Goal: Task Accomplishment & Management: Manage account settings

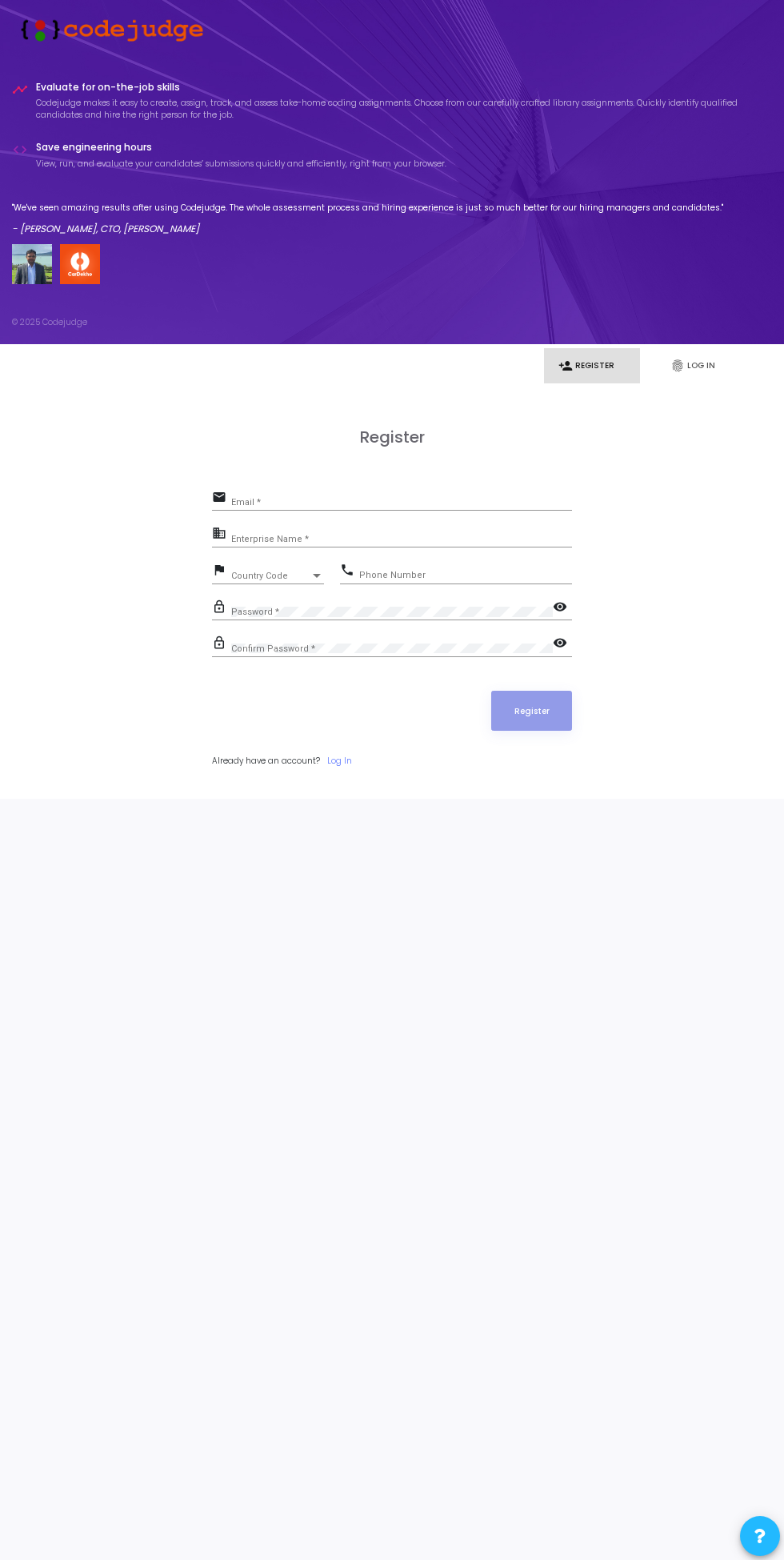
click at [700, 365] on link "fingerprint Log In" at bounding box center [703, 366] width 96 height 36
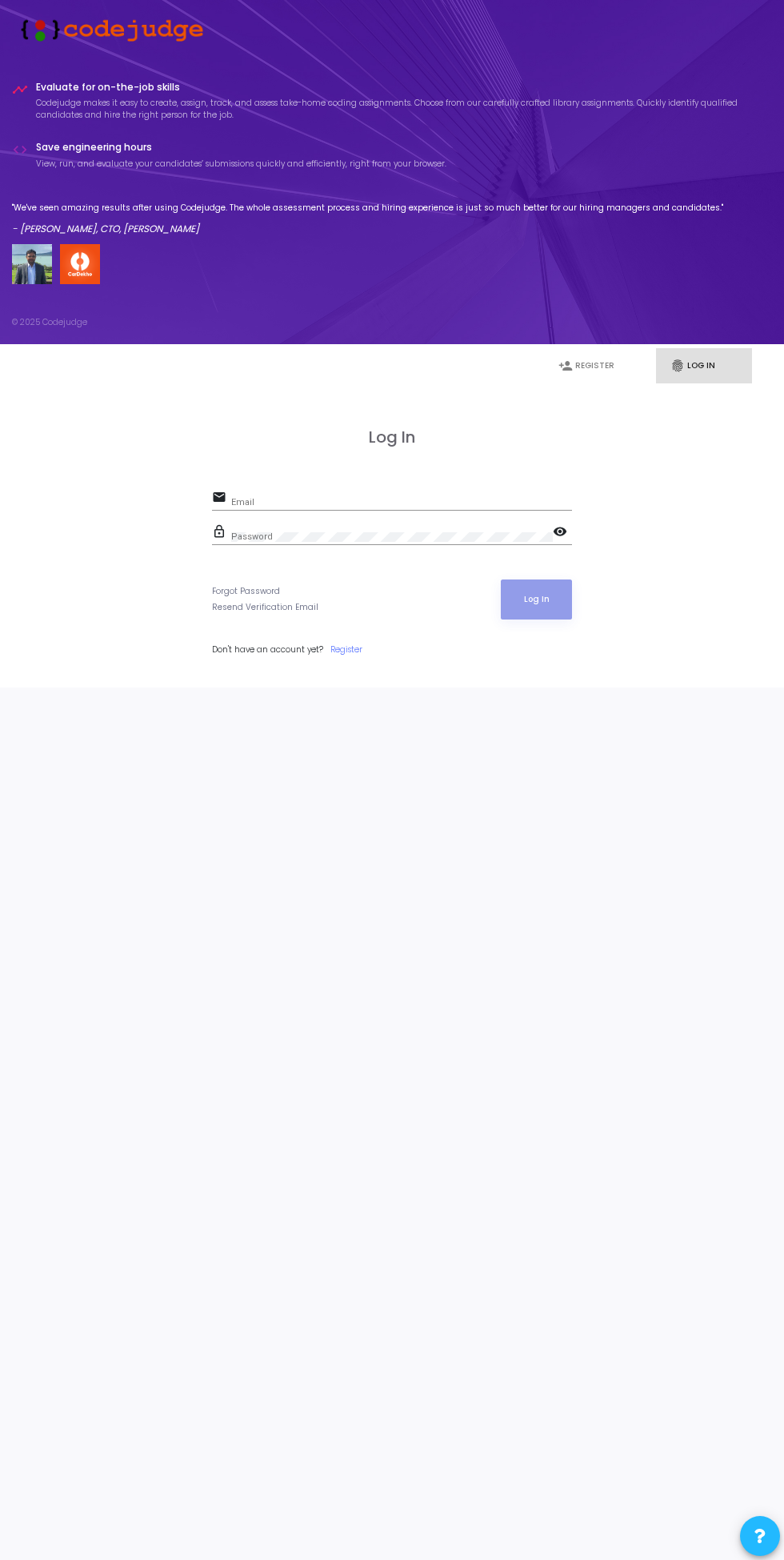
click at [398, 503] on input "Email" at bounding box center [402, 503] width 340 height 10
type input "akhil@codejudge.io"
click at [501, 579] on button "Log In" at bounding box center [536, 600] width 71 height 40
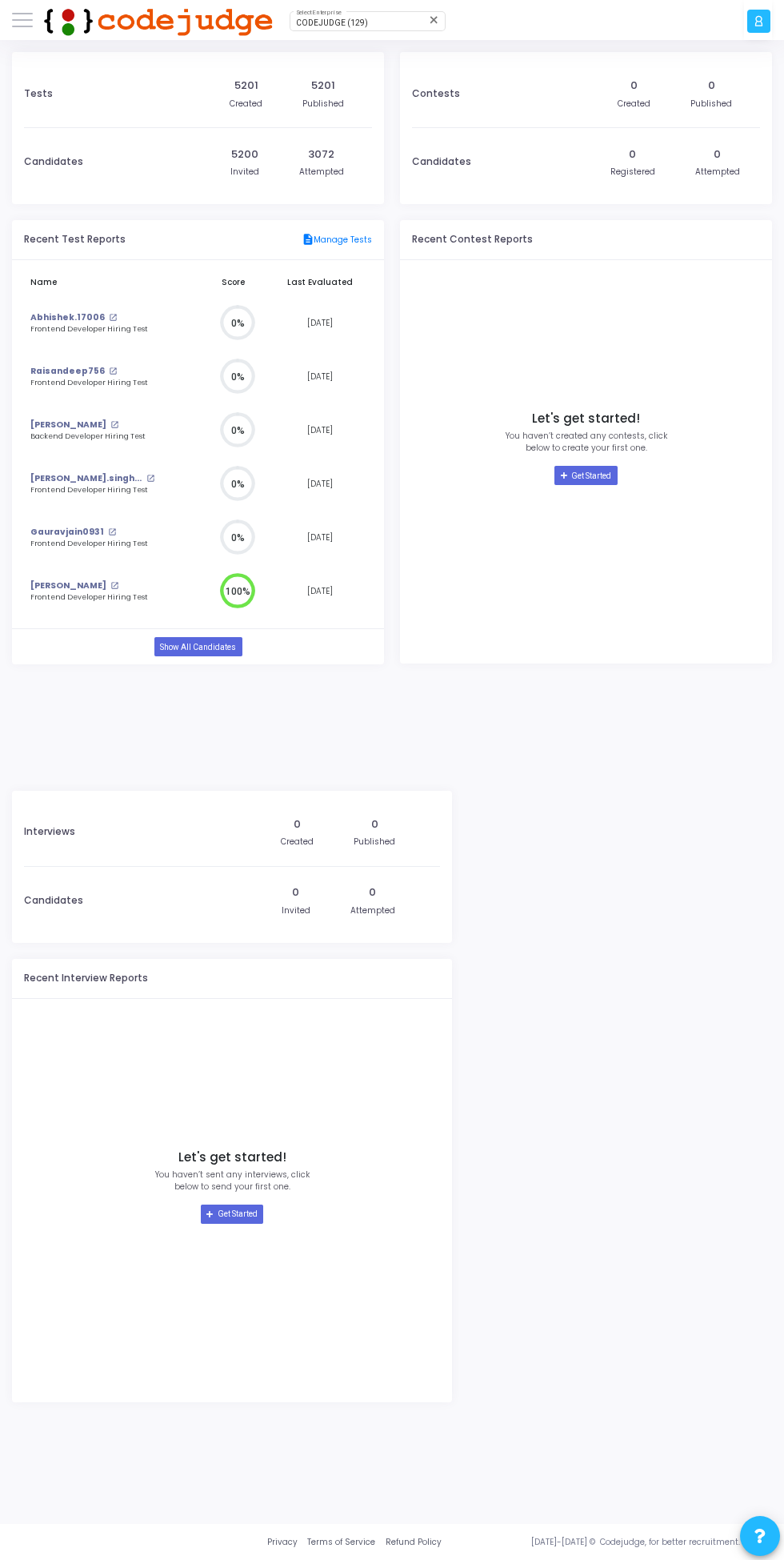
click at [333, 25] on span "CODEJUDGE (129)" at bounding box center [332, 23] width 72 height 9
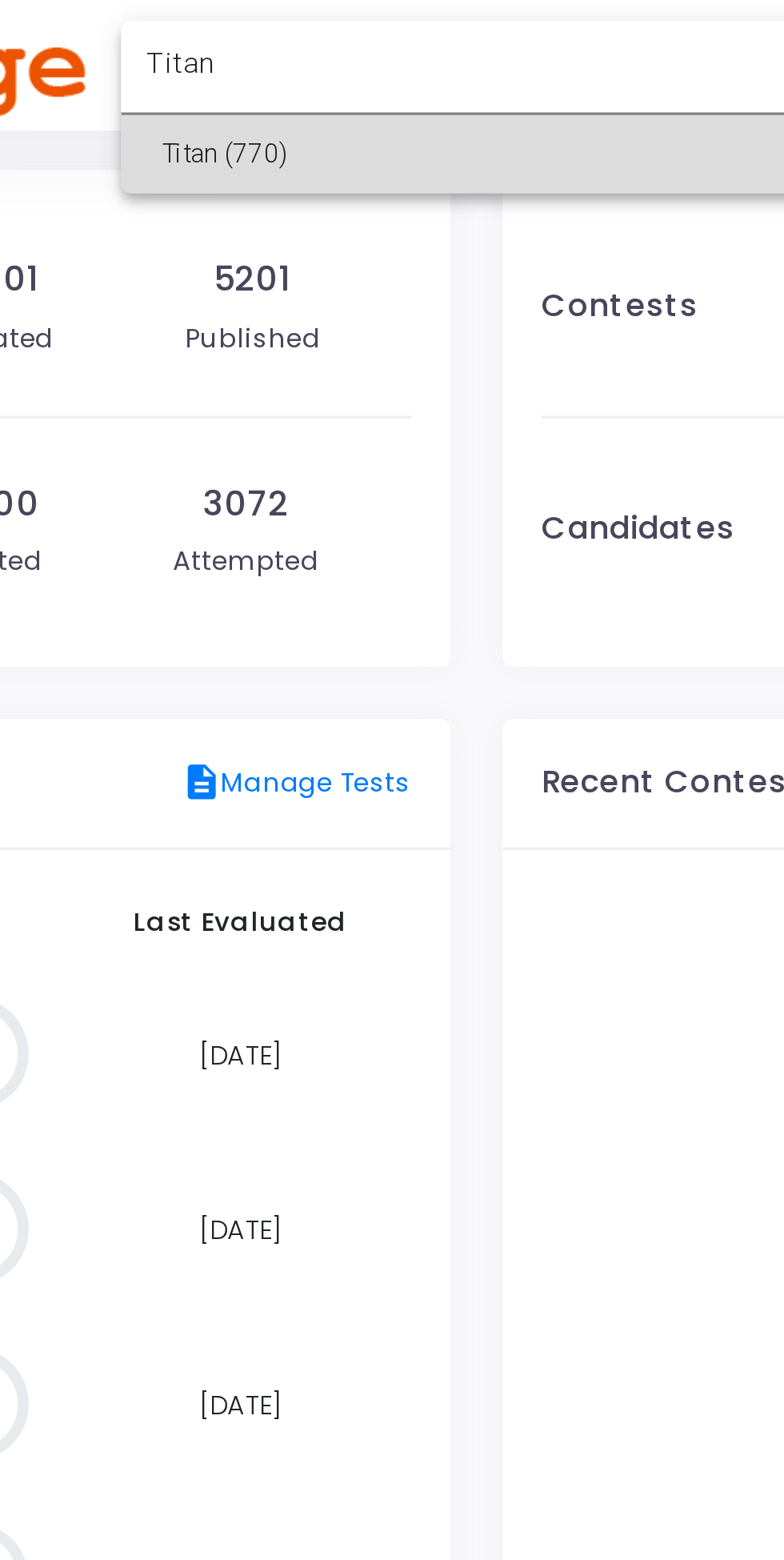
type input "Titan"
click at [331, 49] on span "Titan (770)" at bounding box center [392, 48] width 192 height 24
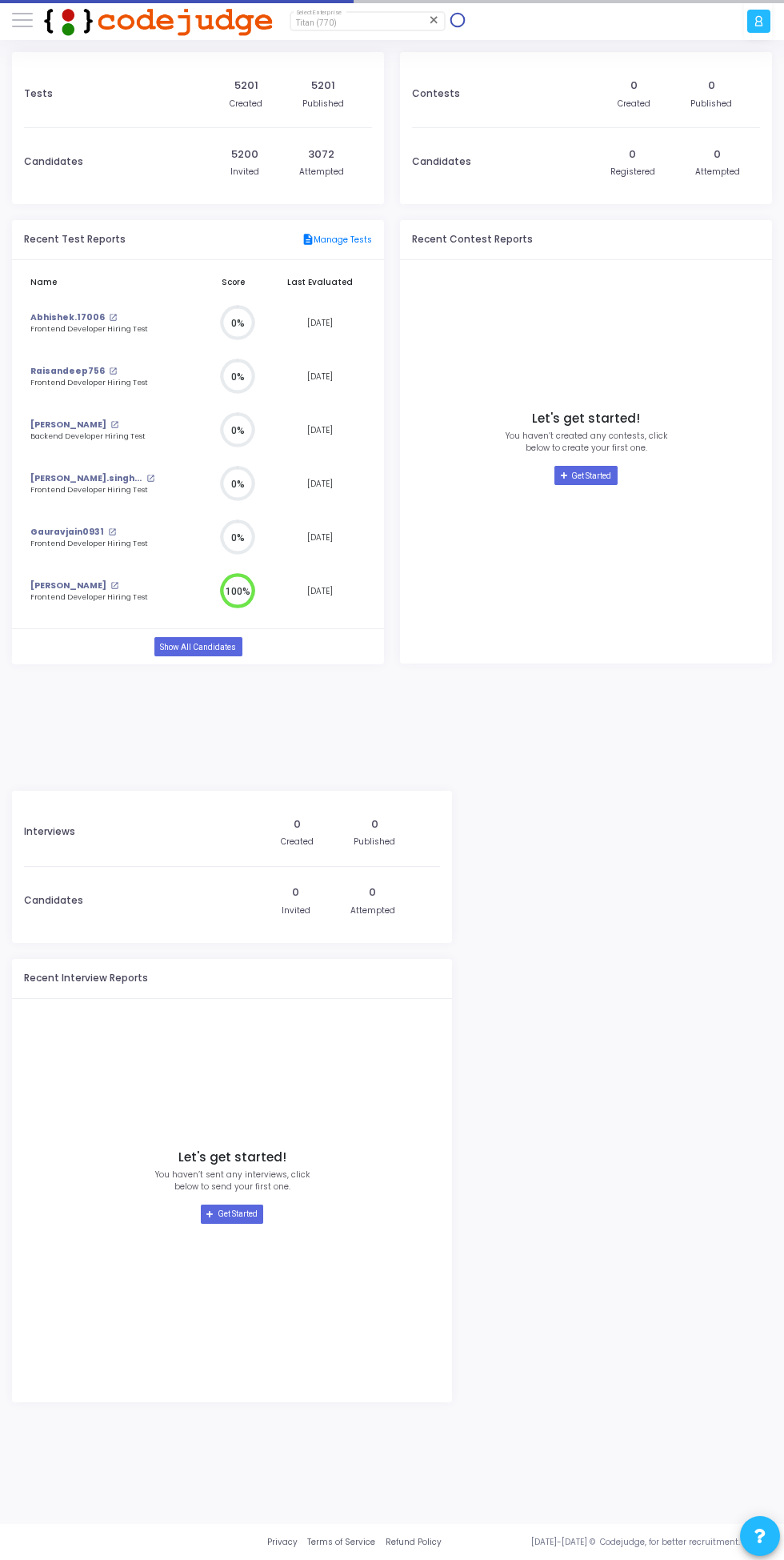
click at [31, 19] on span at bounding box center [23, 20] width 21 height 2
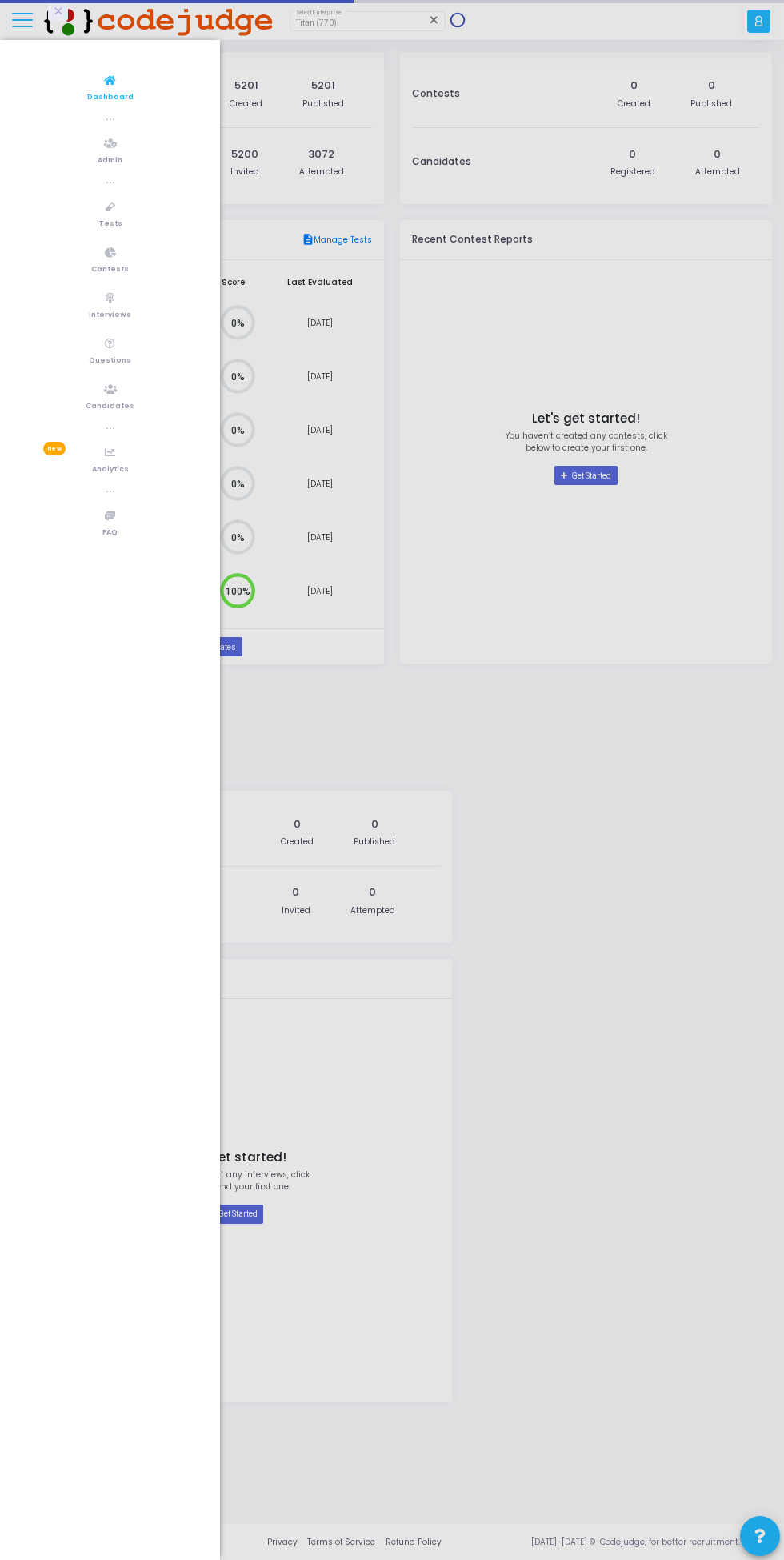
click at [125, 222] on link "Tests" at bounding box center [110, 214] width 220 height 44
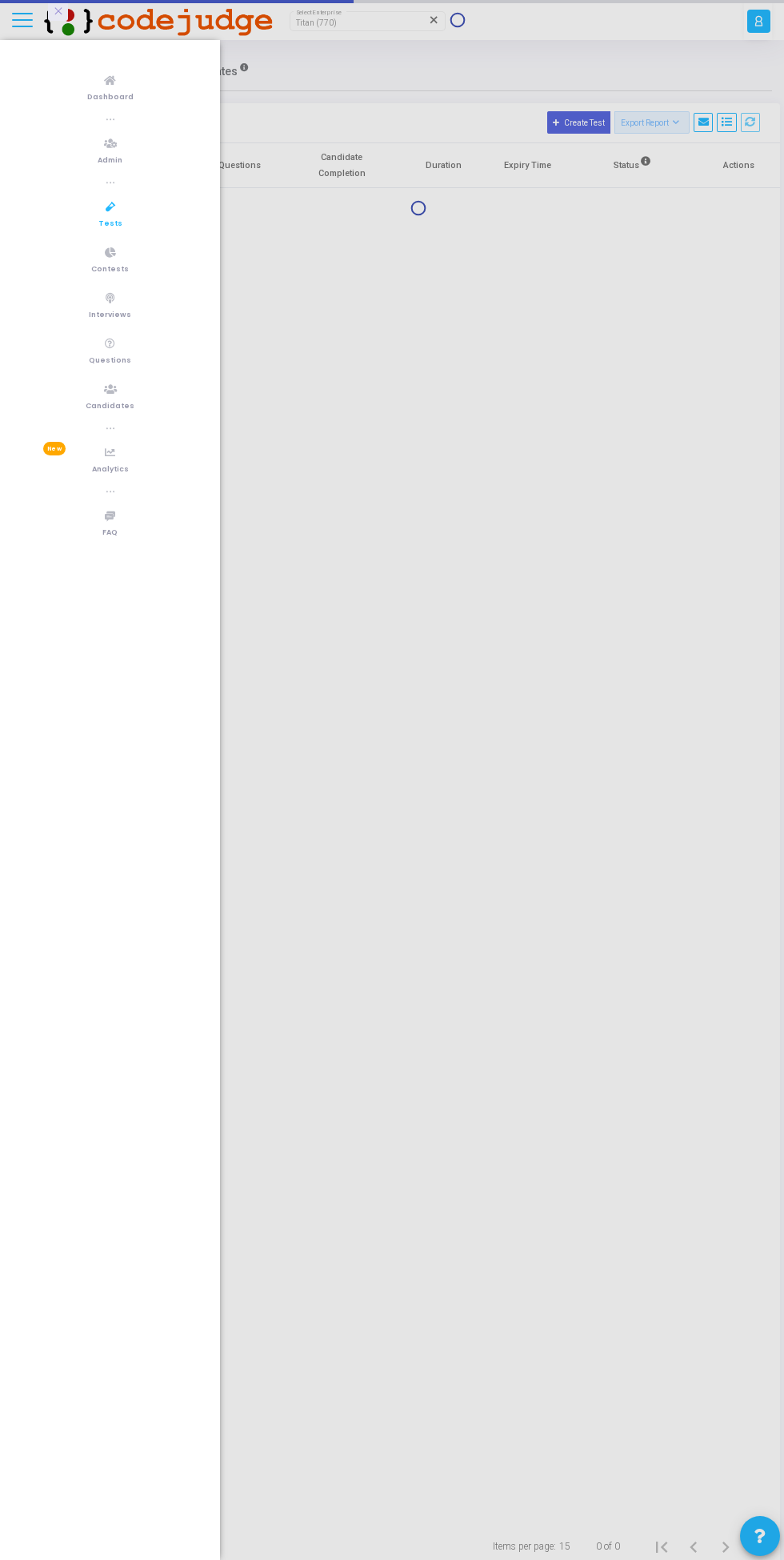
click at [52, 16] on button at bounding box center [57, 10] width 20 height 20
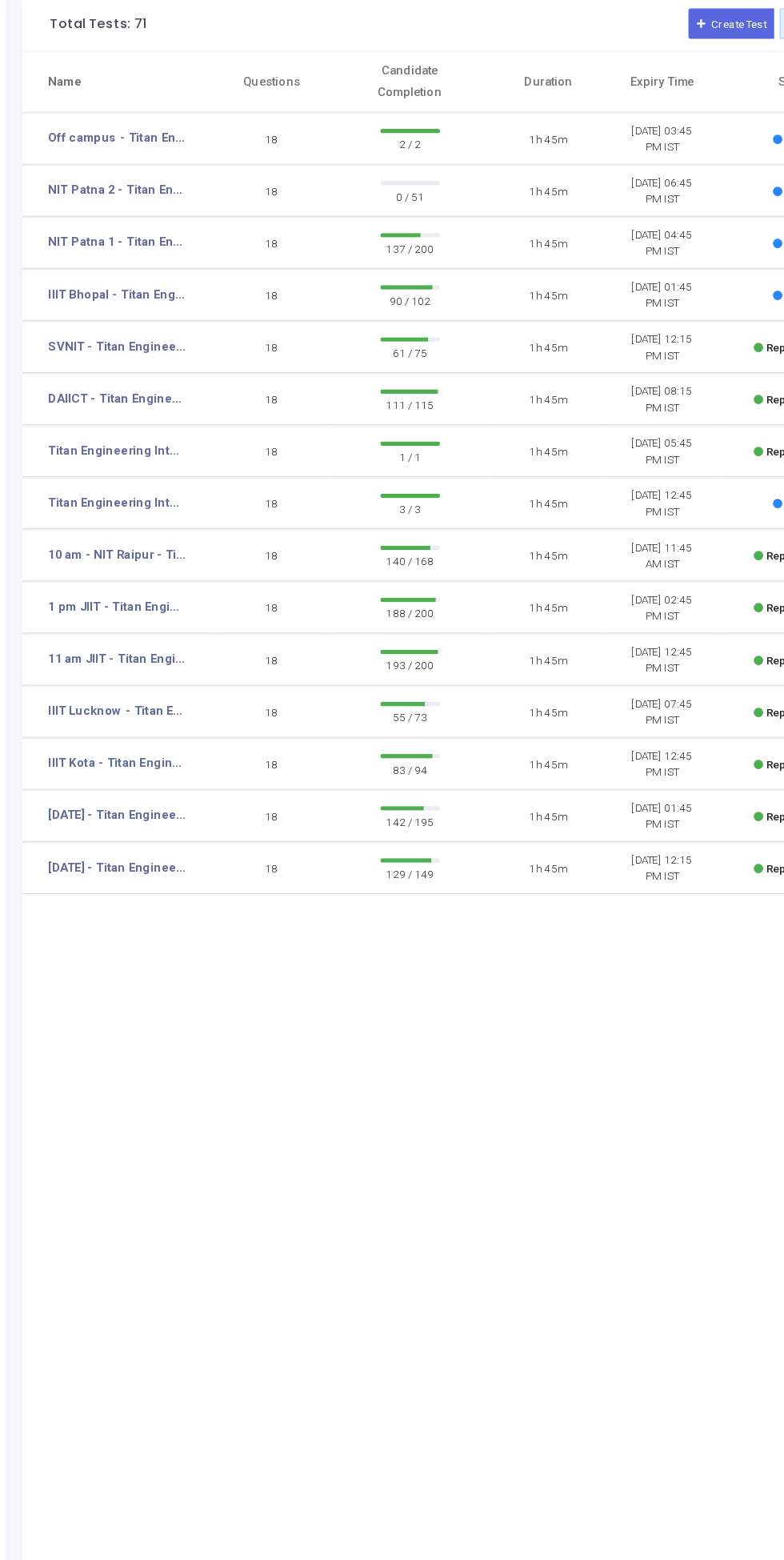
click at [145, 245] on link "NIT Patna 2 - Titan Engineering Intern 2026" at bounding box center [126, 245] width 102 height 14
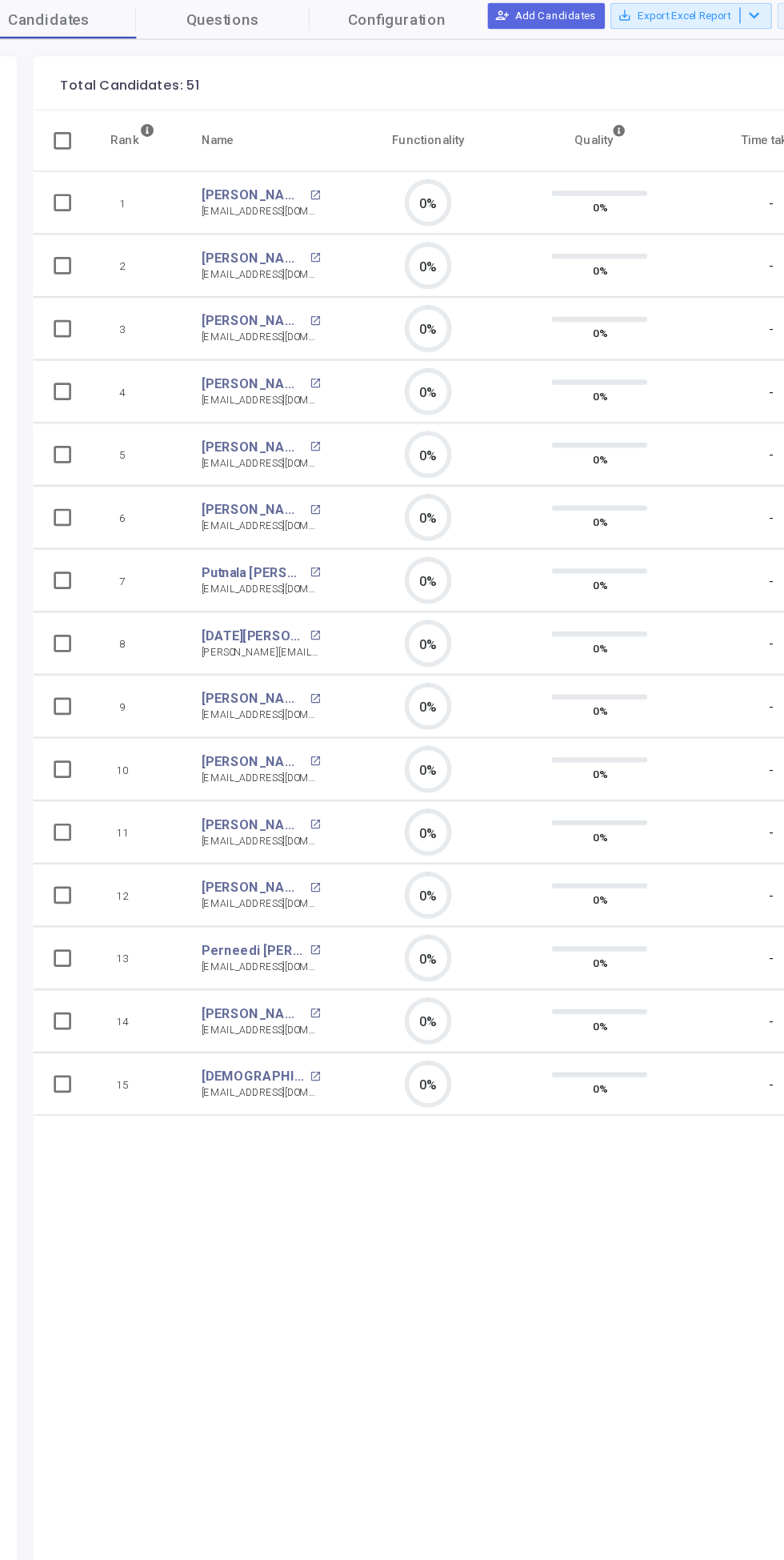
scroll to position [34, 41]
click at [336, 119] on span "Configuration" at bounding box center [332, 119] width 72 height 17
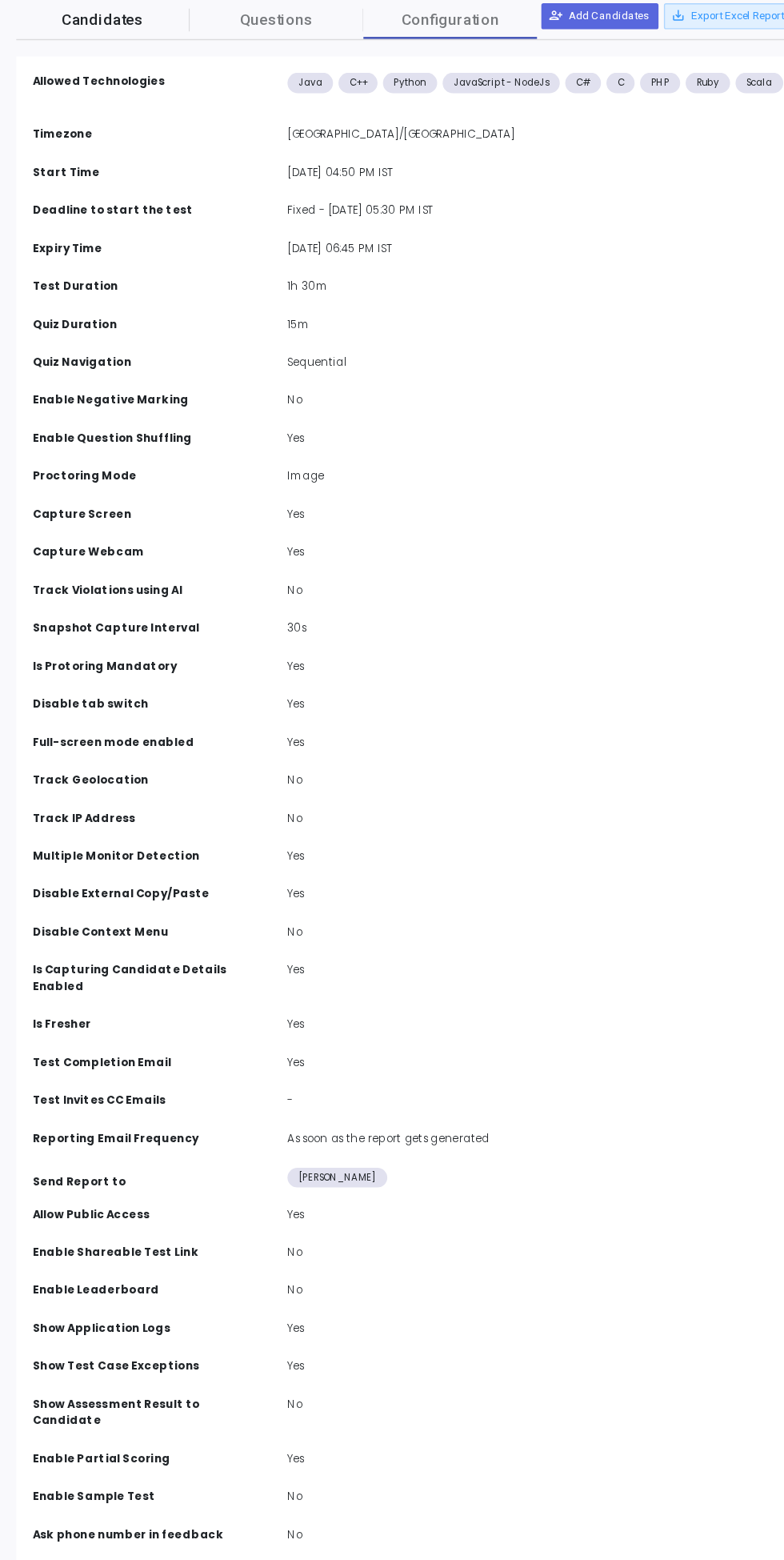
click at [72, 119] on span "Candidates" at bounding box center [76, 119] width 128 height 17
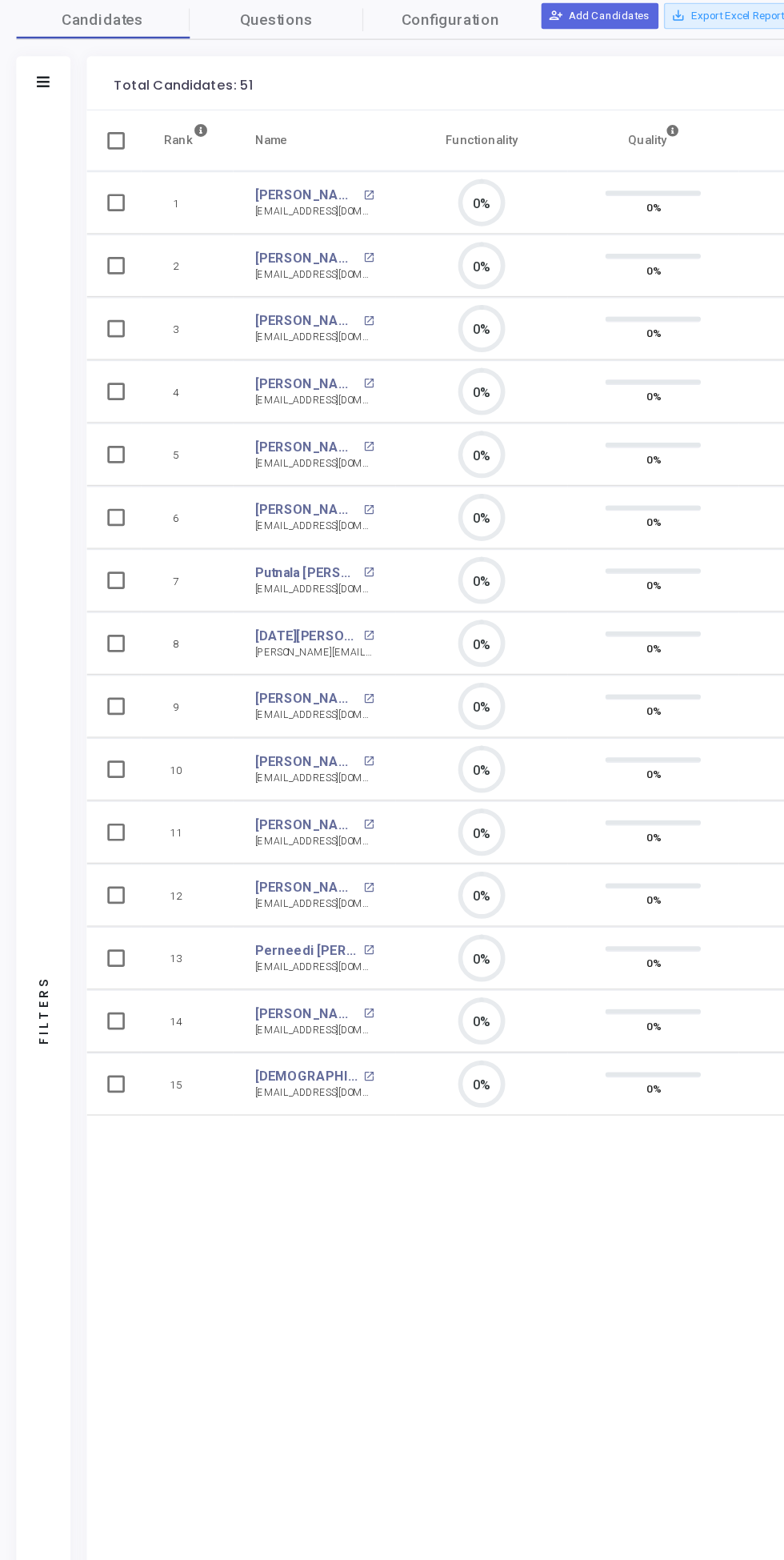
click at [36, 165] on icon at bounding box center [32, 165] width 10 height 8
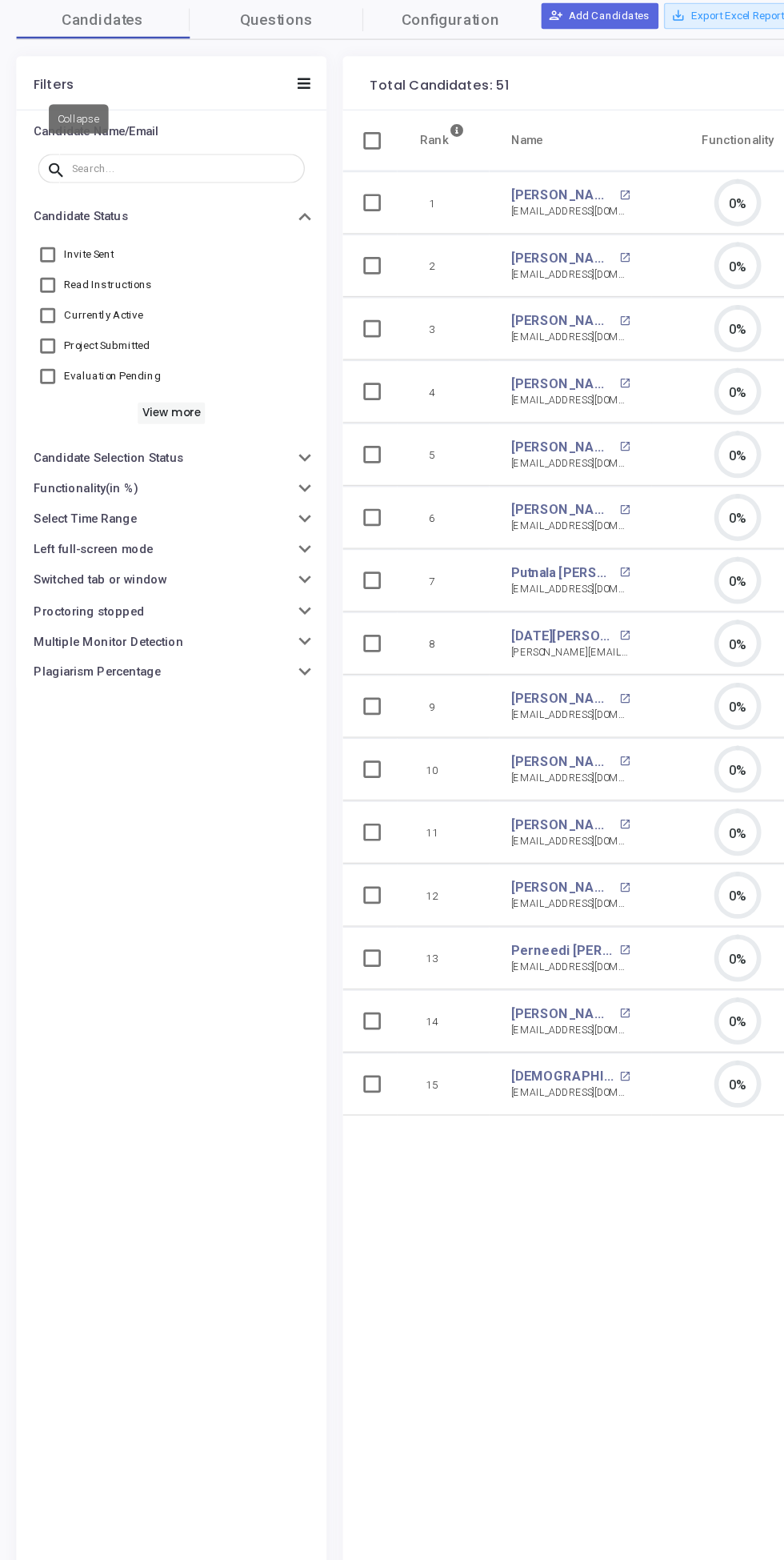
click at [143, 404] on h6 "View more" at bounding box center [126, 410] width 49 height 16
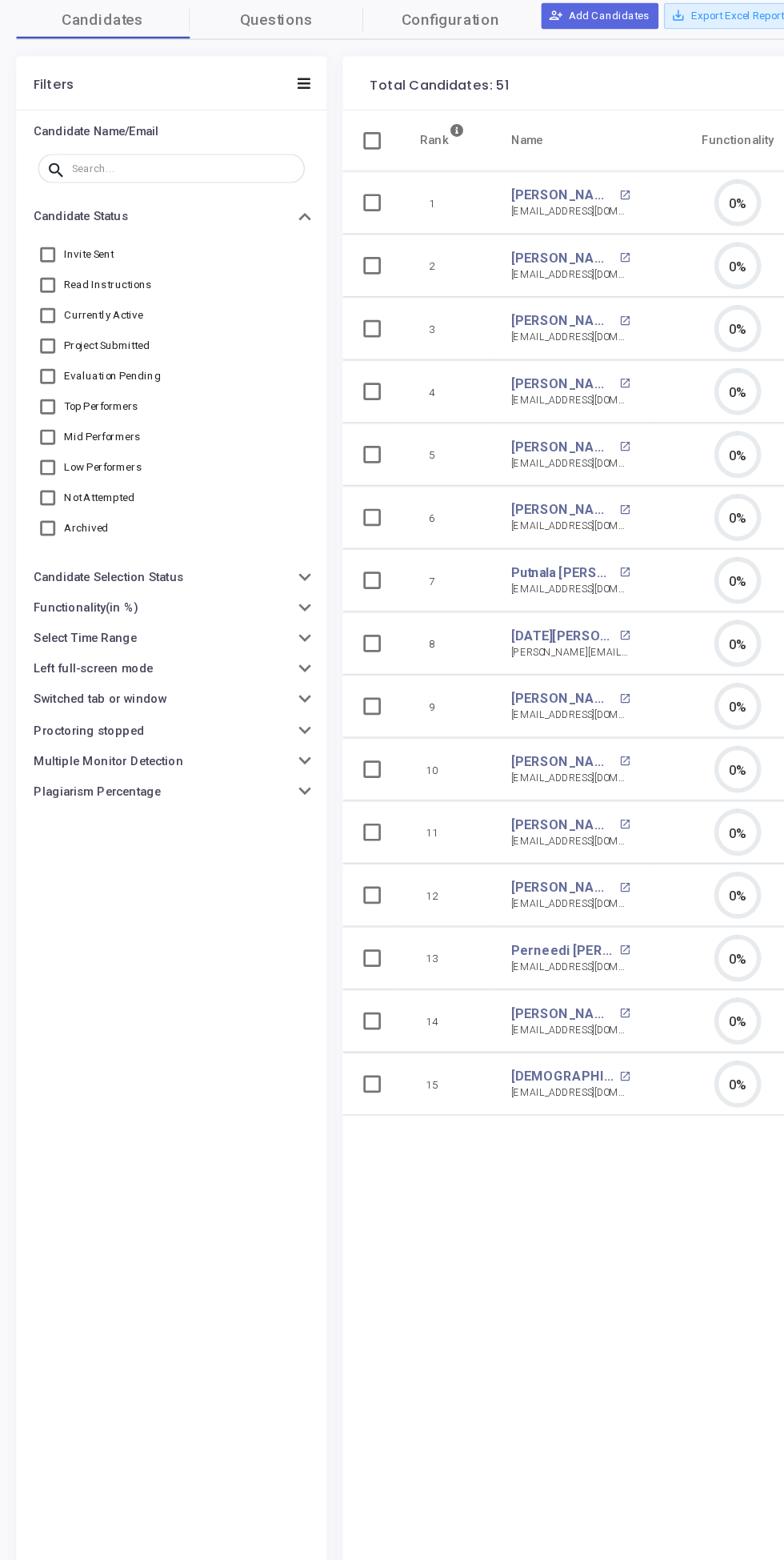
click at [90, 337] on span "Currently Active" at bounding box center [77, 338] width 58 height 19
click at [35, 343] on input "Currently Active" at bounding box center [35, 343] width 1 height 1
checkbox input "true"
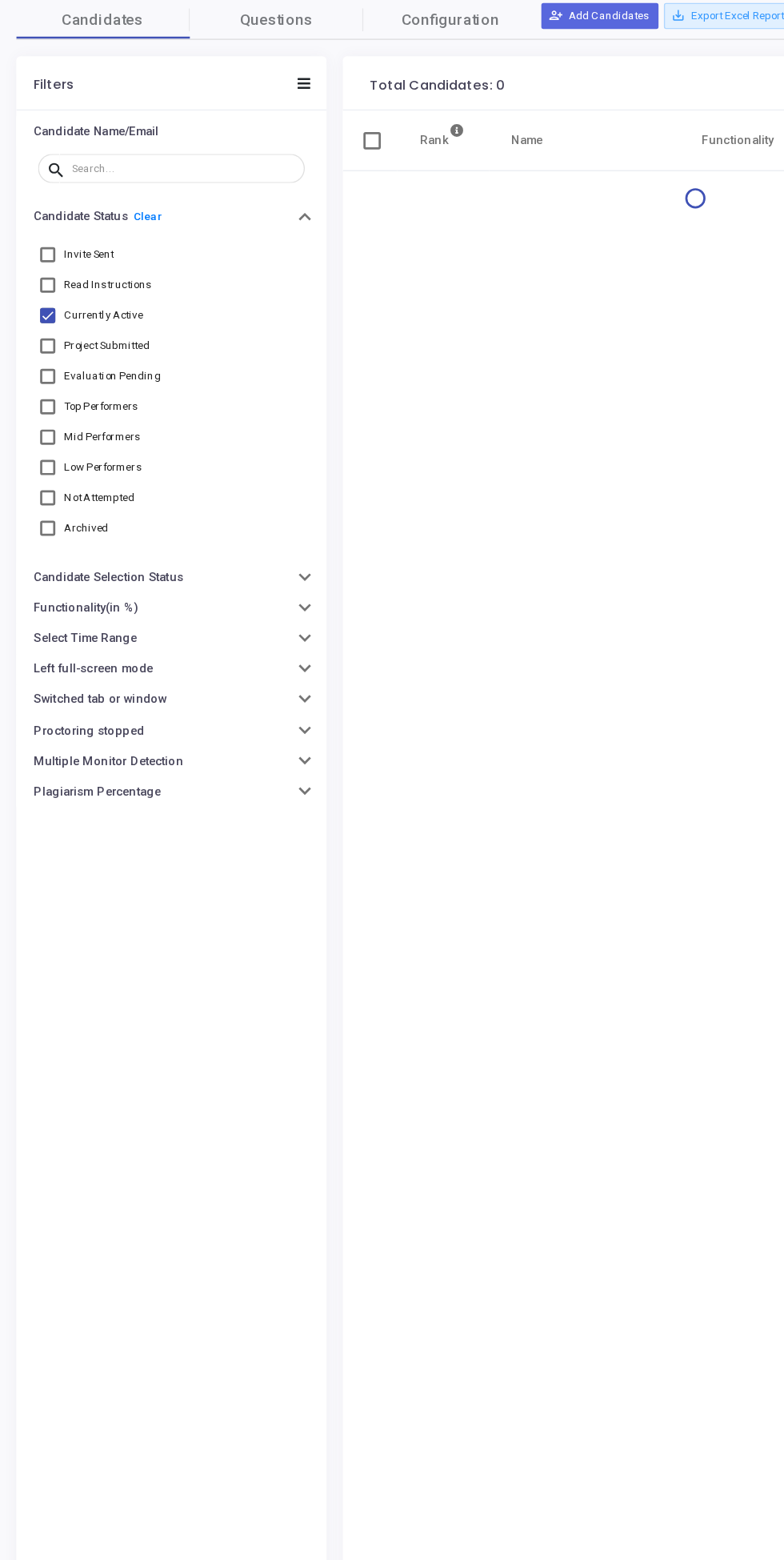
click at [227, 166] on icon at bounding box center [224, 166] width 10 height 8
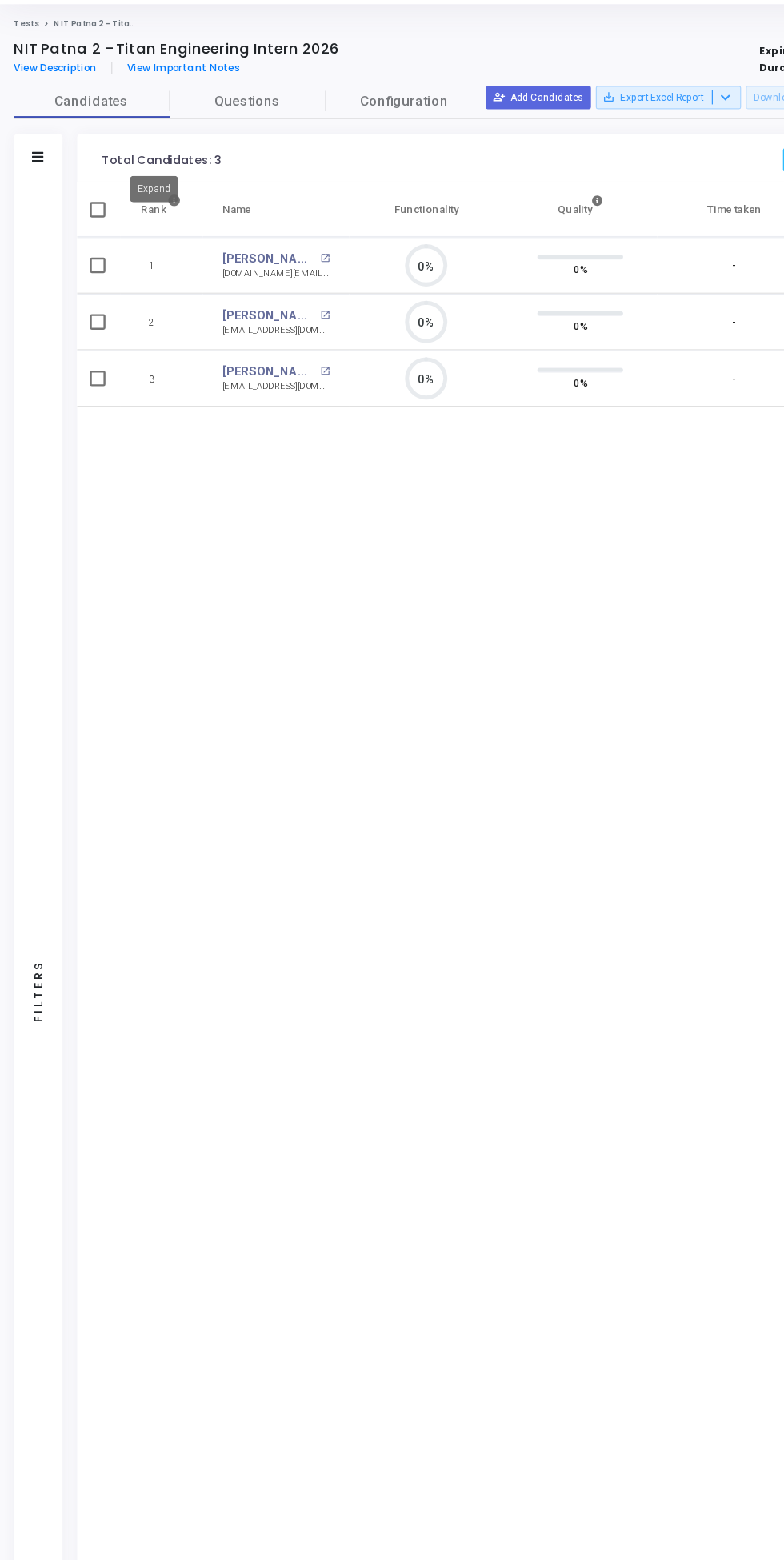
click at [263, 341] on mat-icon "open_in_new" at bounding box center [267, 341] width 8 height 8
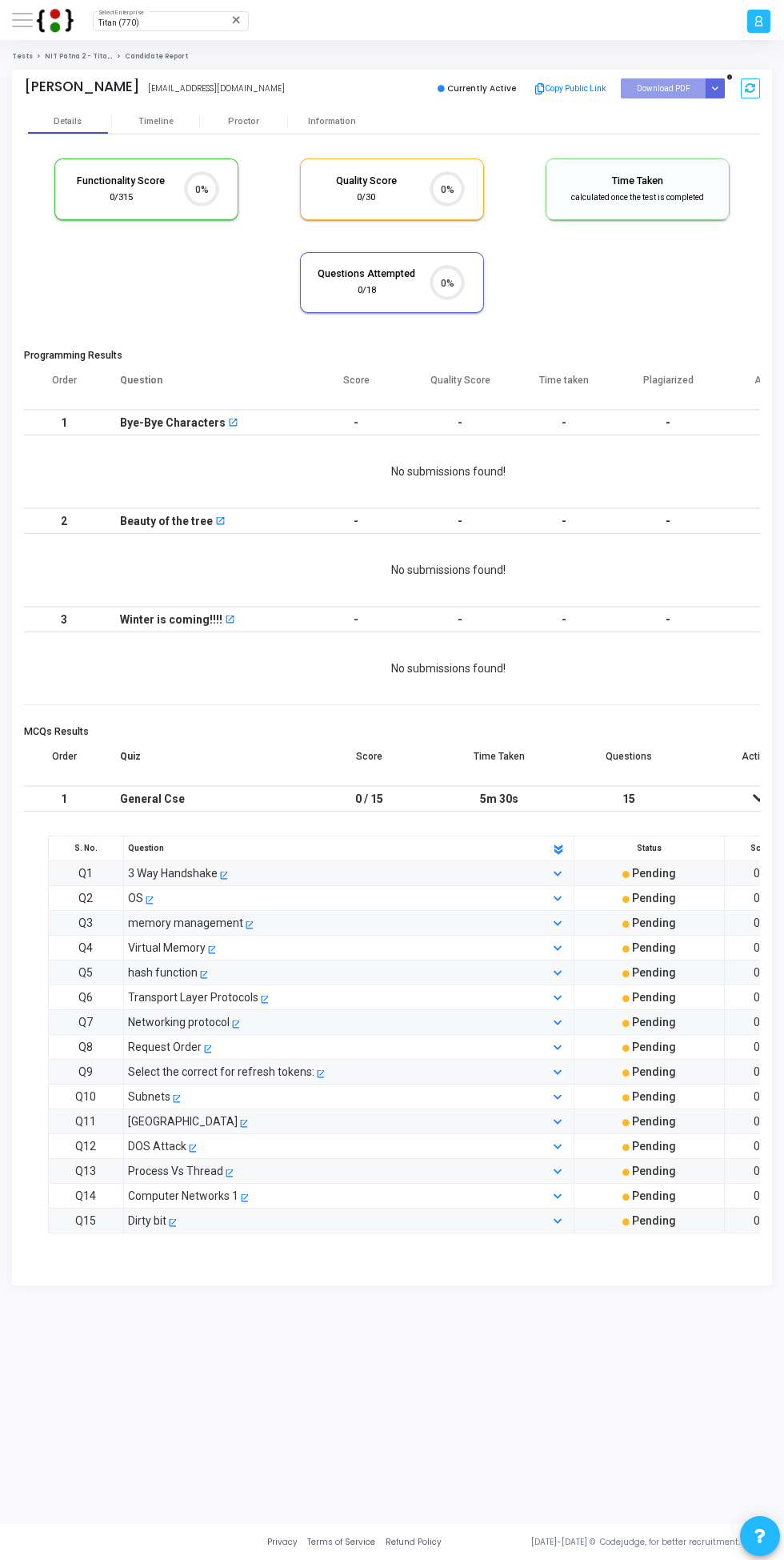
scroll to position [34, 41]
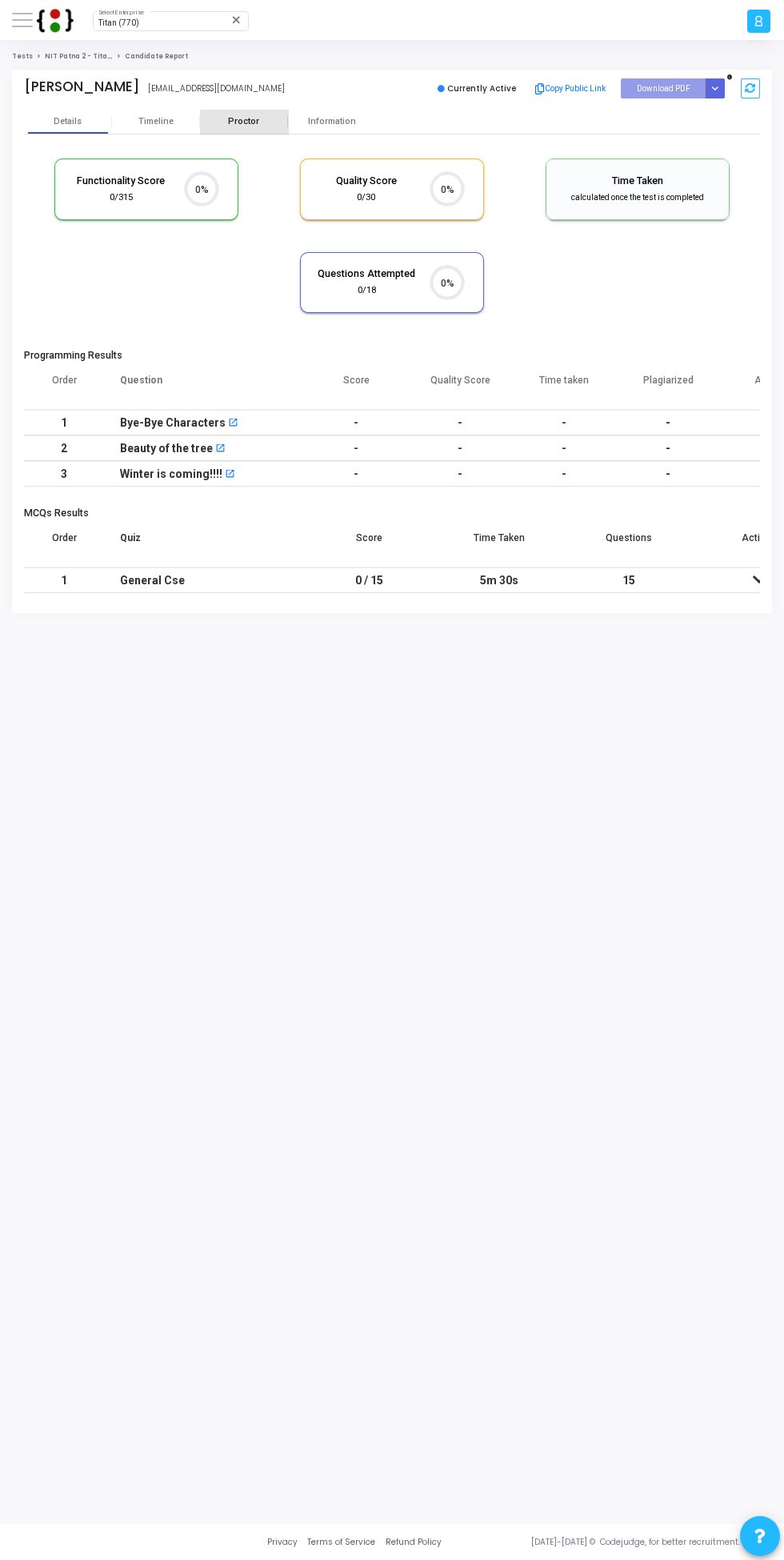
click at [247, 128] on div "Proctor" at bounding box center [244, 122] width 88 height 24
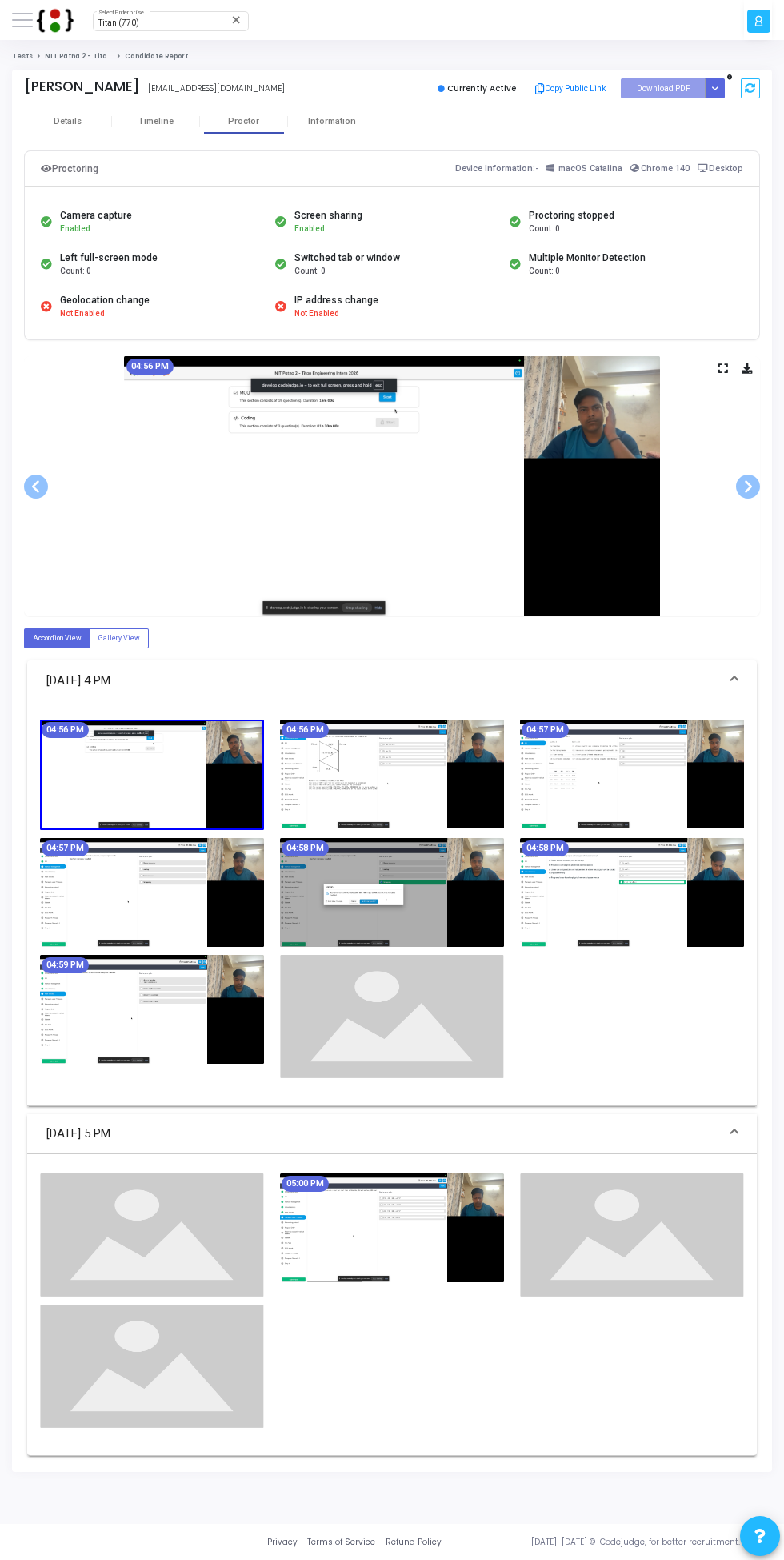
click at [419, 890] on img at bounding box center [392, 892] width 224 height 109
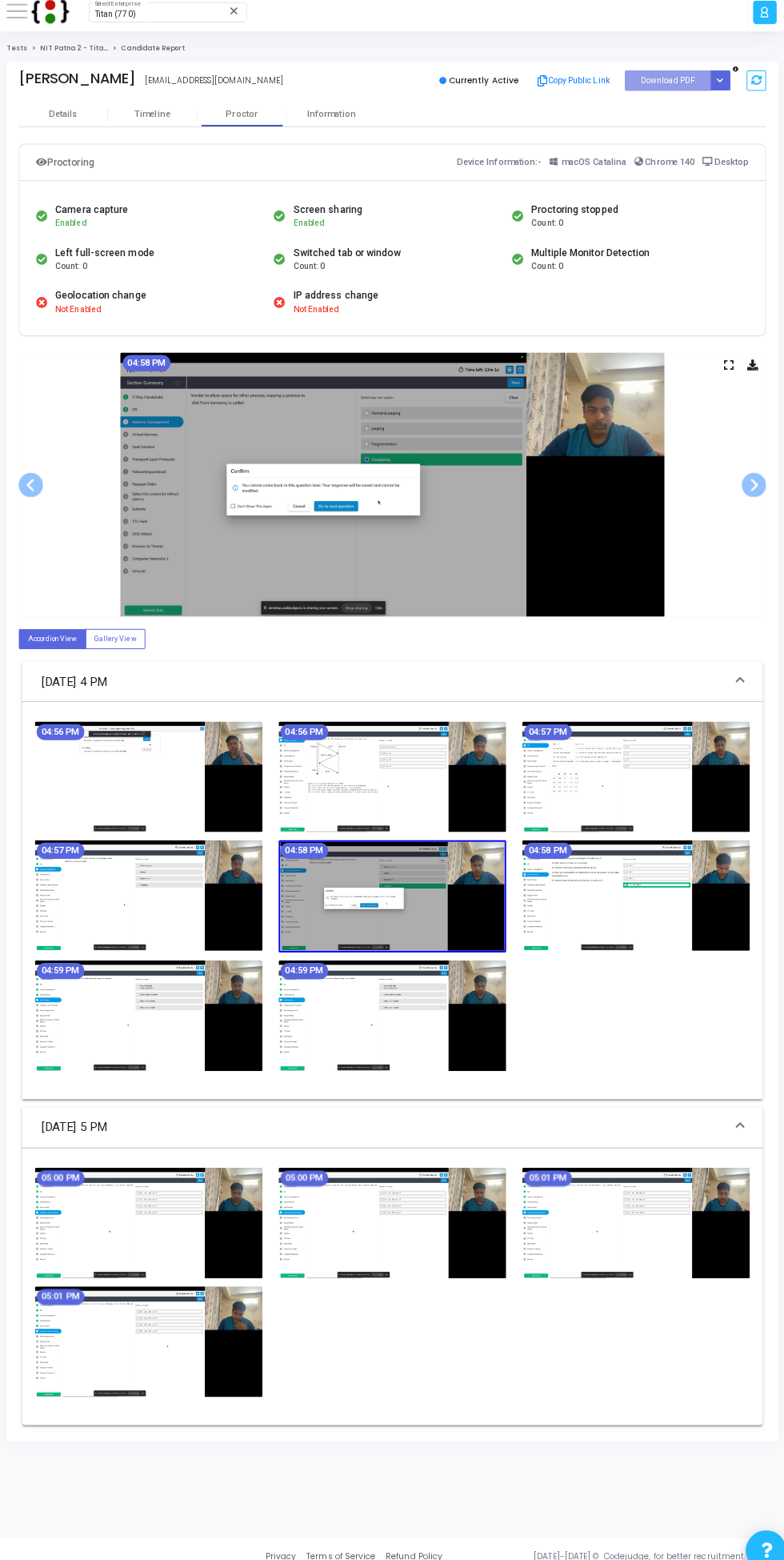
click at [488, 483] on img at bounding box center [392, 486] width 536 height 260
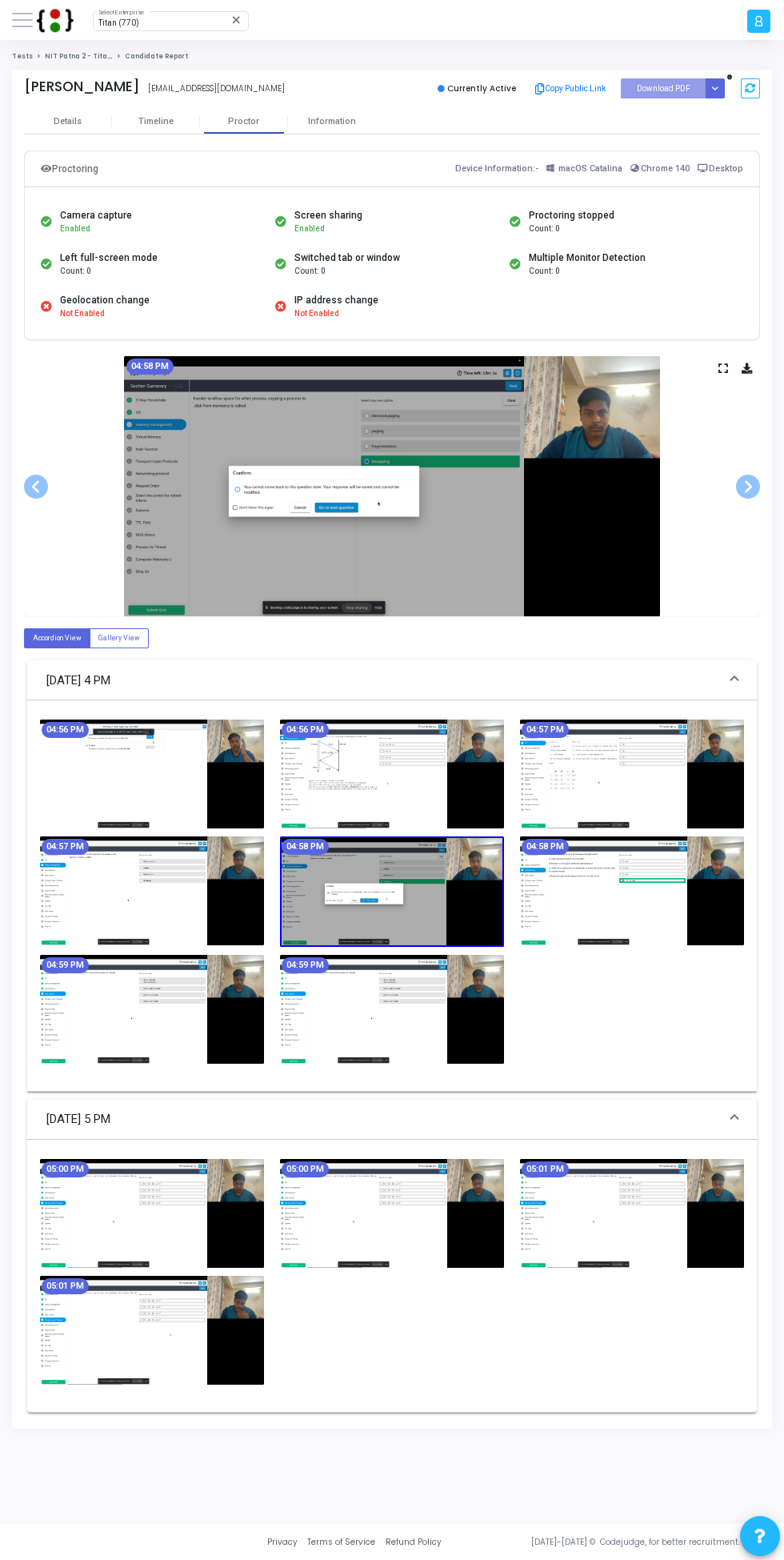
click at [152, 1349] on img at bounding box center [152, 1330] width 224 height 109
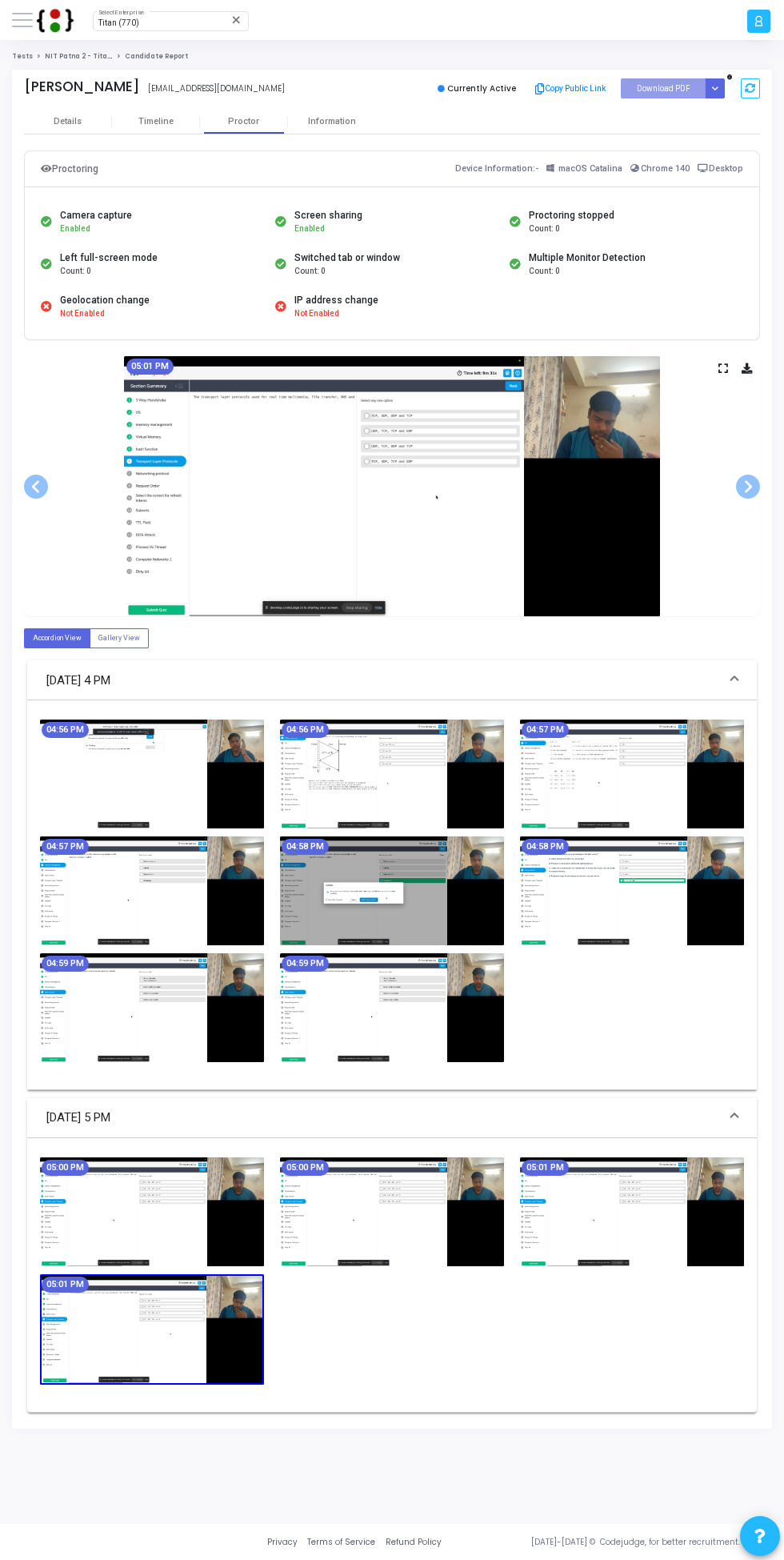
click at [24, 19] on span at bounding box center [23, 20] width 21 height 2
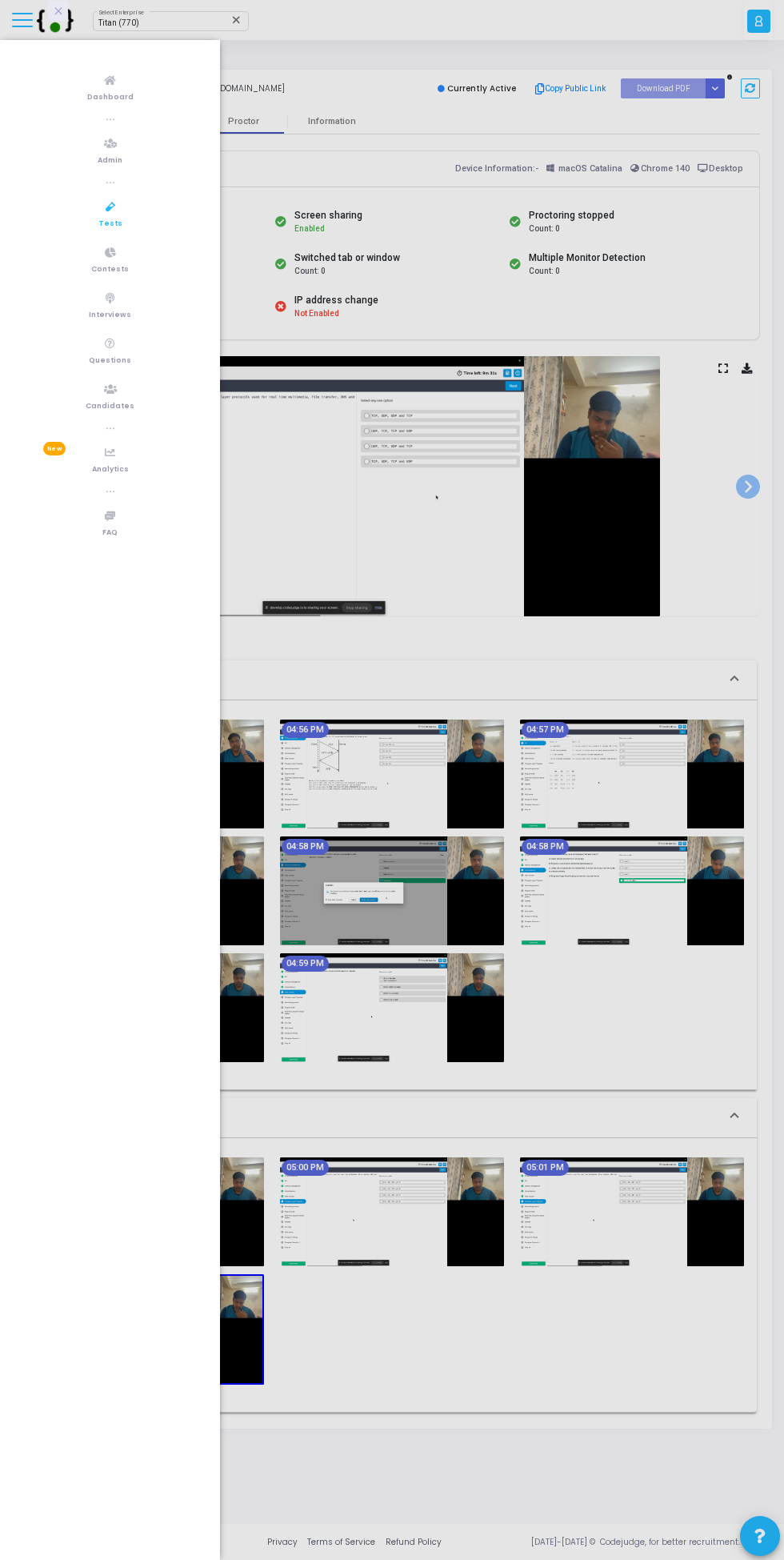
click at [106, 218] on span "Tests" at bounding box center [111, 224] width 24 height 14
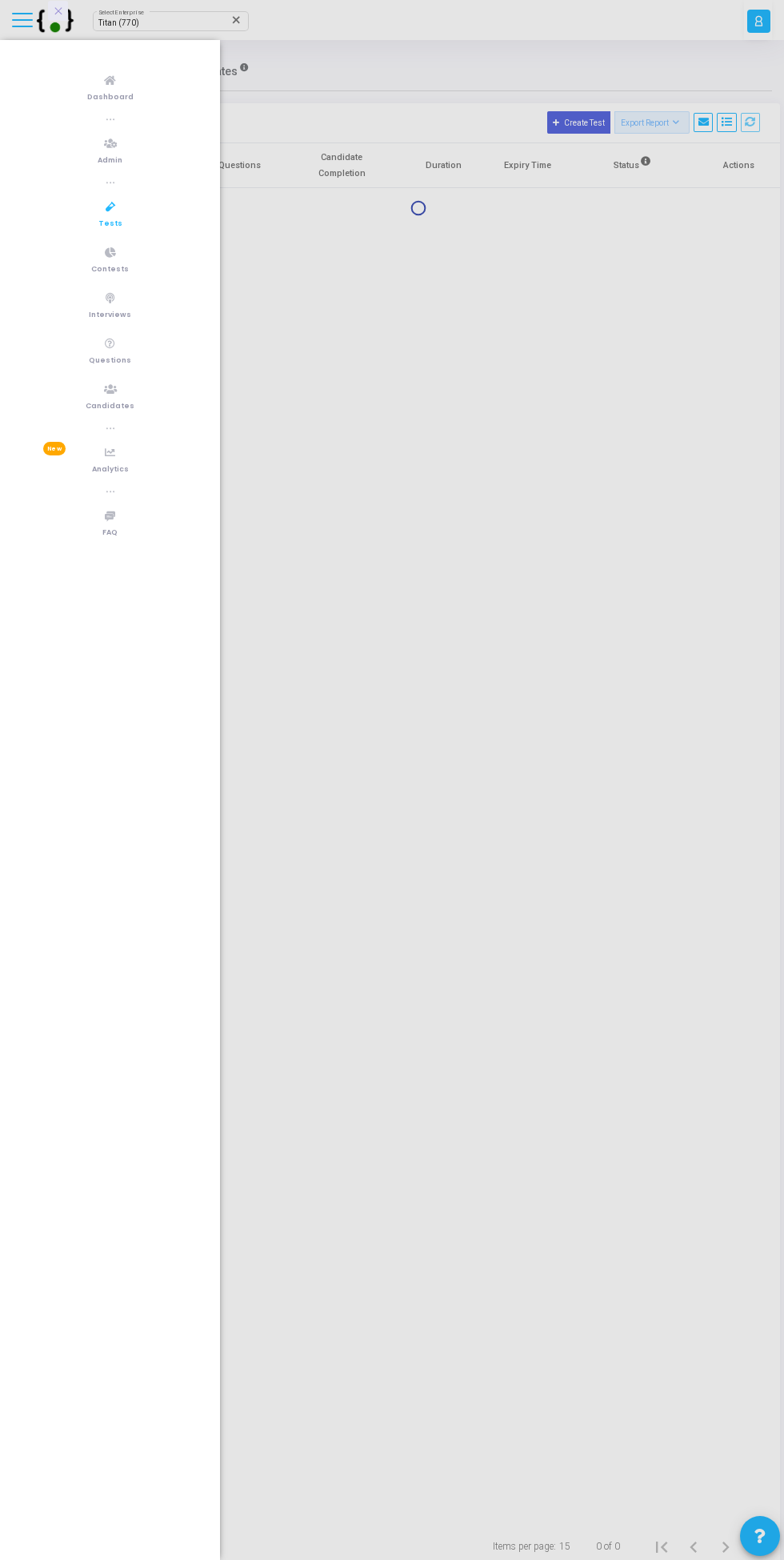
click at [400, 282] on div at bounding box center [392, 780] width 784 height 1560
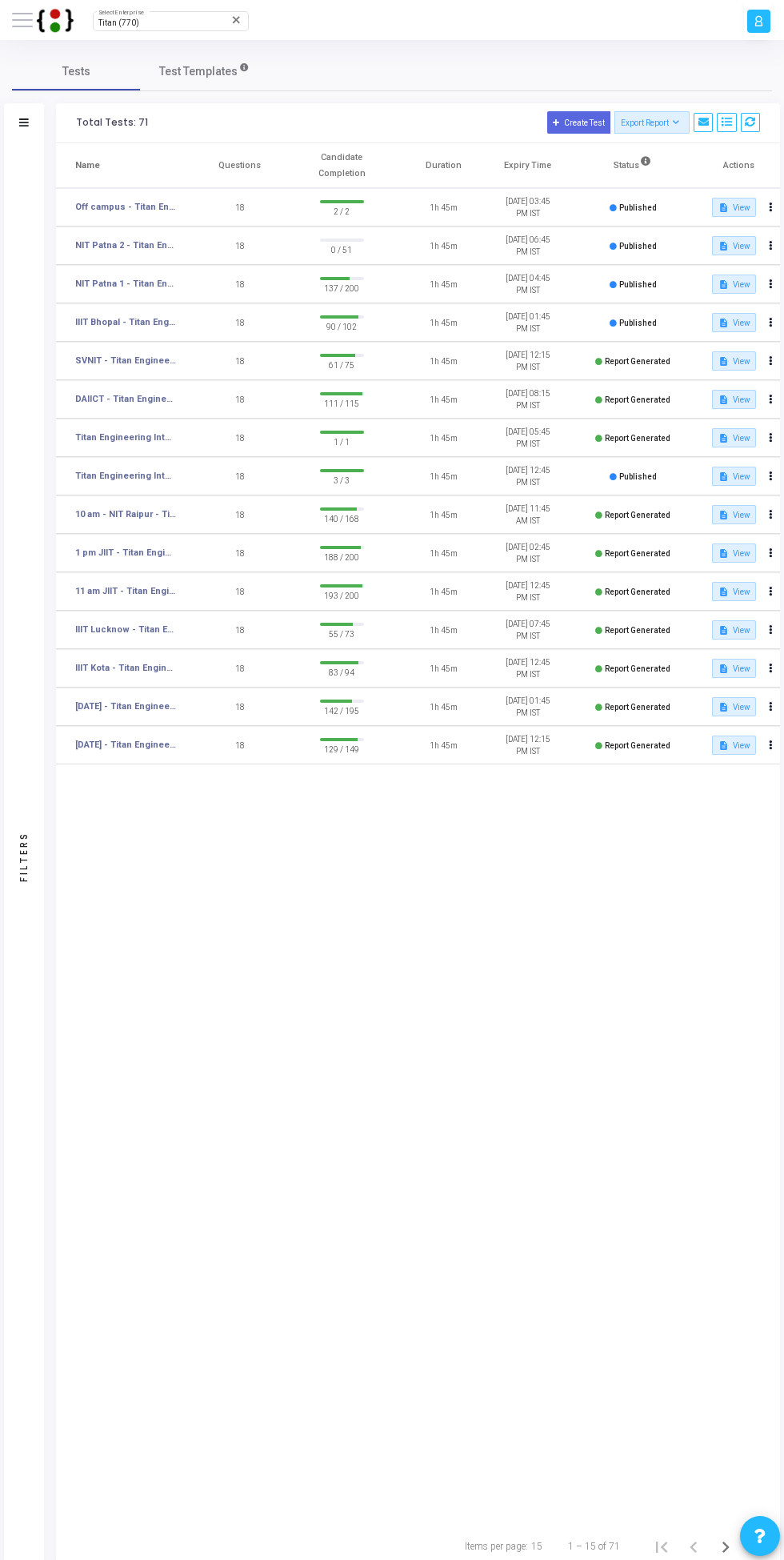
click at [143, 245] on link "NIT Patna 2 - Titan Engineering Intern 2026" at bounding box center [126, 245] width 102 height 14
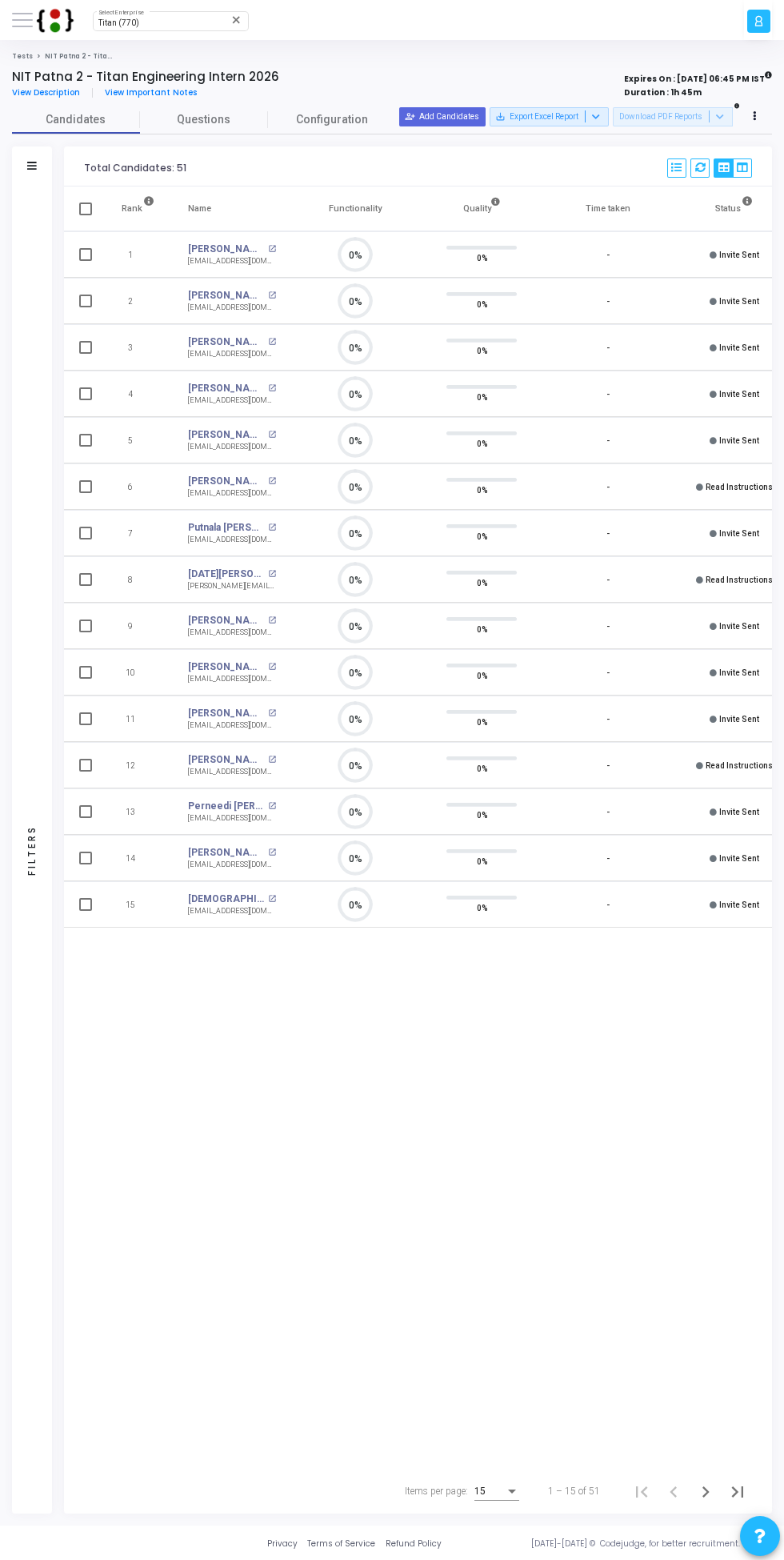
click at [32, 166] on icon at bounding box center [32, 165] width 10 height 8
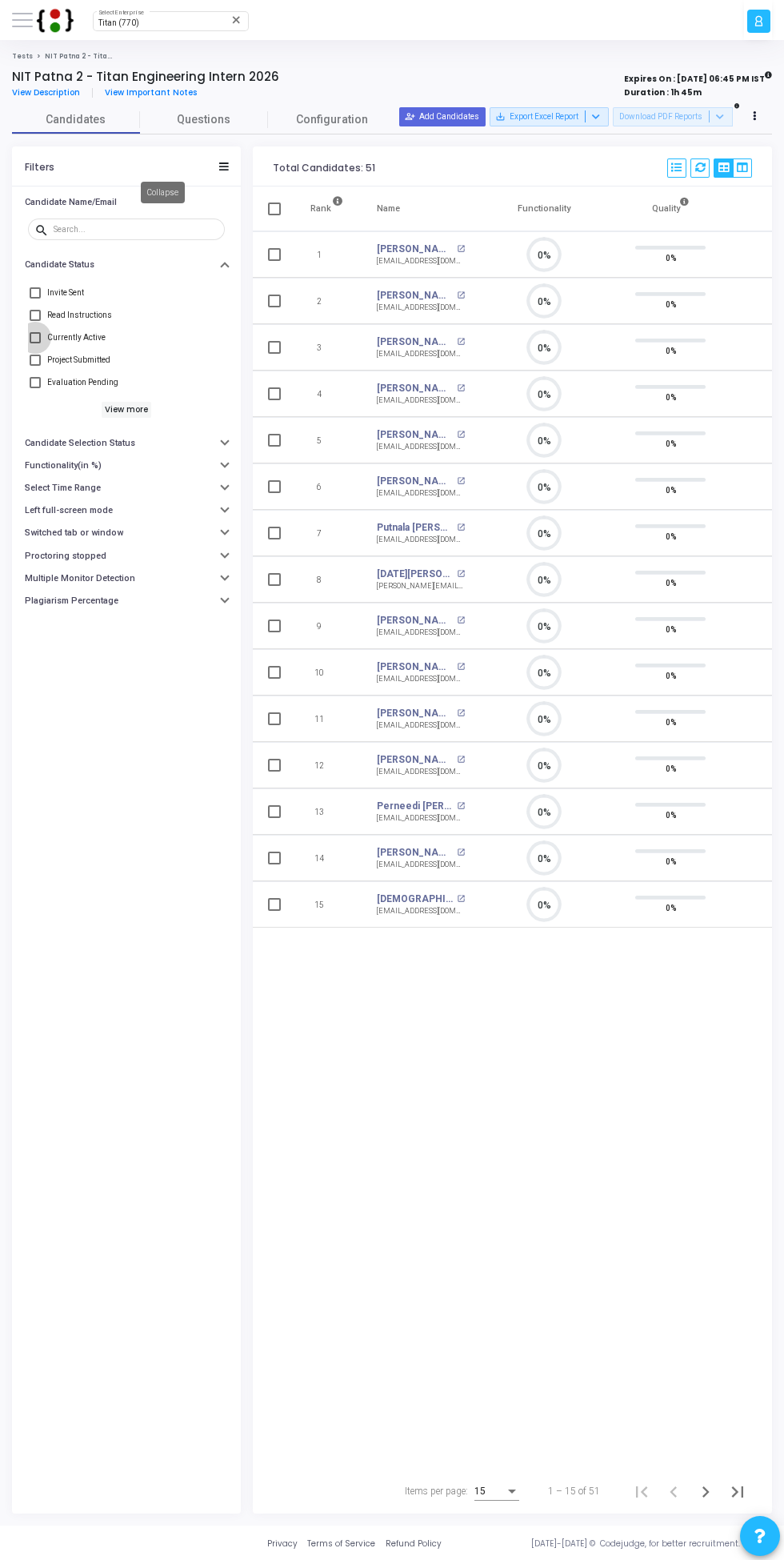
click at [83, 335] on span "Currently Active" at bounding box center [77, 338] width 58 height 19
click at [35, 343] on input "Currently Active" at bounding box center [35, 343] width 1 height 1
checkbox input "true"
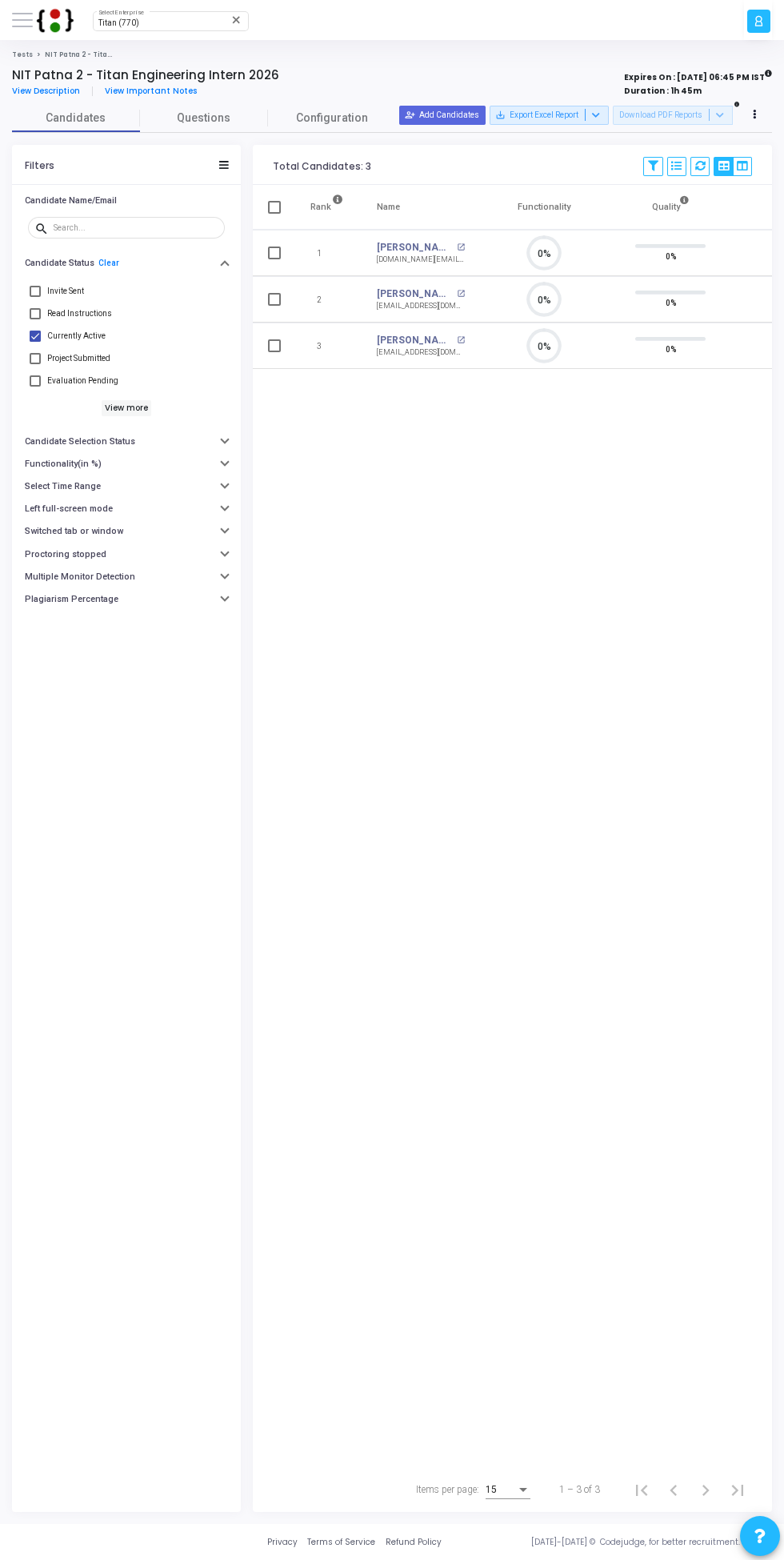
click at [37, 50] on li "NIT Patna 2 - Titan Engineering Intern 2026" at bounding box center [73, 55] width 80 height 10
click at [45, 15] on img at bounding box center [55, 20] width 44 height 32
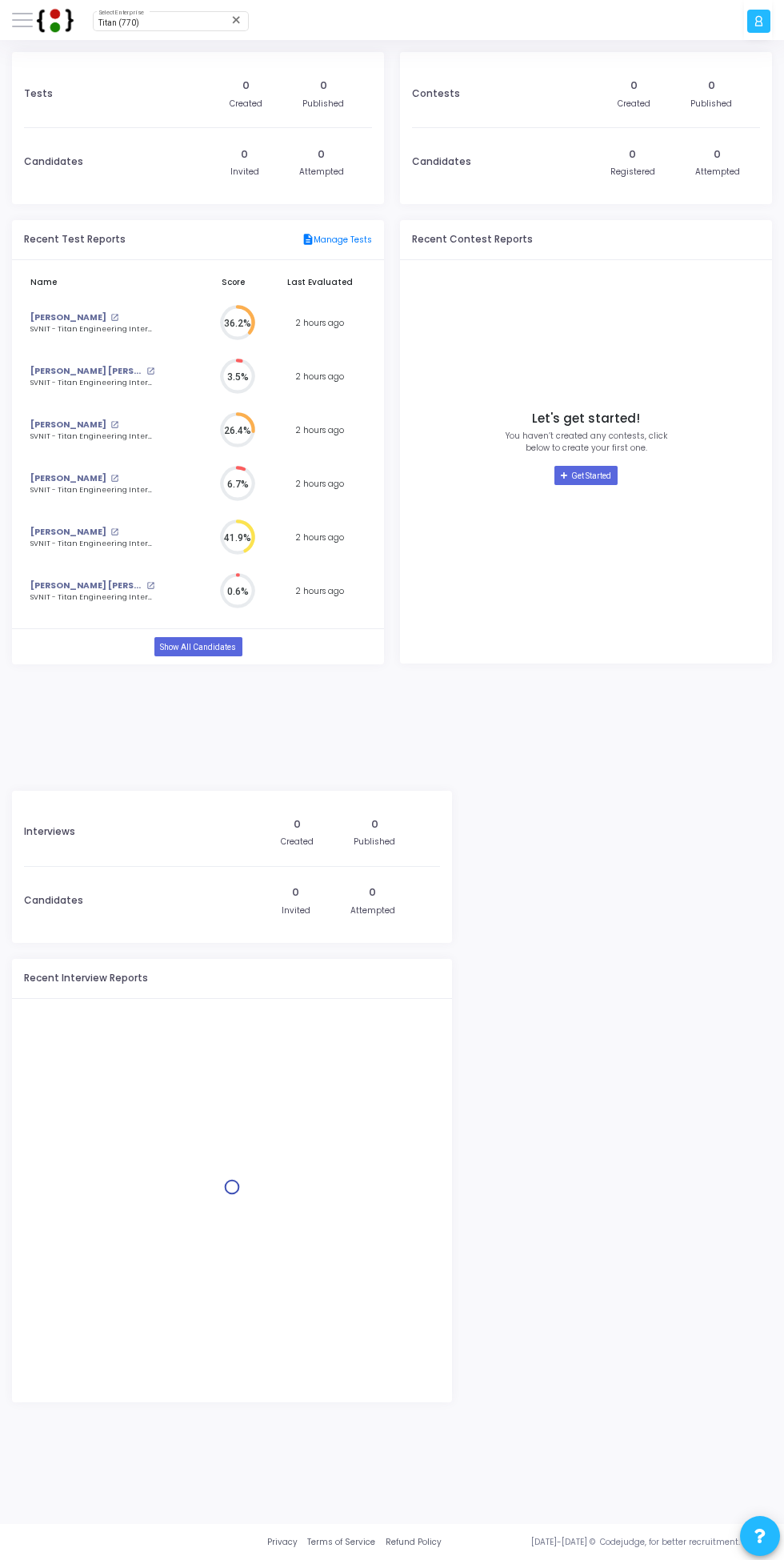
click at [23, 19] on span at bounding box center [23, 20] width 21 height 2
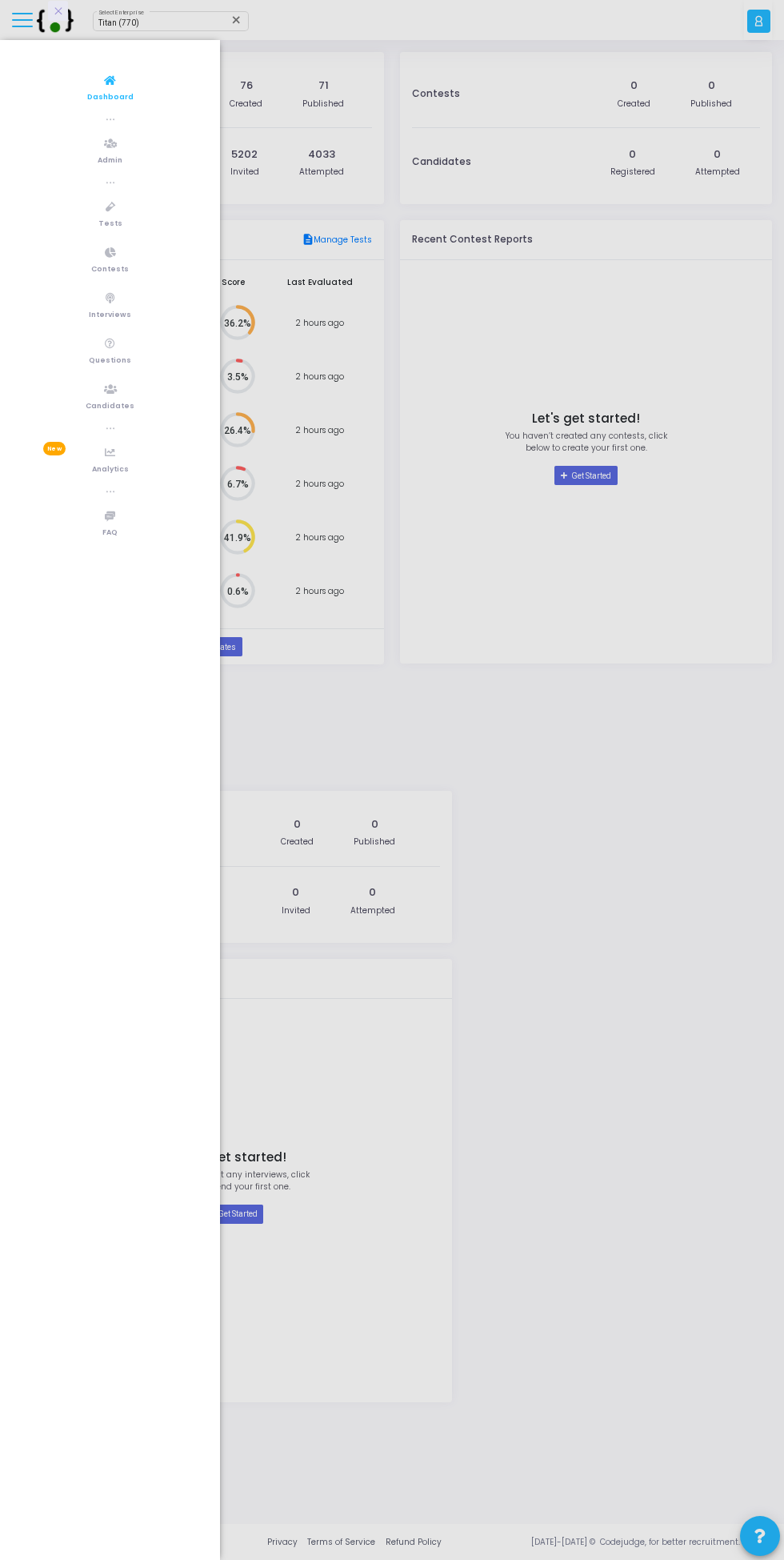
click at [122, 210] on link "Tests" at bounding box center [110, 214] width 220 height 44
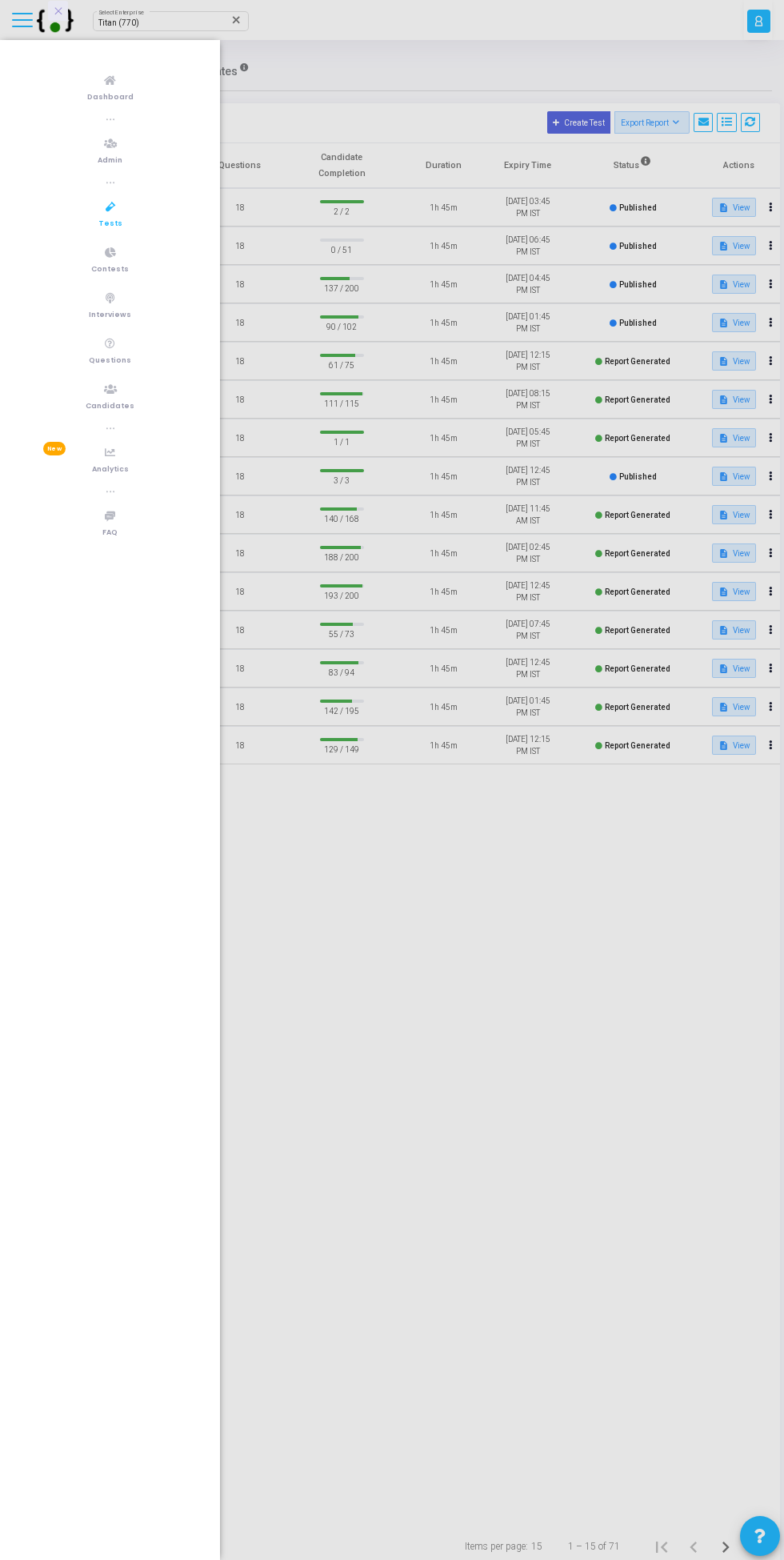
click at [56, 11] on icon at bounding box center [58, 11] width 11 height 0
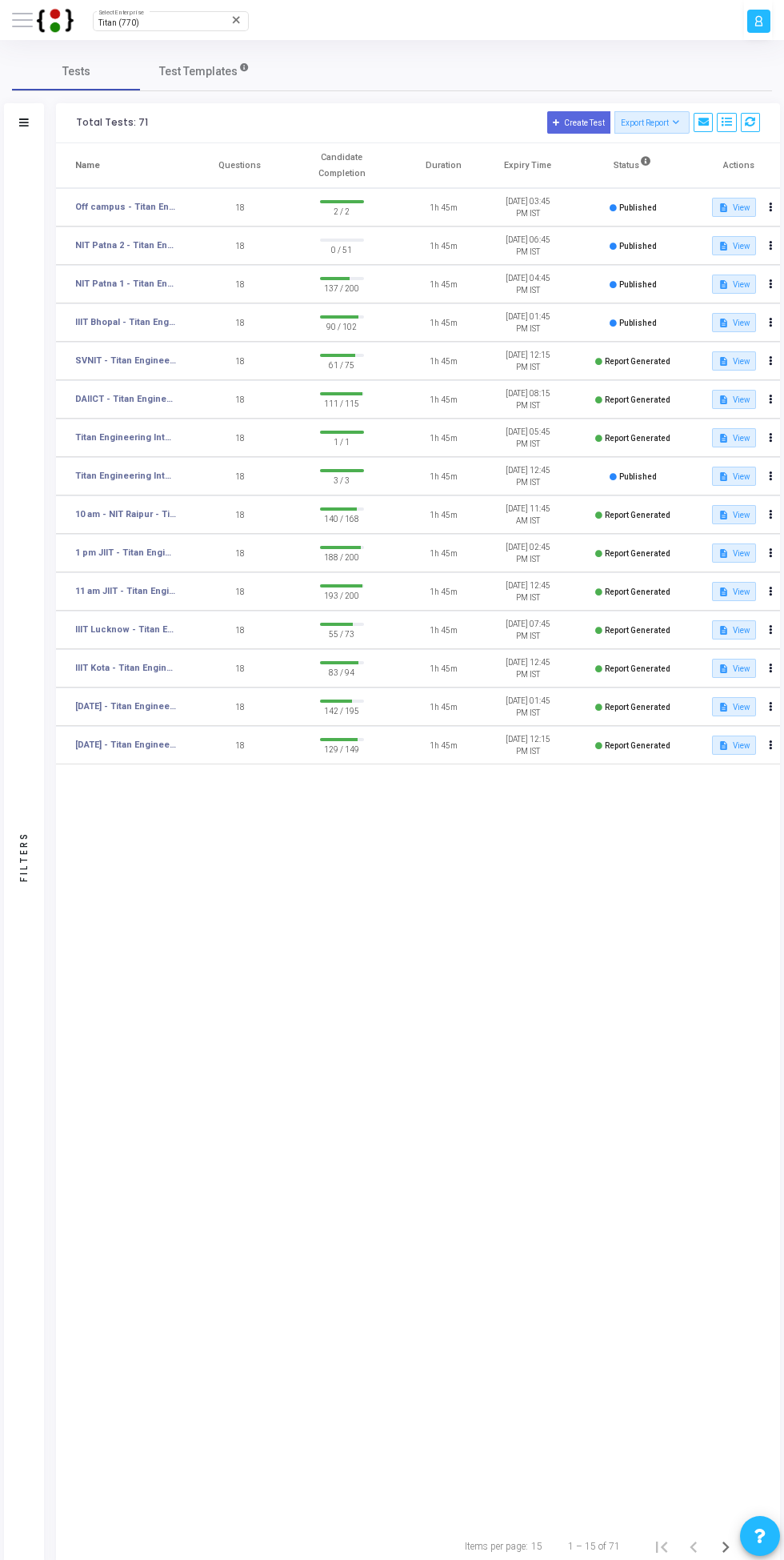
click at [161, 282] on link "NIT Patna 1 - Titan Engineering Intern 2026" at bounding box center [126, 284] width 102 height 14
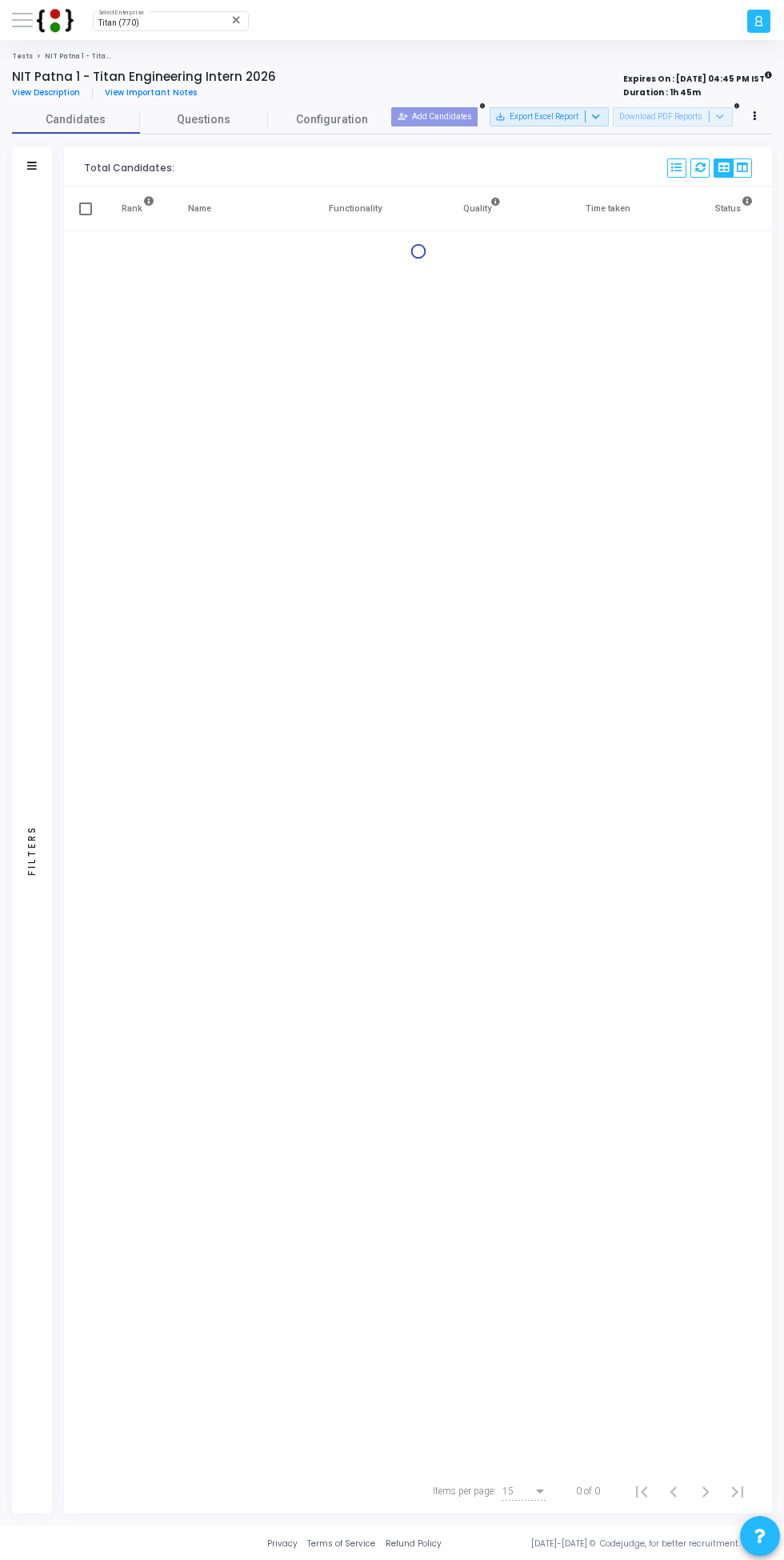
click at [32, 165] on icon at bounding box center [32, 165] width 10 height 8
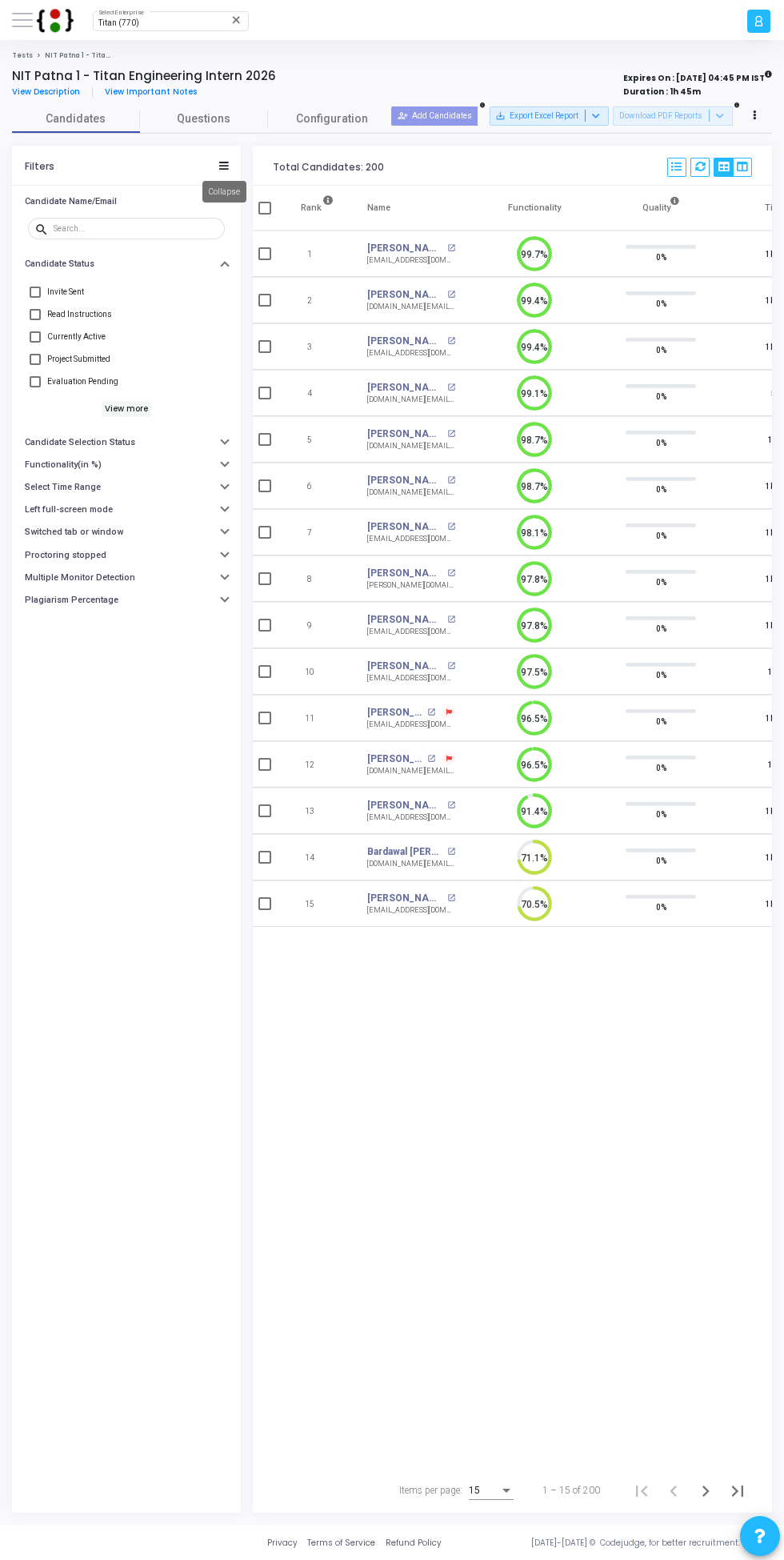
click at [138, 228] on input "text" at bounding box center [136, 228] width 165 height 9
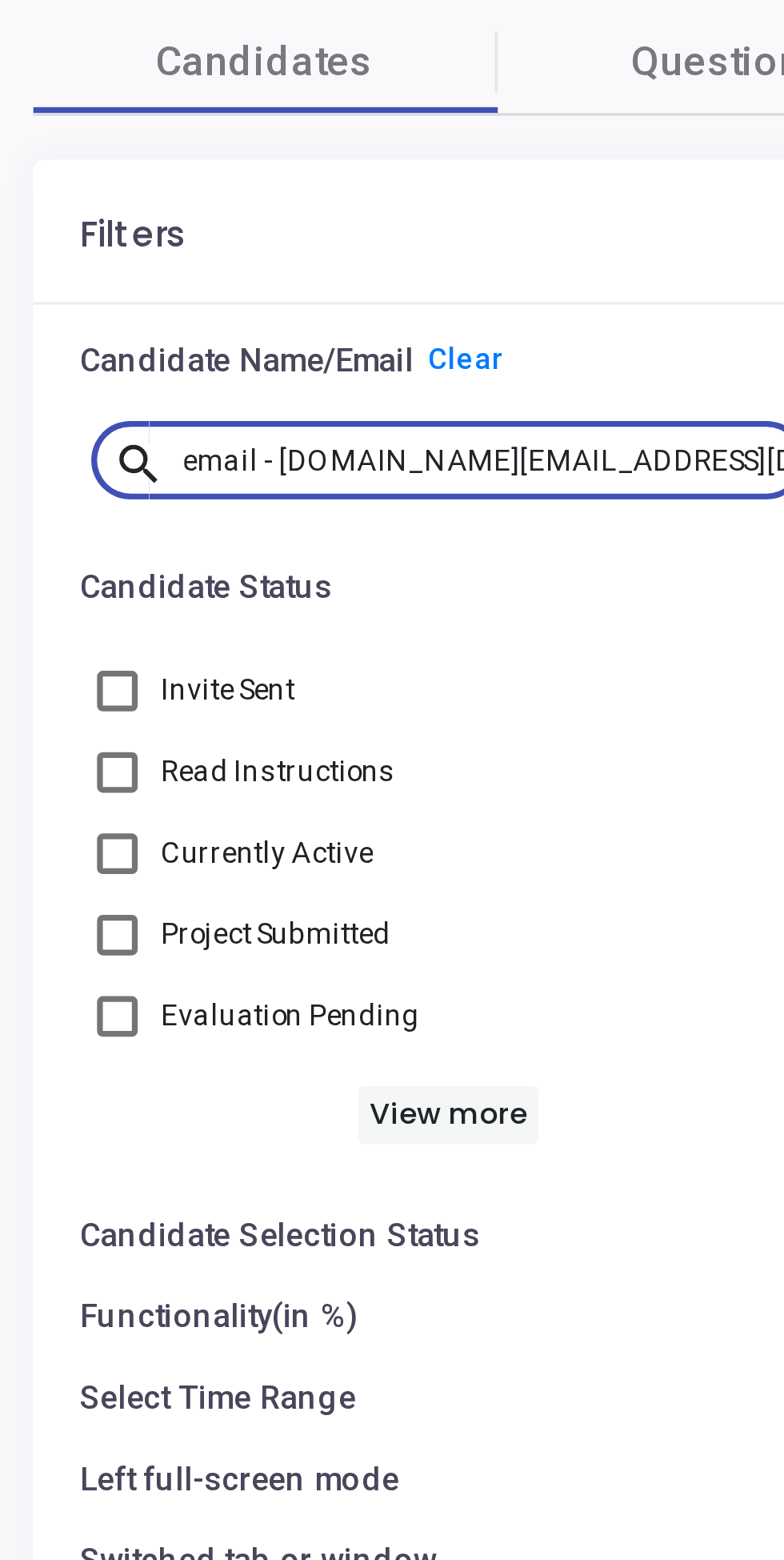
click at [81, 227] on input "email - murlim.ug22.ec@nitp.ac.in" at bounding box center [136, 229] width 165 height 9
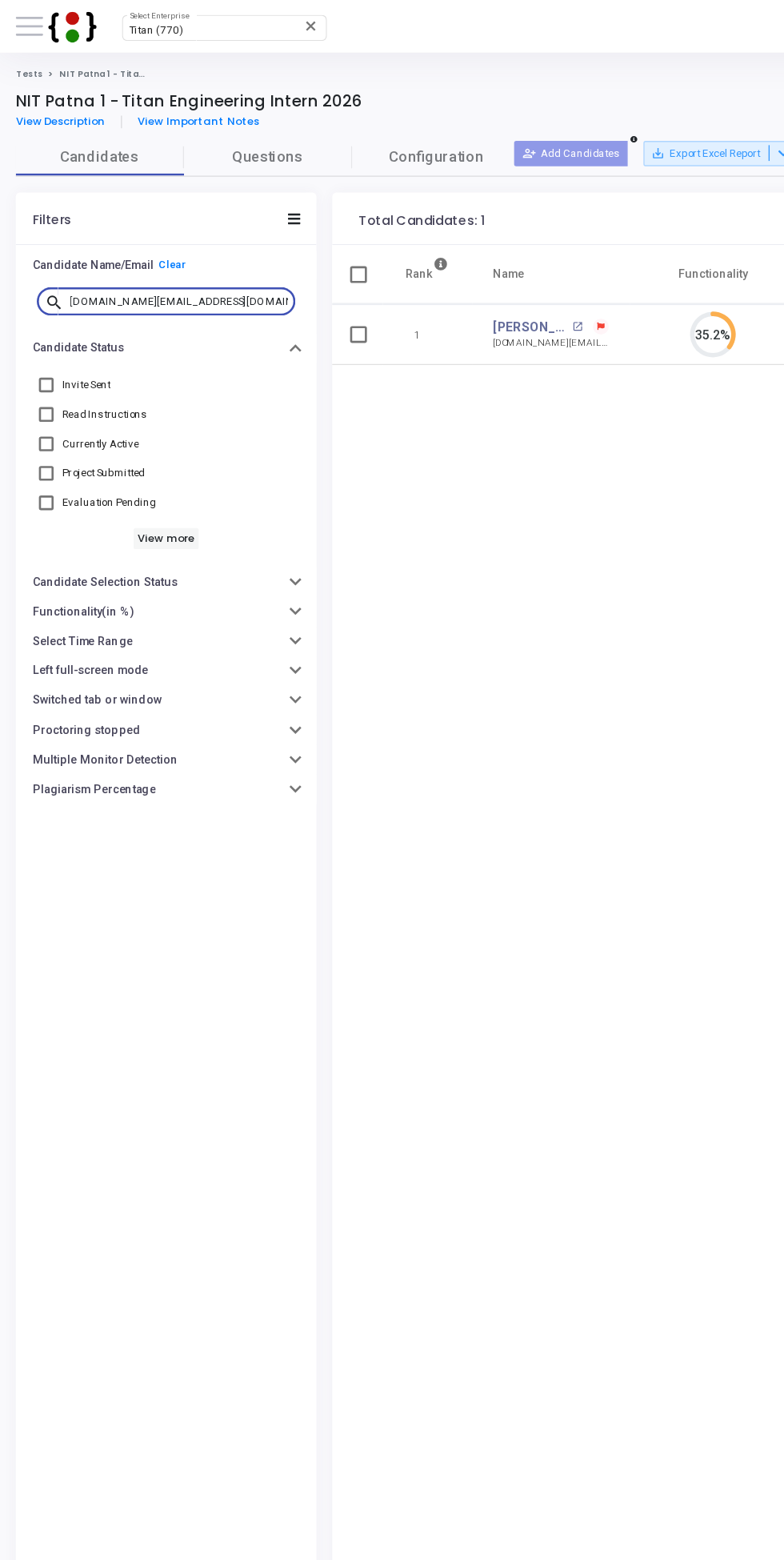
type input "[DOMAIN_NAME][EMAIL_ADDRESS][DOMAIN_NAME]"
click at [435, 252] on mat-icon "open_in_new" at bounding box center [439, 249] width 8 height 8
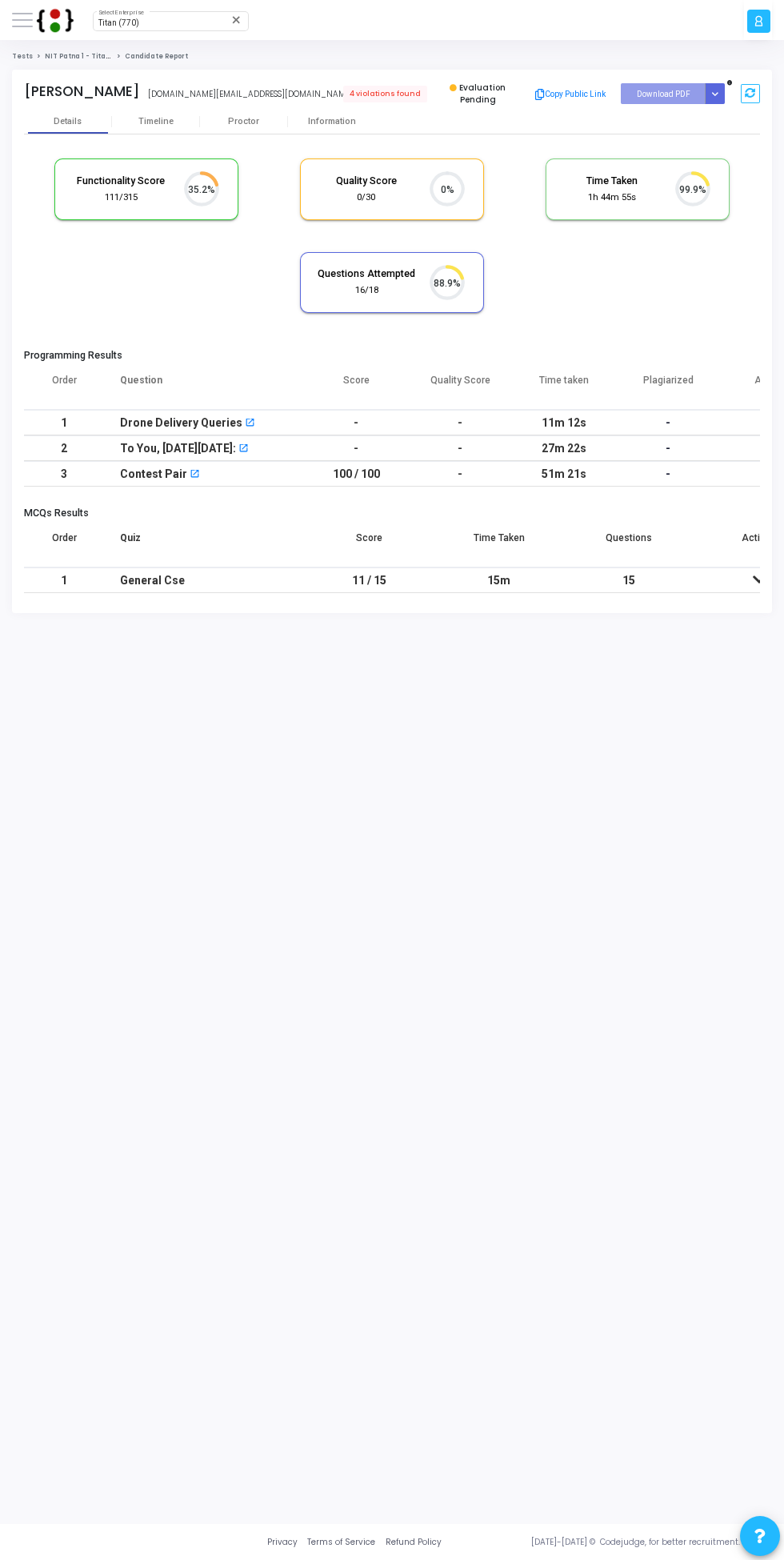
scroll to position [34, 41]
click at [243, 121] on div "Proctor" at bounding box center [244, 121] width 88 height 10
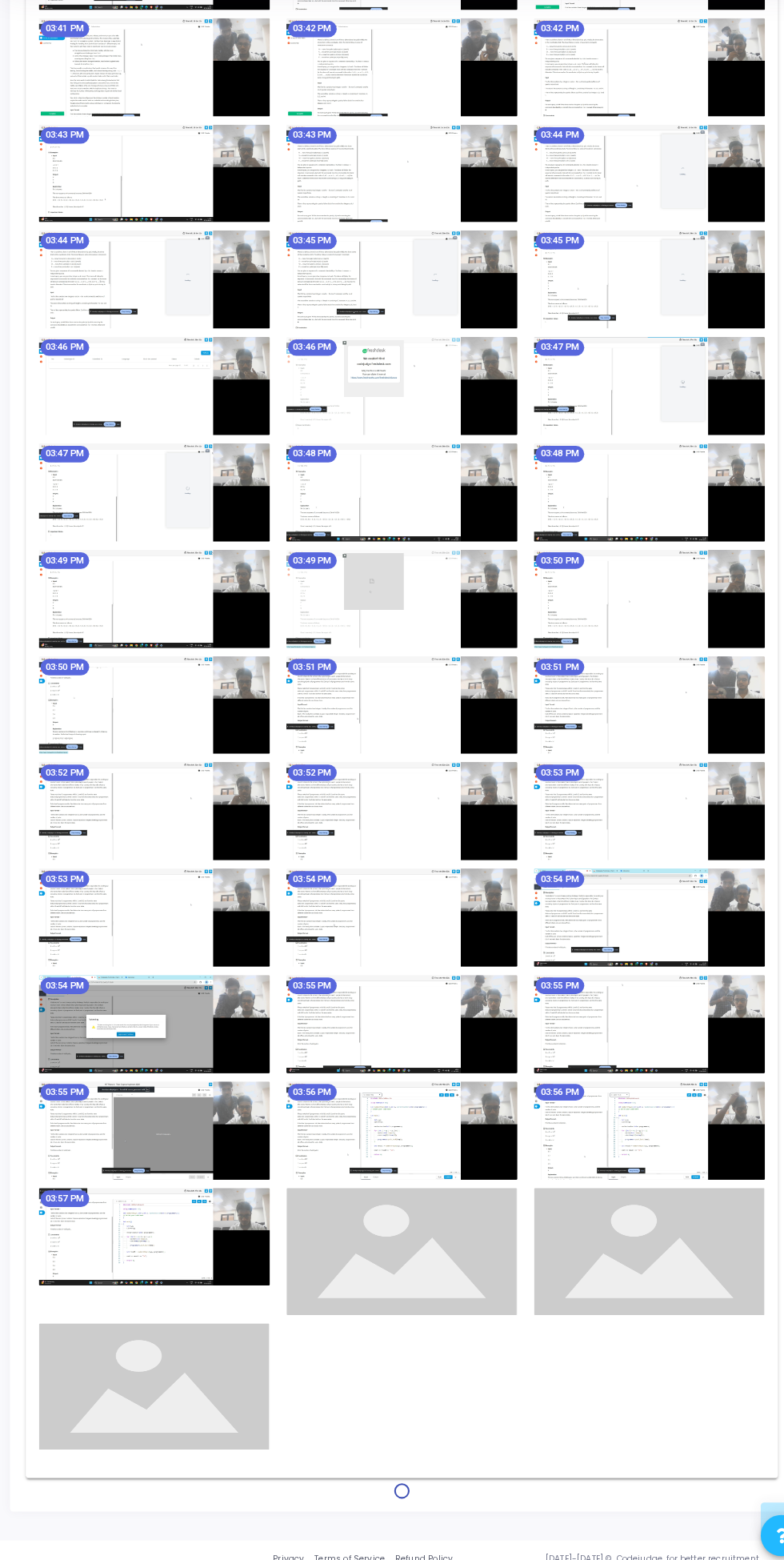
scroll to position [2292, 0]
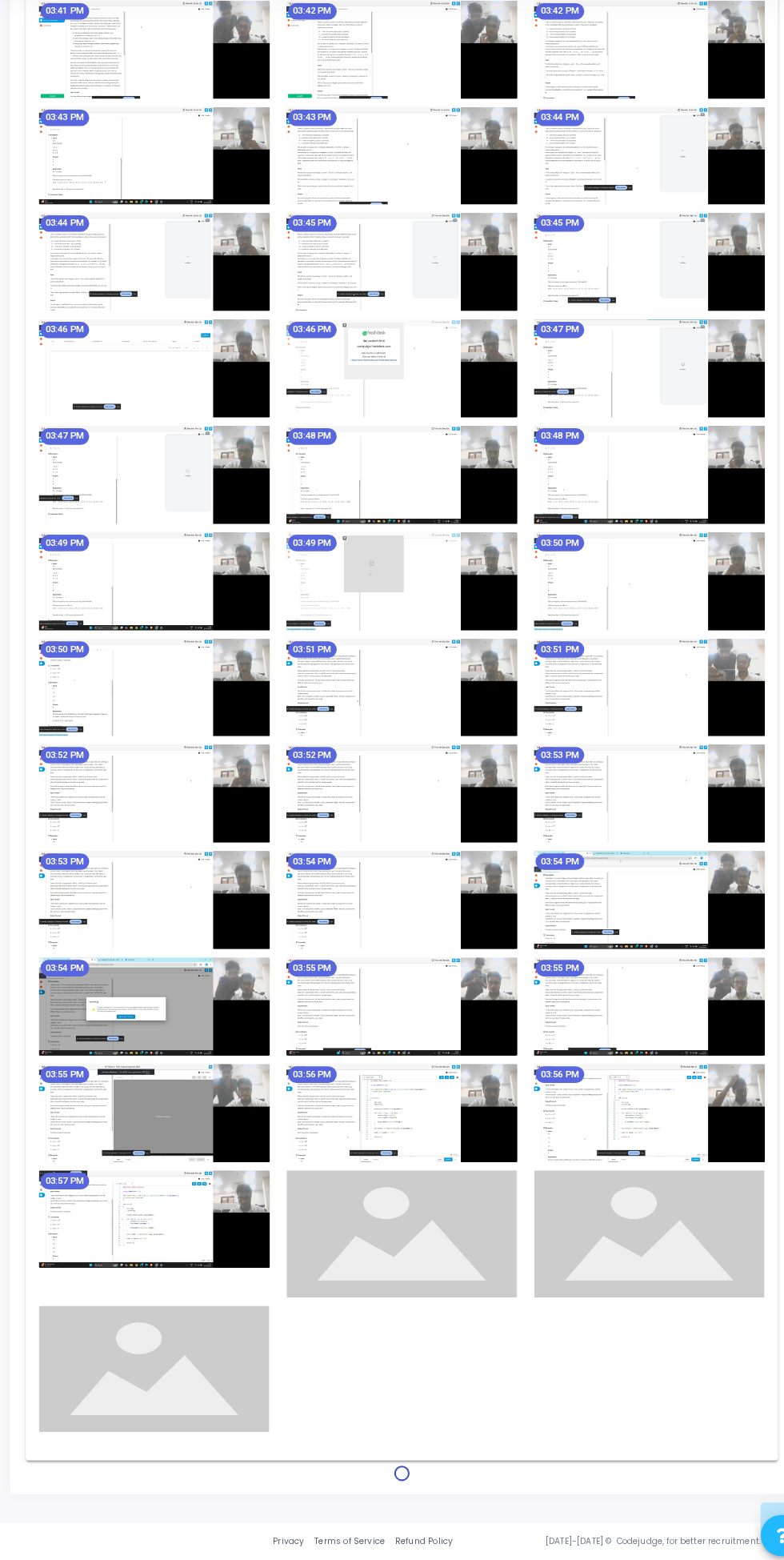
click at [412, 578] on img at bounding box center [392, 611] width 224 height 95
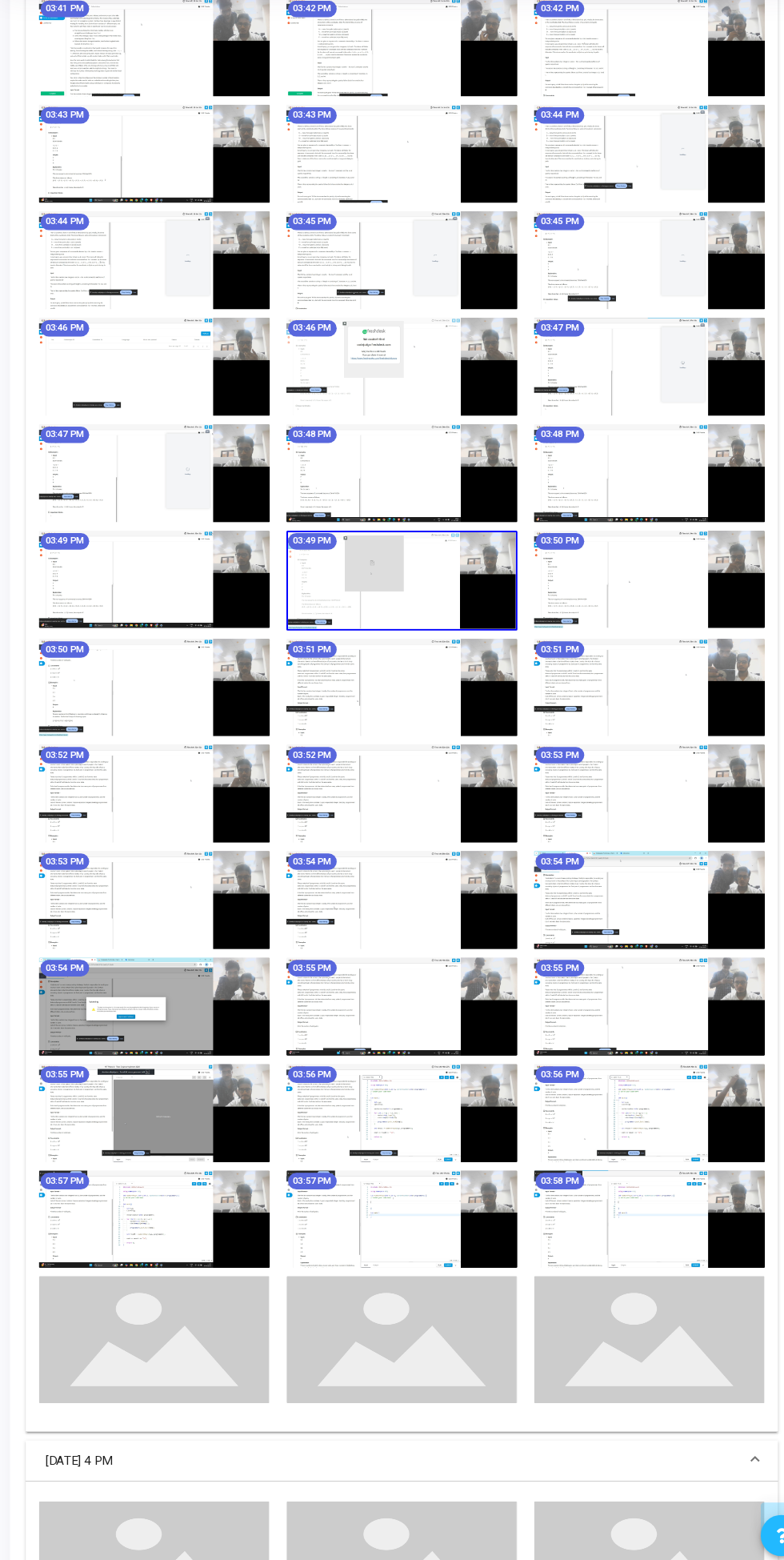
scroll to position [0, 0]
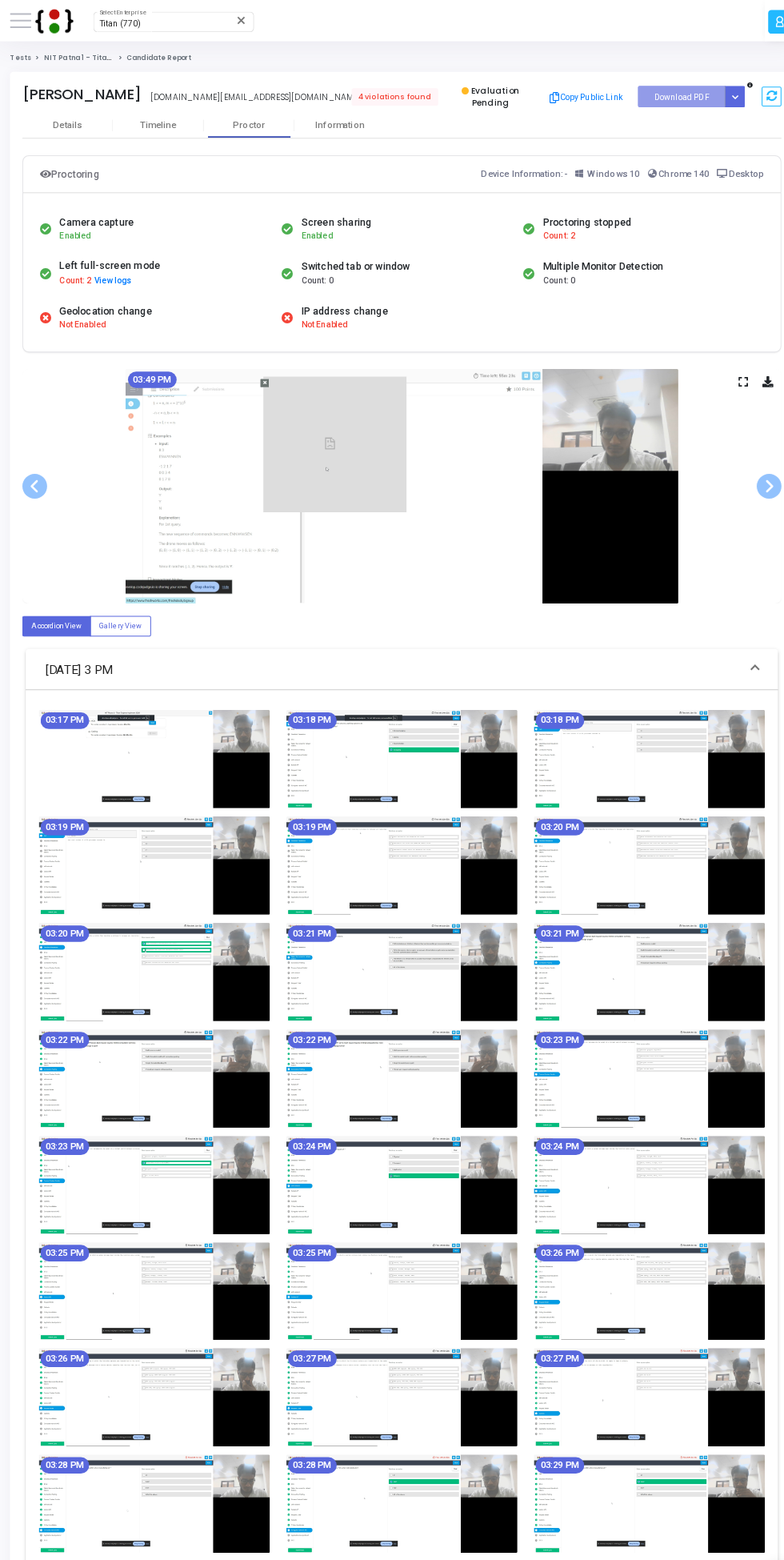
click at [737, 473] on span at bounding box center [748, 471] width 24 height 24
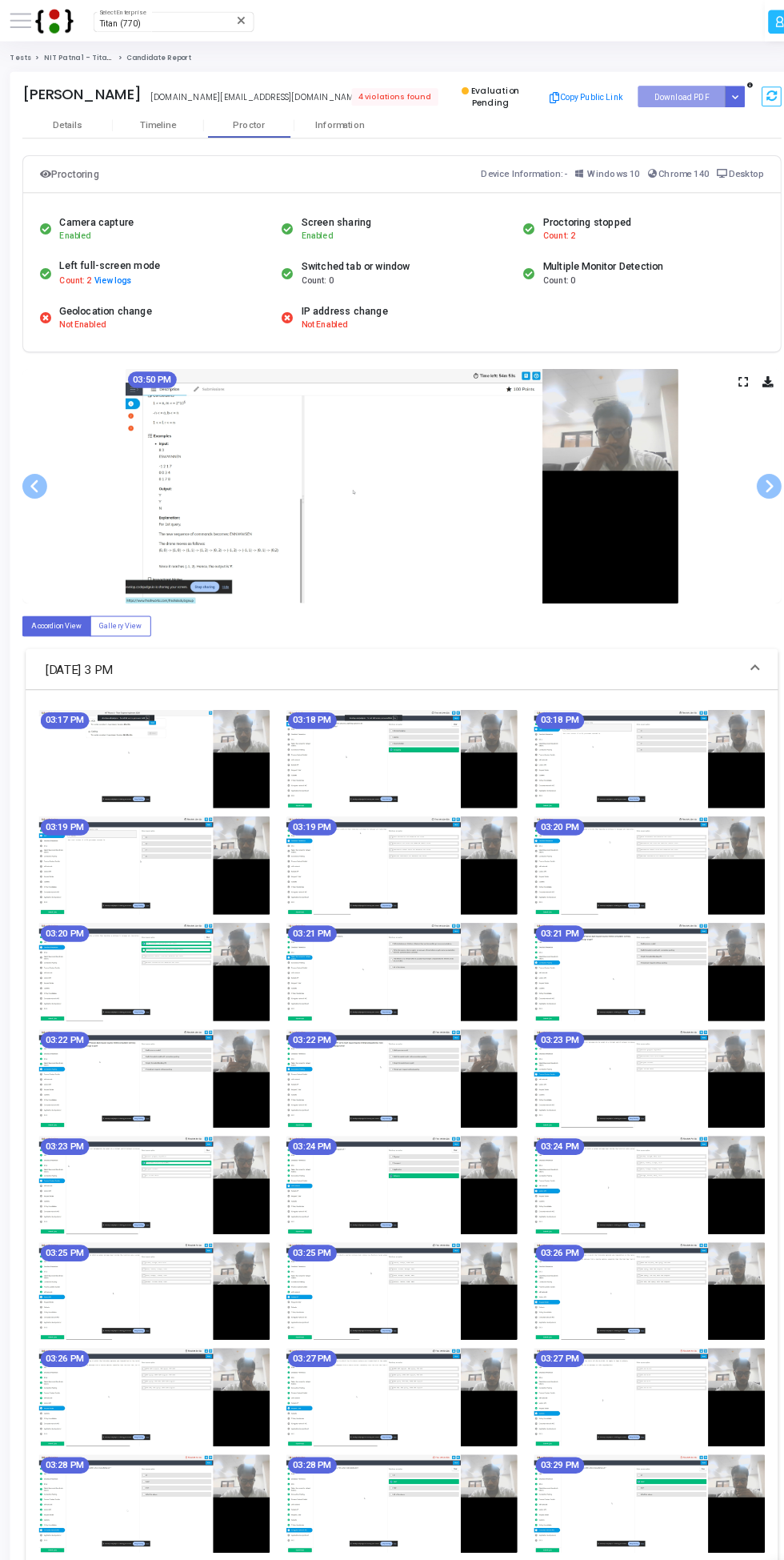
click at [36, 474] on span at bounding box center [36, 471] width 24 height 24
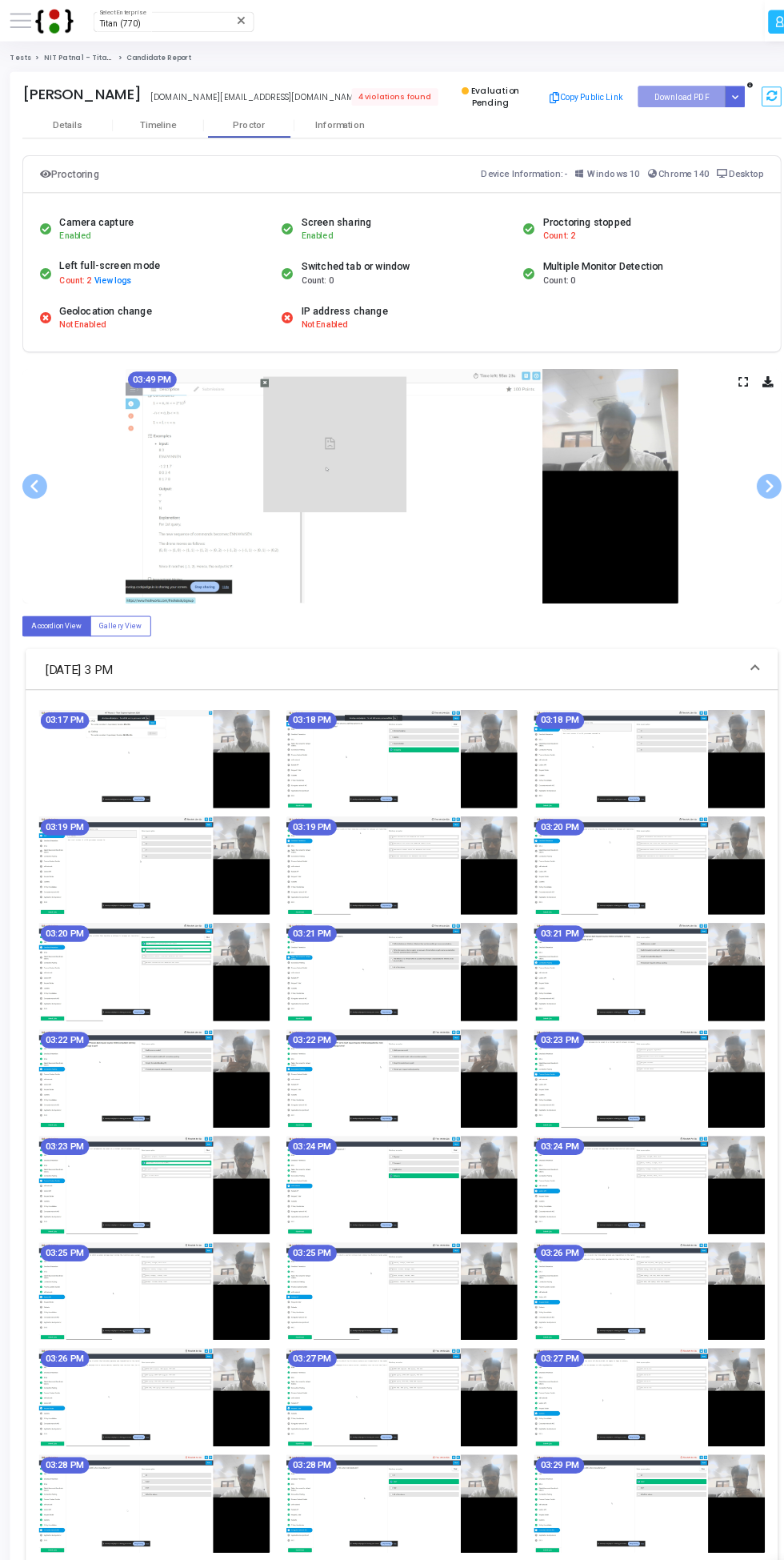
click at [44, 475] on span at bounding box center [36, 471] width 24 height 24
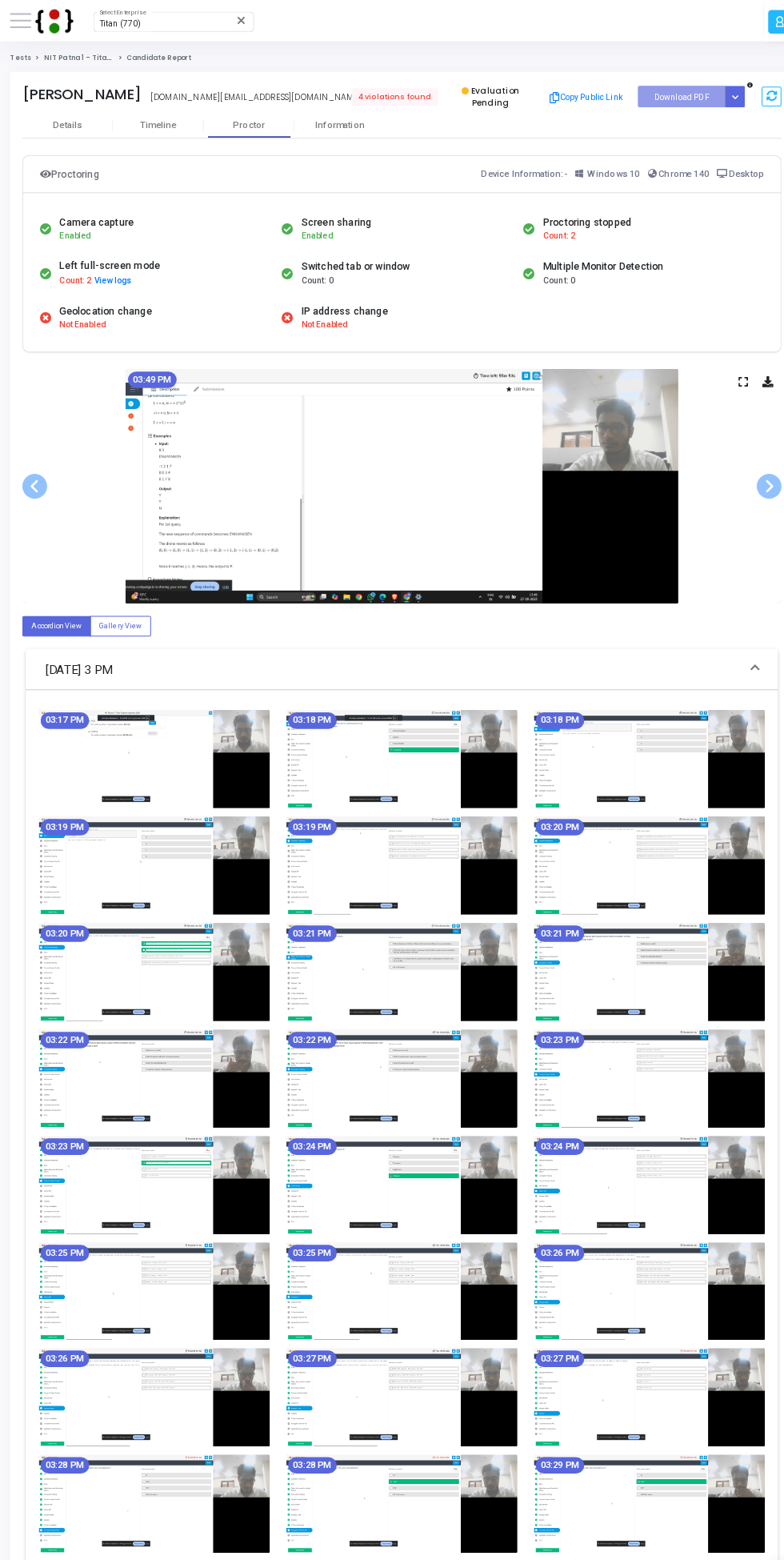
click at [33, 479] on span at bounding box center [36, 471] width 24 height 24
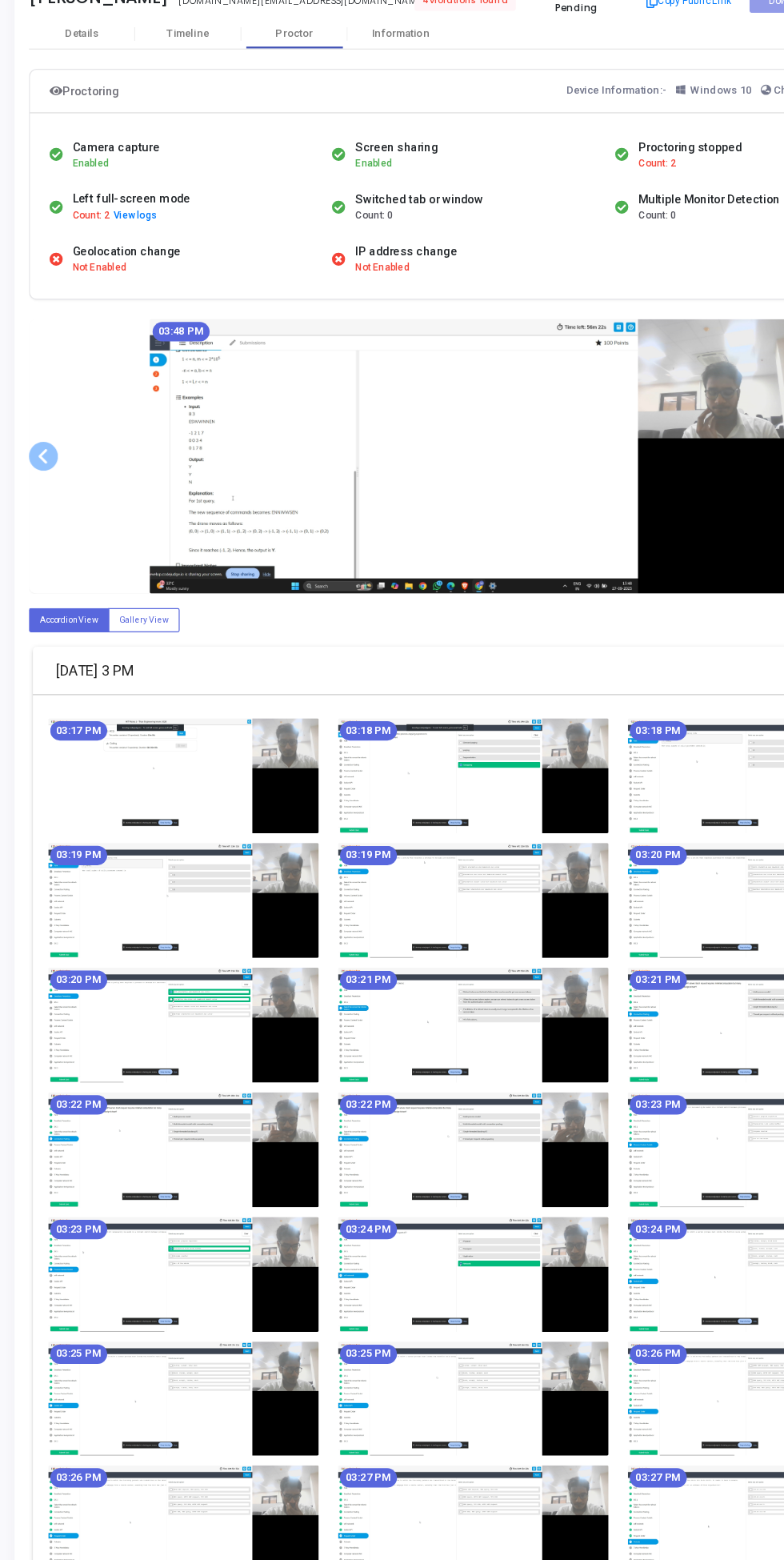
click at [32, 468] on span at bounding box center [36, 471] width 24 height 24
click at [33, 471] on span at bounding box center [36, 471] width 24 height 24
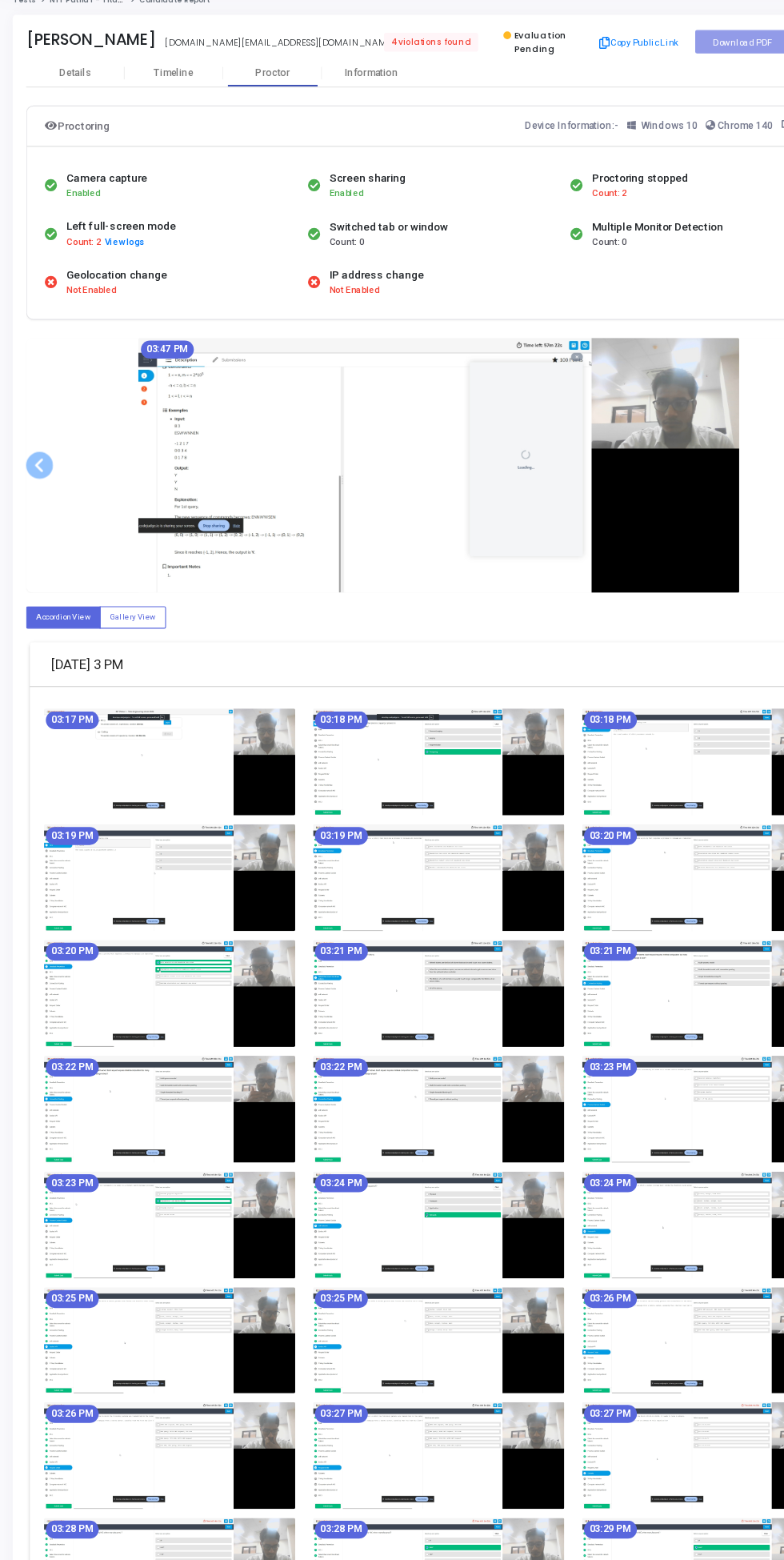
click at [31, 471] on span at bounding box center [36, 471] width 24 height 24
click at [37, 466] on span at bounding box center [36, 471] width 24 height 24
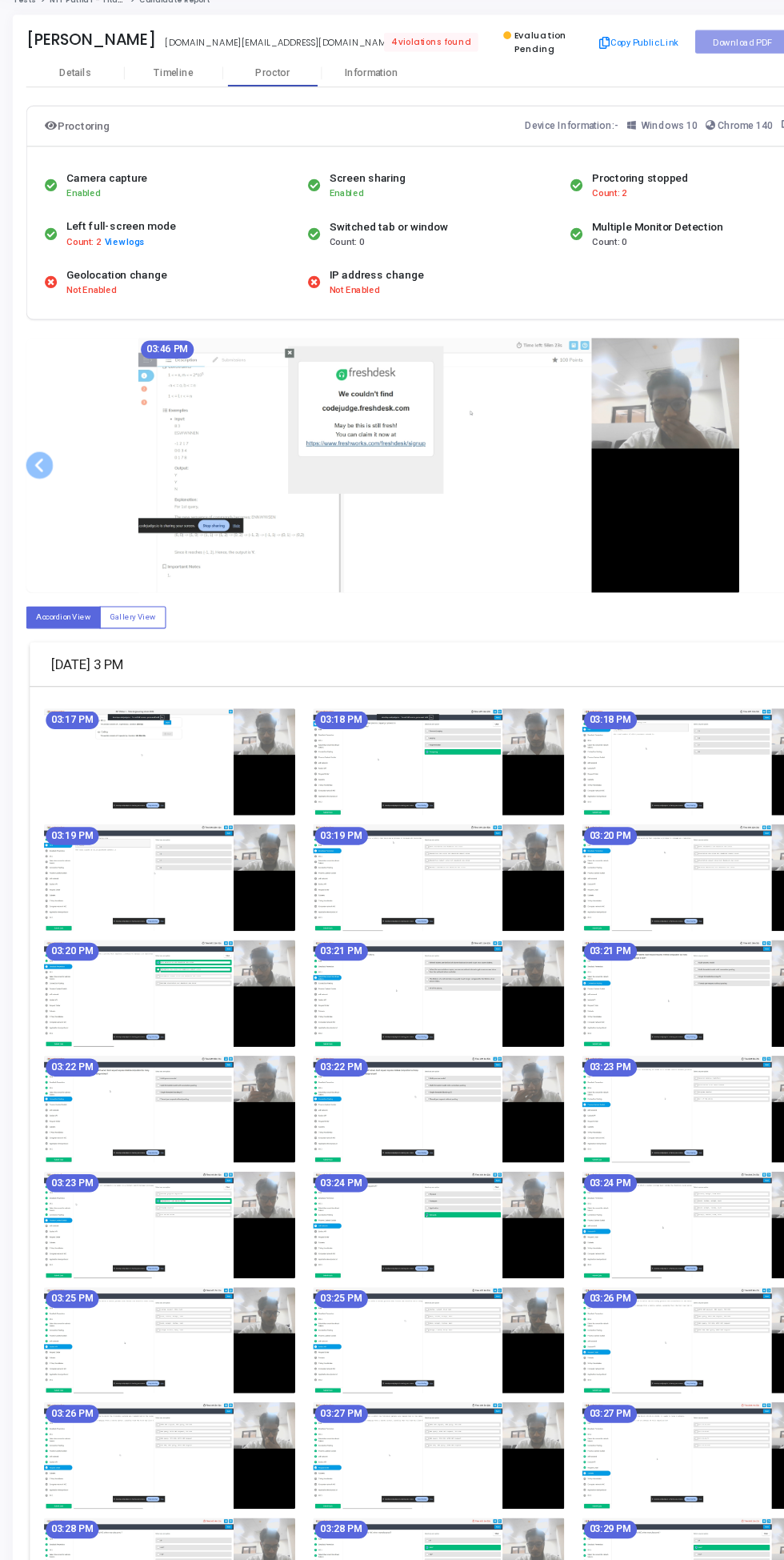
click at [28, 460] on span at bounding box center [36, 471] width 24 height 24
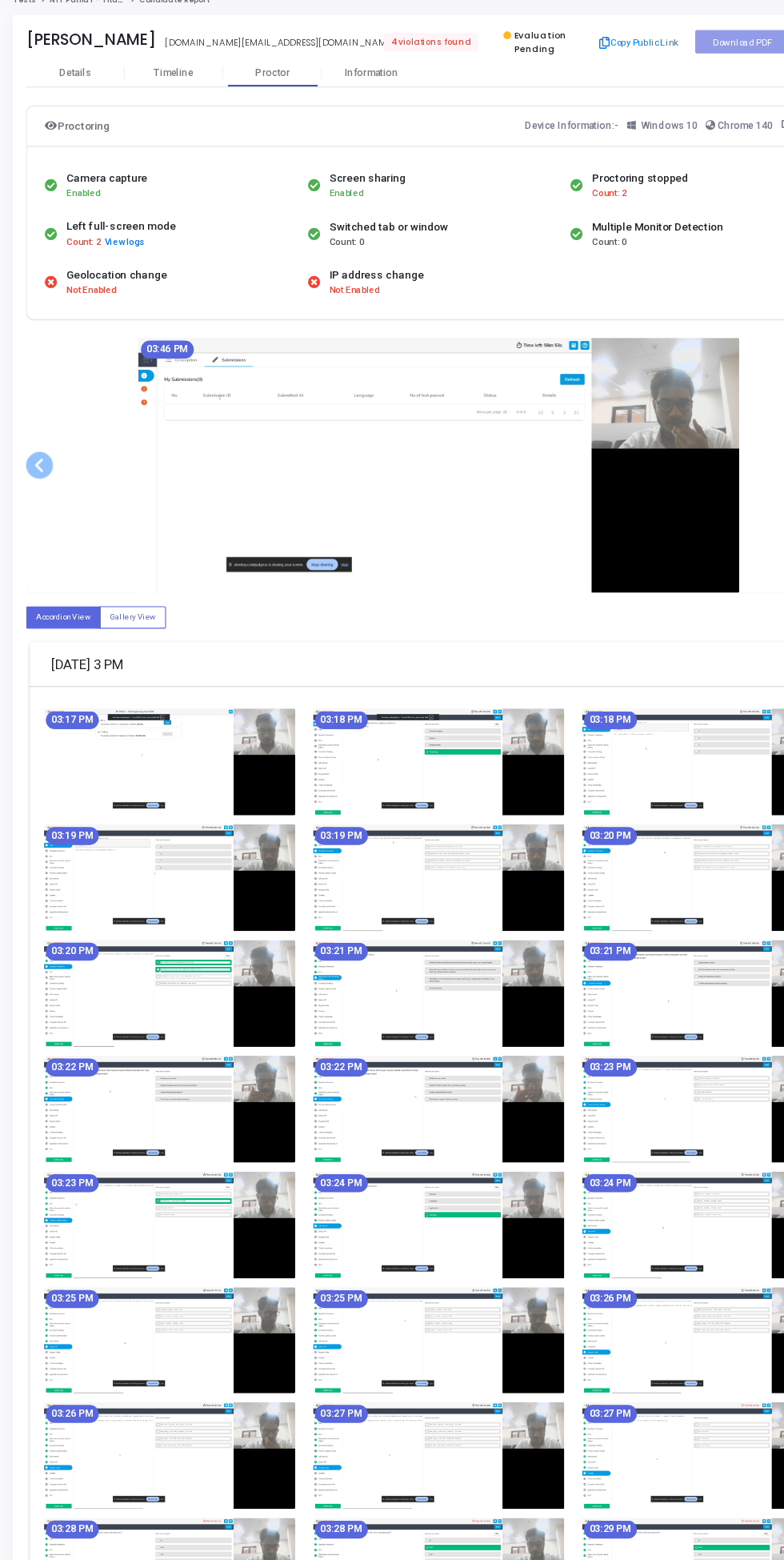
click at [42, 477] on span at bounding box center [36, 471] width 24 height 24
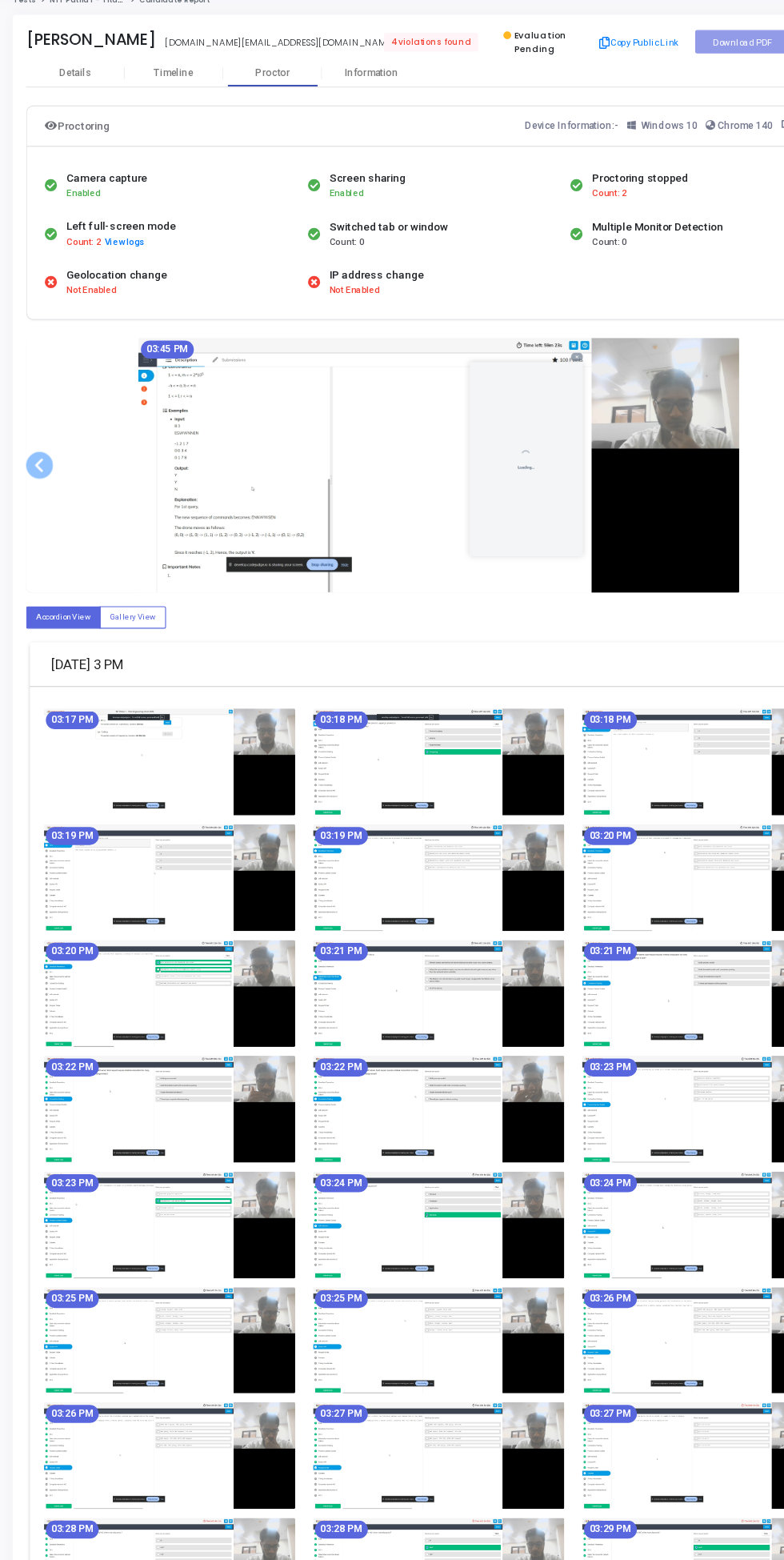
click at [35, 476] on span at bounding box center [36, 471] width 24 height 24
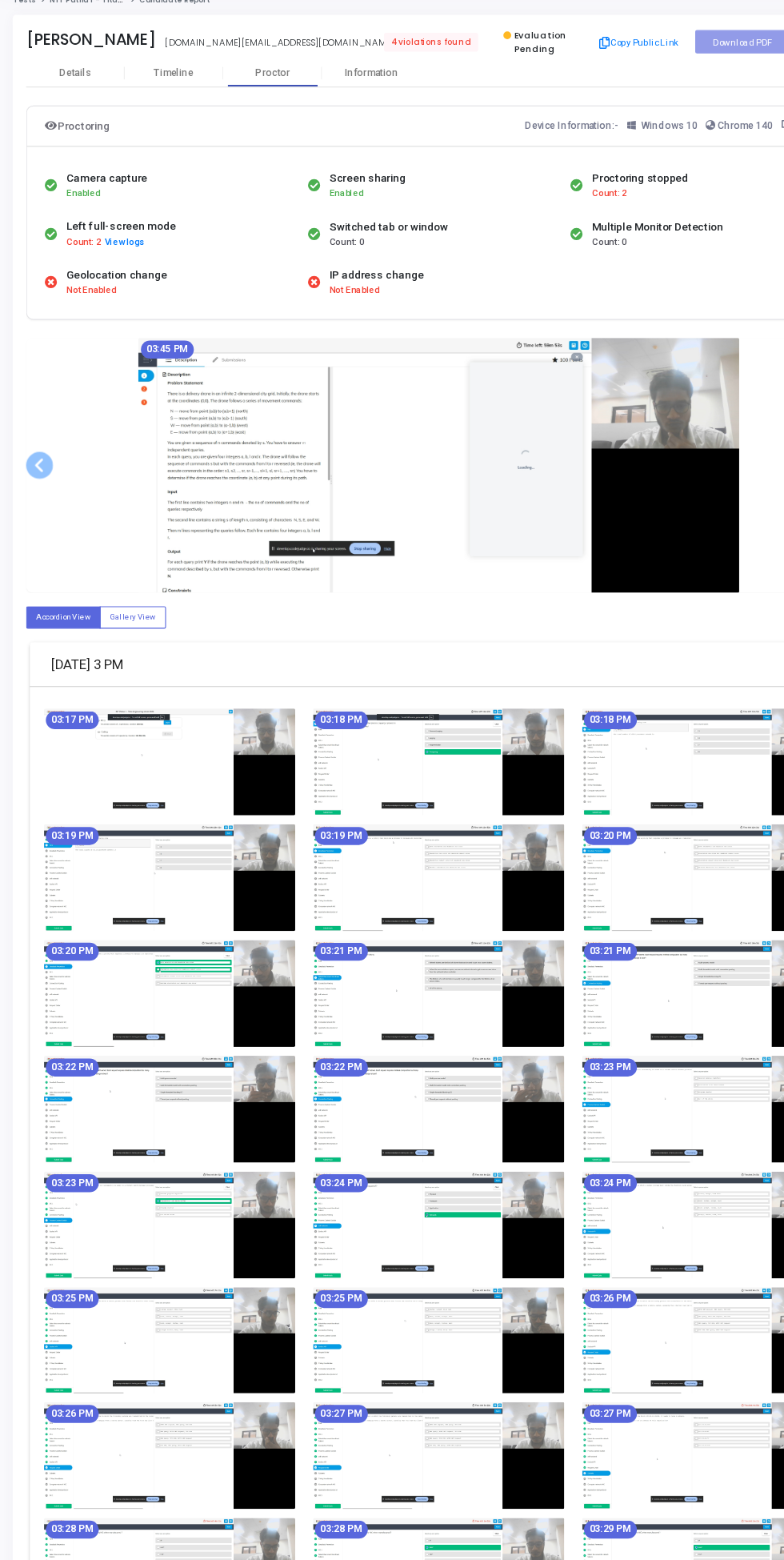
click at [36, 470] on span at bounding box center [36, 471] width 24 height 24
click at [44, 471] on span at bounding box center [36, 471] width 24 height 24
click at [44, 477] on span at bounding box center [36, 471] width 24 height 24
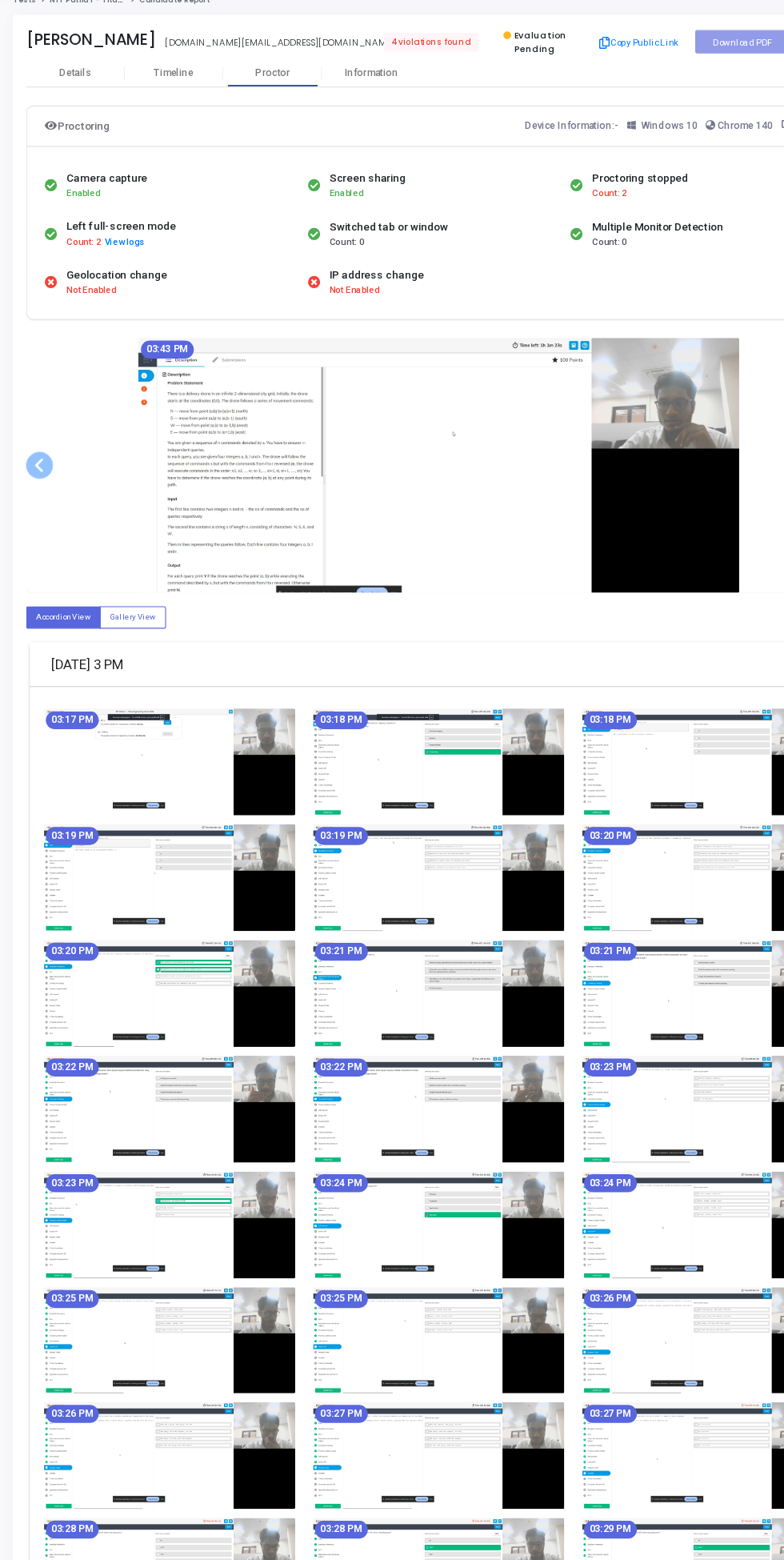
click at [37, 475] on span at bounding box center [36, 471] width 24 height 24
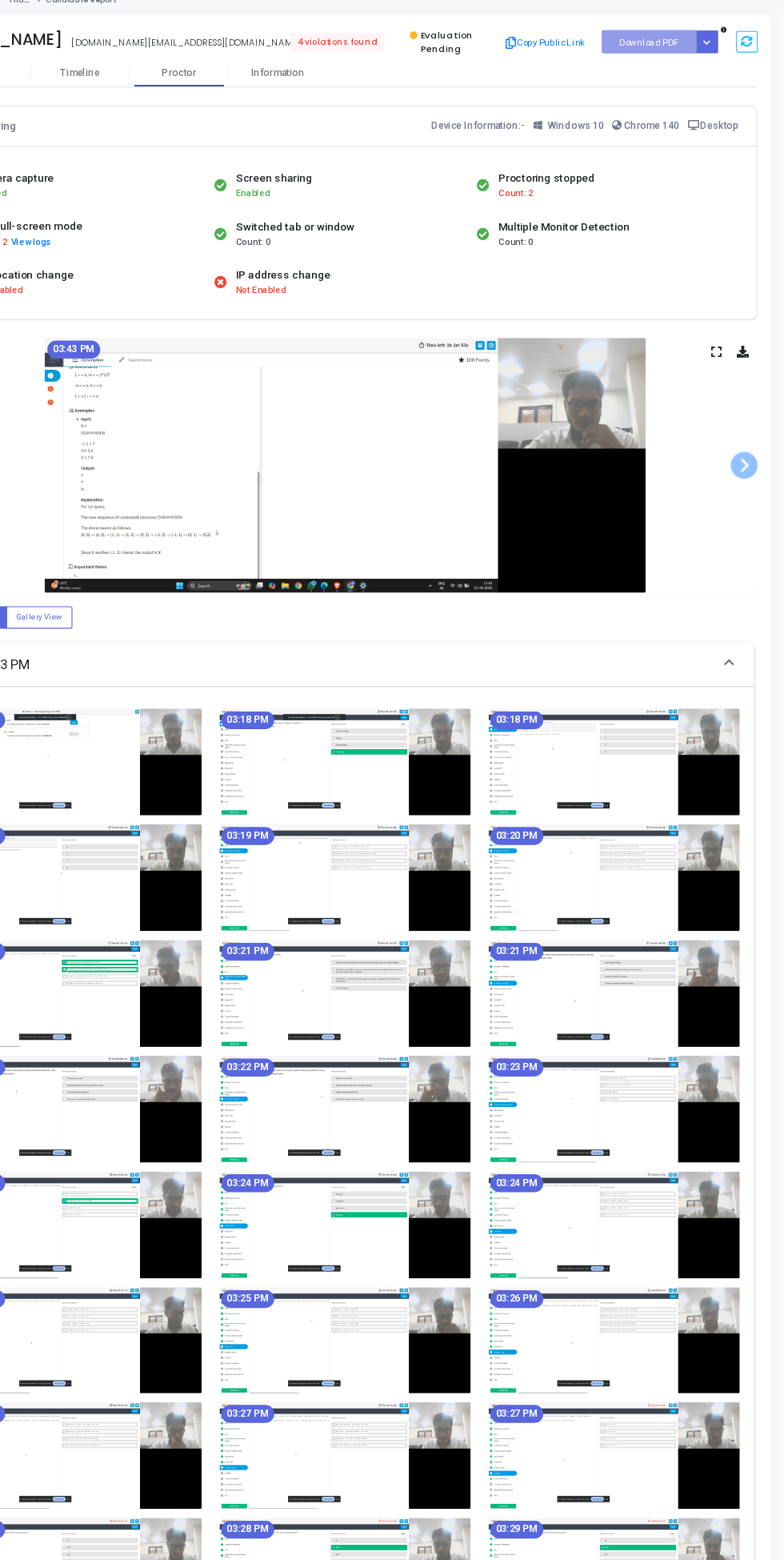
click at [748, 475] on span at bounding box center [748, 471] width 24 height 24
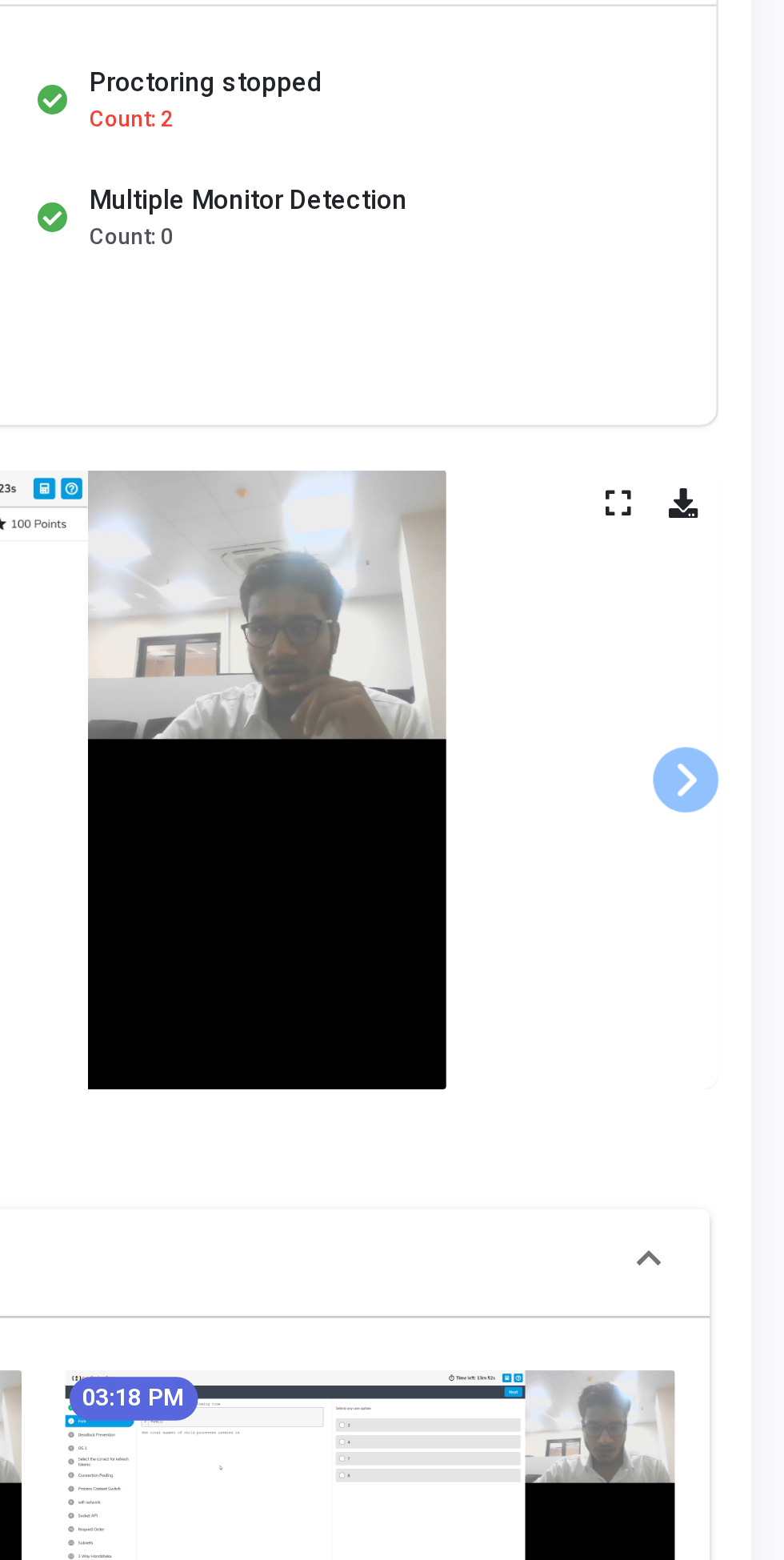
click at [745, 463] on span at bounding box center [748, 471] width 24 height 24
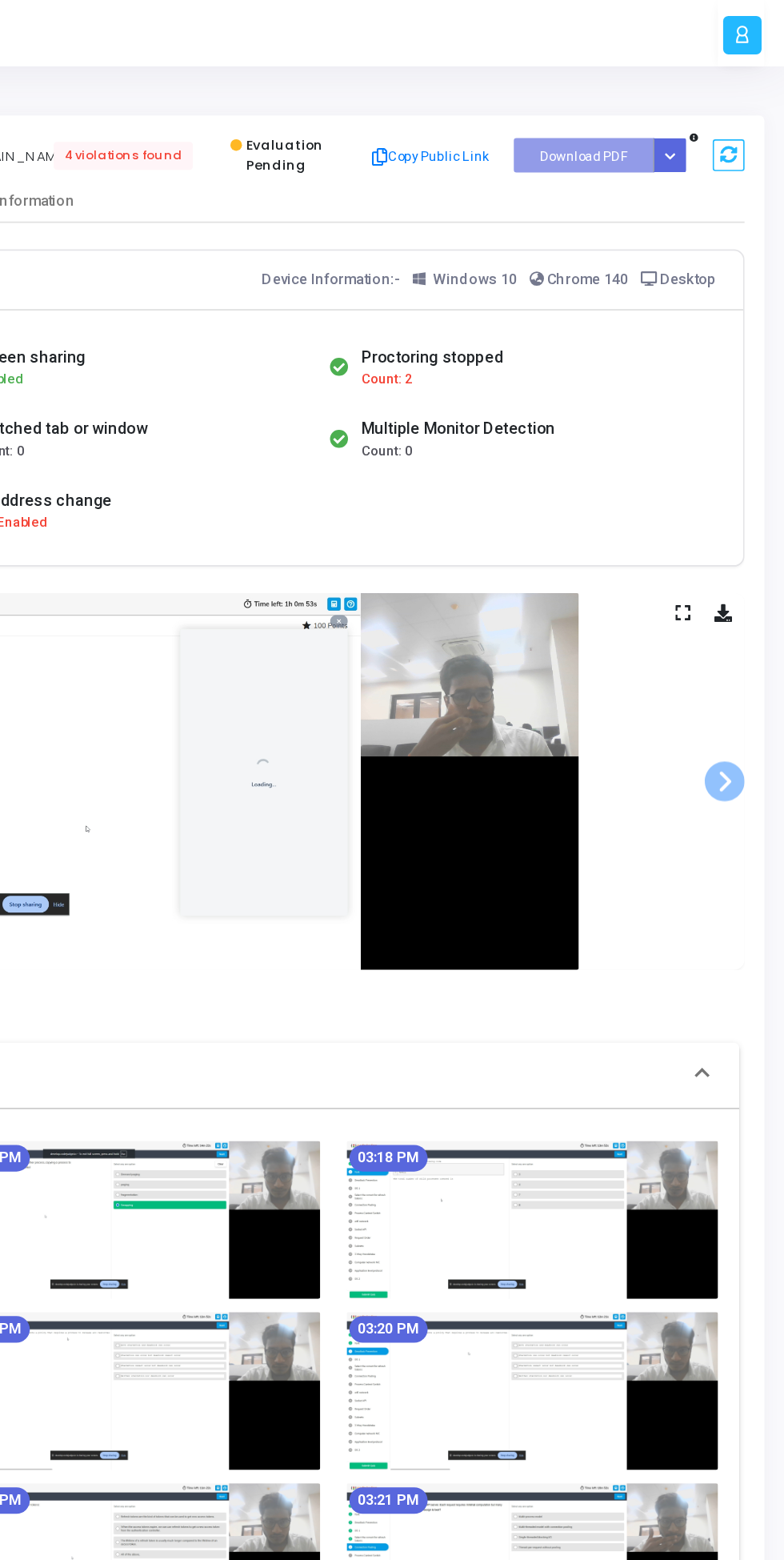
click at [752, 471] on span at bounding box center [748, 471] width 24 height 24
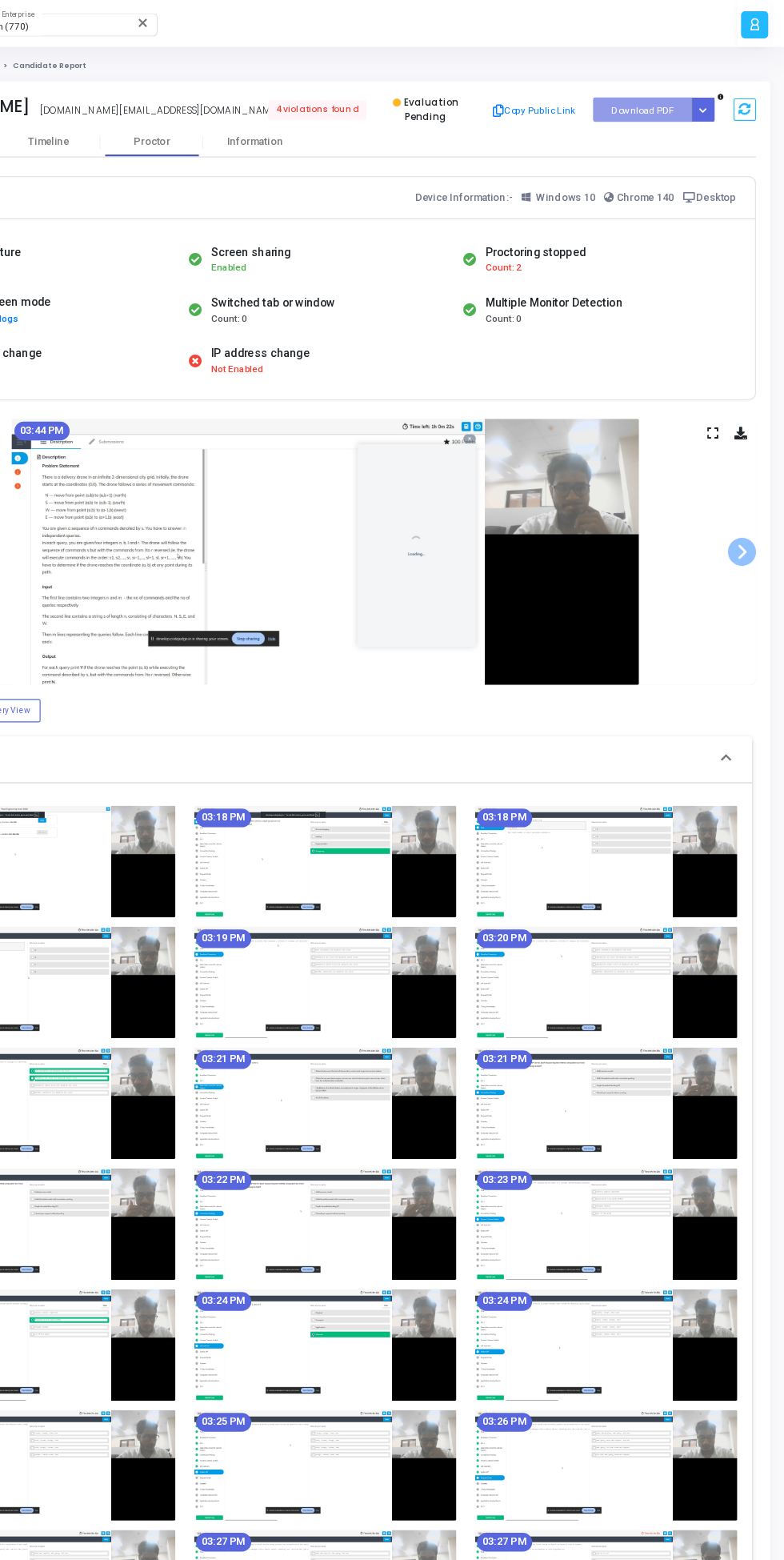
click at [748, 476] on span at bounding box center [748, 471] width 24 height 24
click at [752, 481] on span at bounding box center [748, 471] width 24 height 24
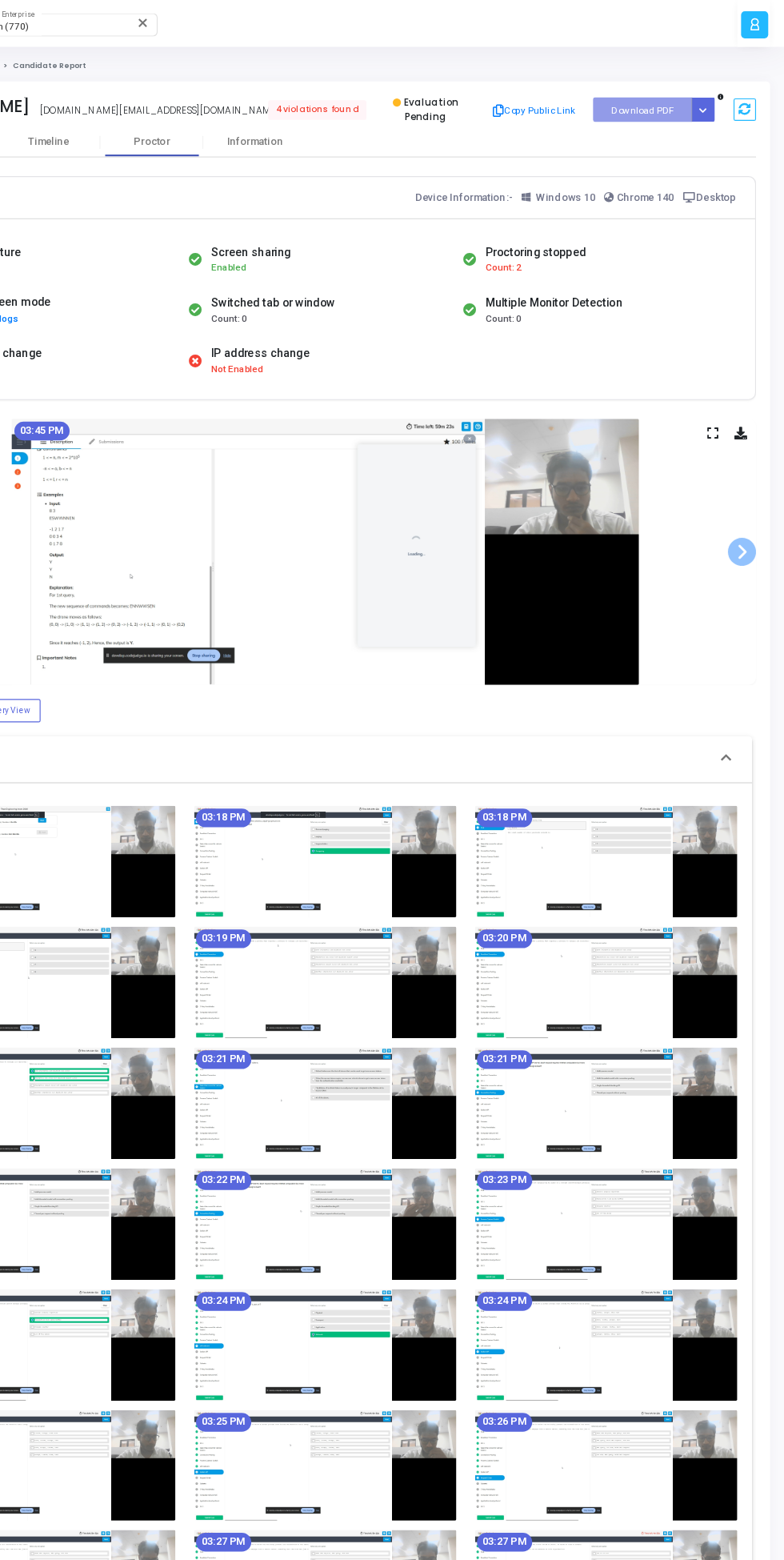
click at [749, 483] on span at bounding box center [748, 471] width 24 height 24
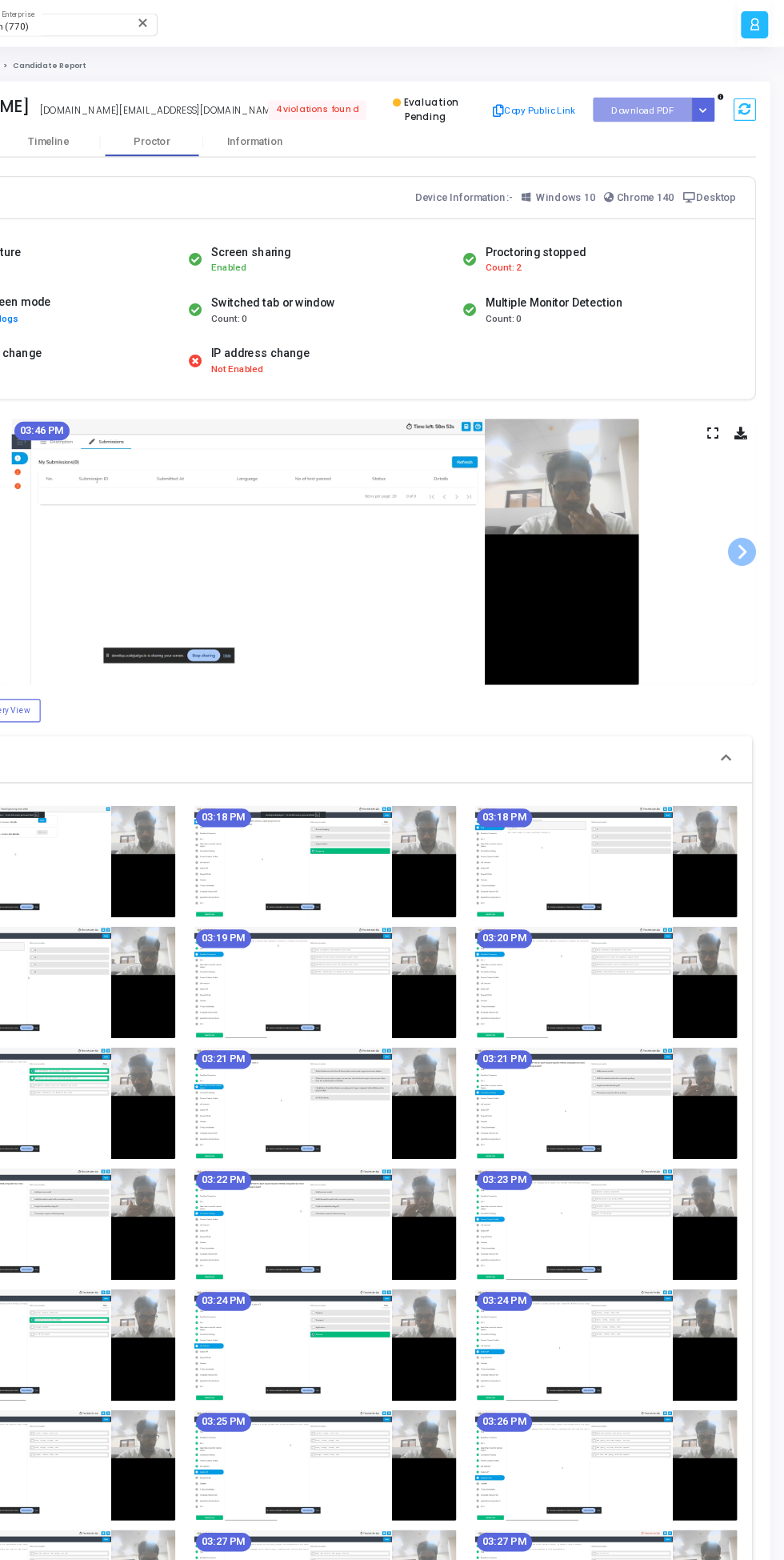
click at [748, 475] on span at bounding box center [748, 471] width 24 height 24
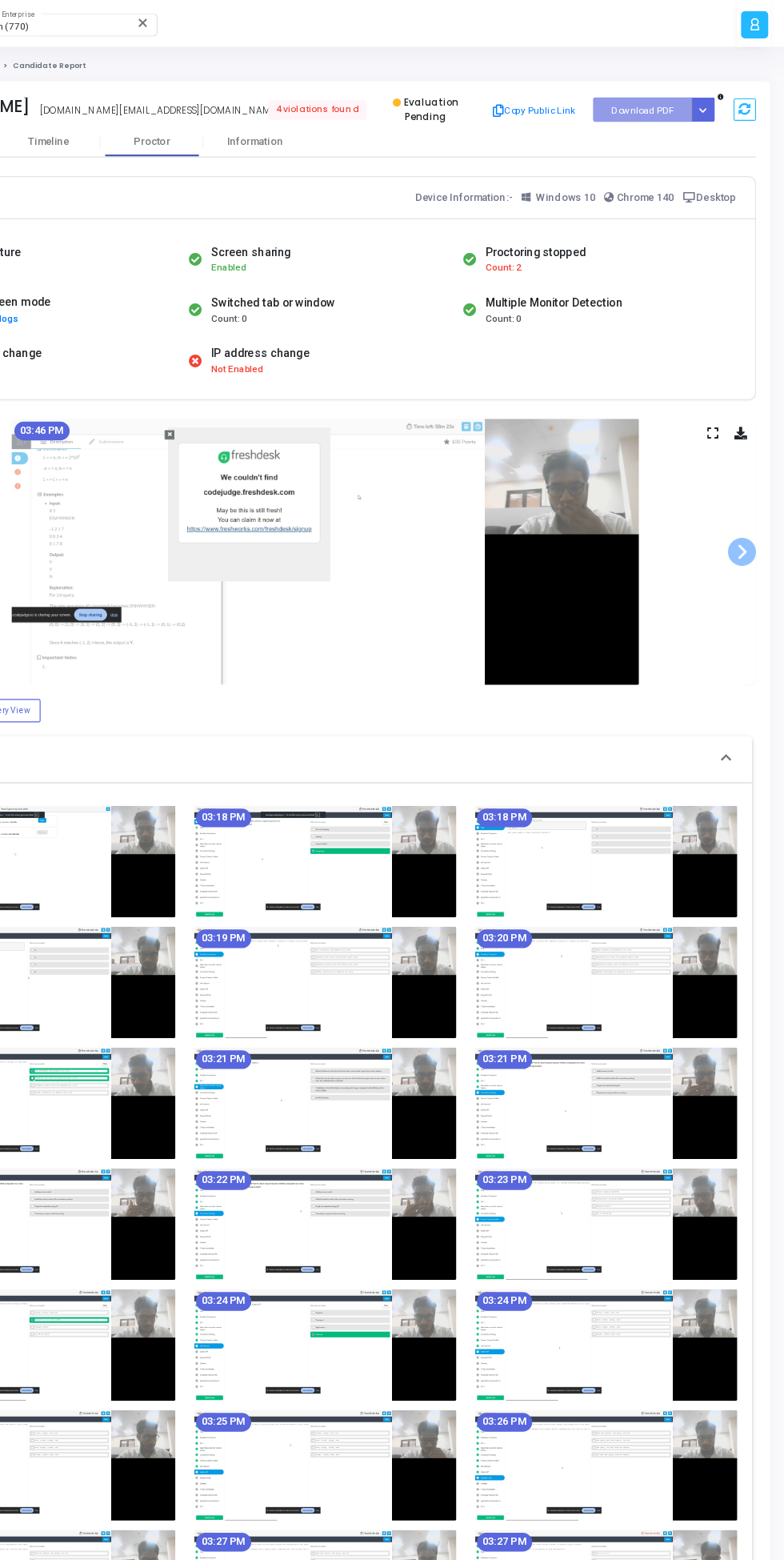
click at [750, 471] on span at bounding box center [748, 471] width 24 height 24
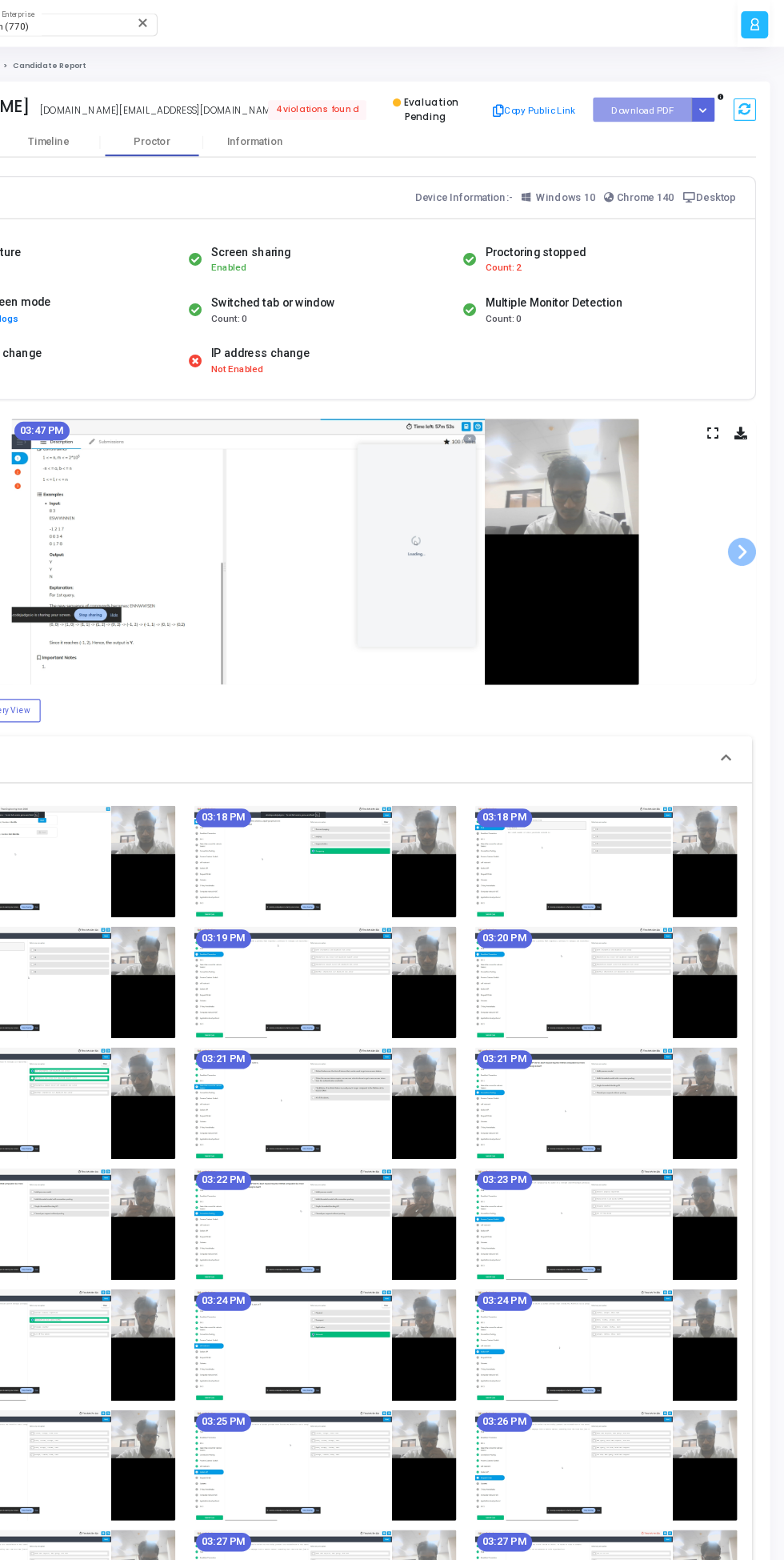
click at [740, 483] on span at bounding box center [748, 471] width 24 height 24
click at [756, 483] on span at bounding box center [748, 471] width 24 height 24
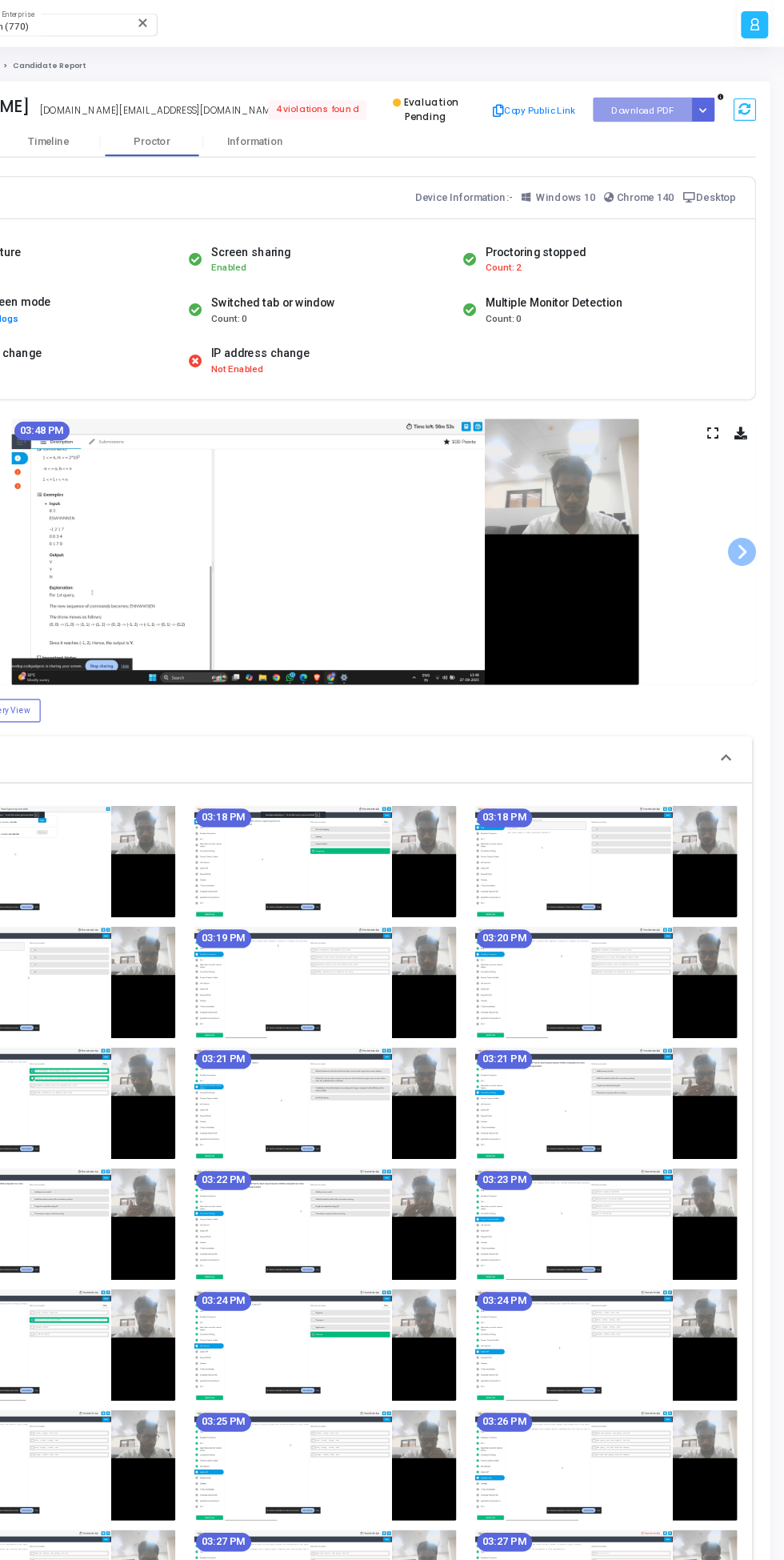
click at [756, 481] on span at bounding box center [748, 471] width 24 height 24
click at [754, 483] on span at bounding box center [748, 471] width 24 height 24
click at [749, 480] on span at bounding box center [748, 471] width 24 height 24
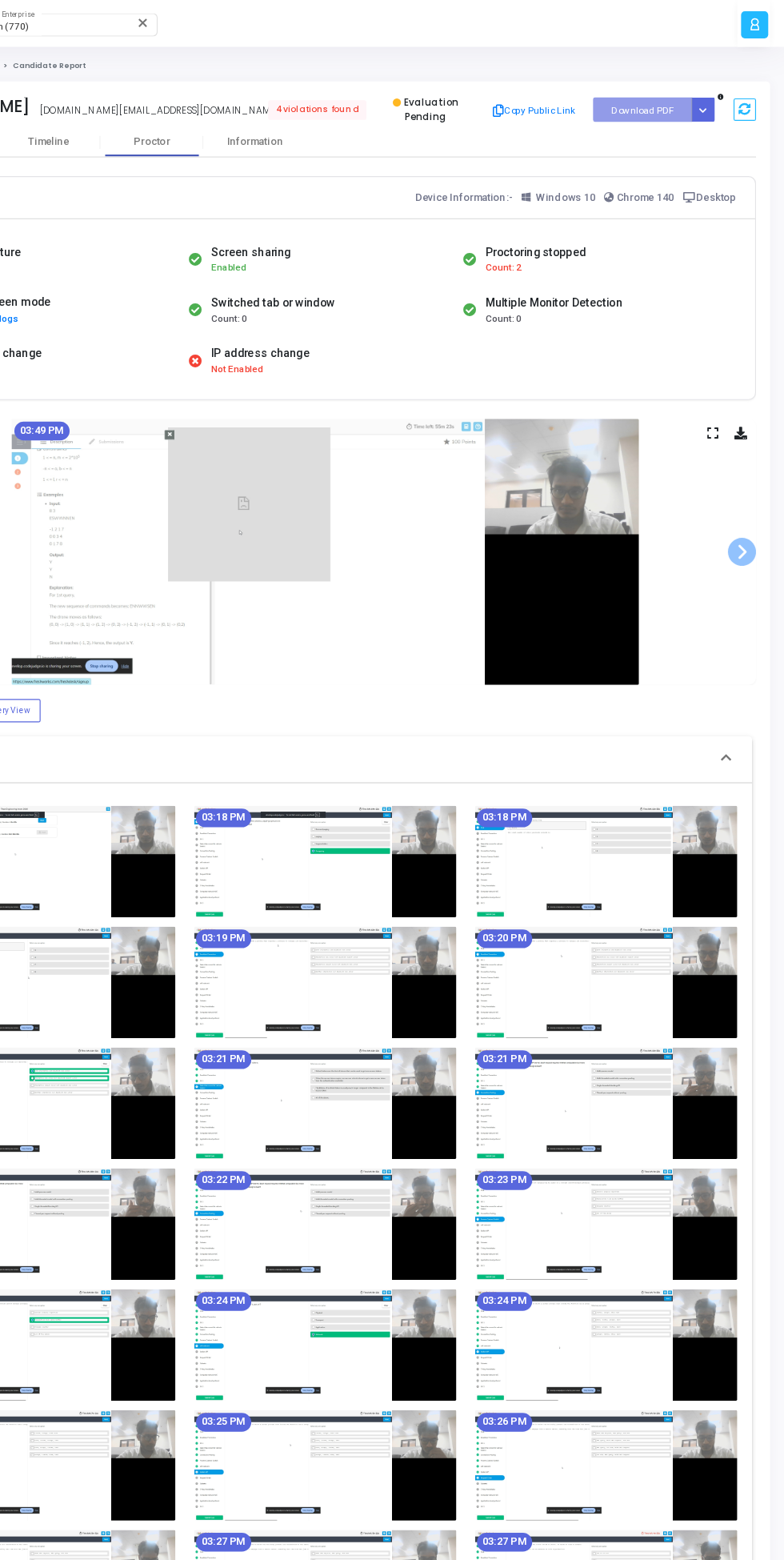
click at [750, 473] on span at bounding box center [748, 471] width 24 height 24
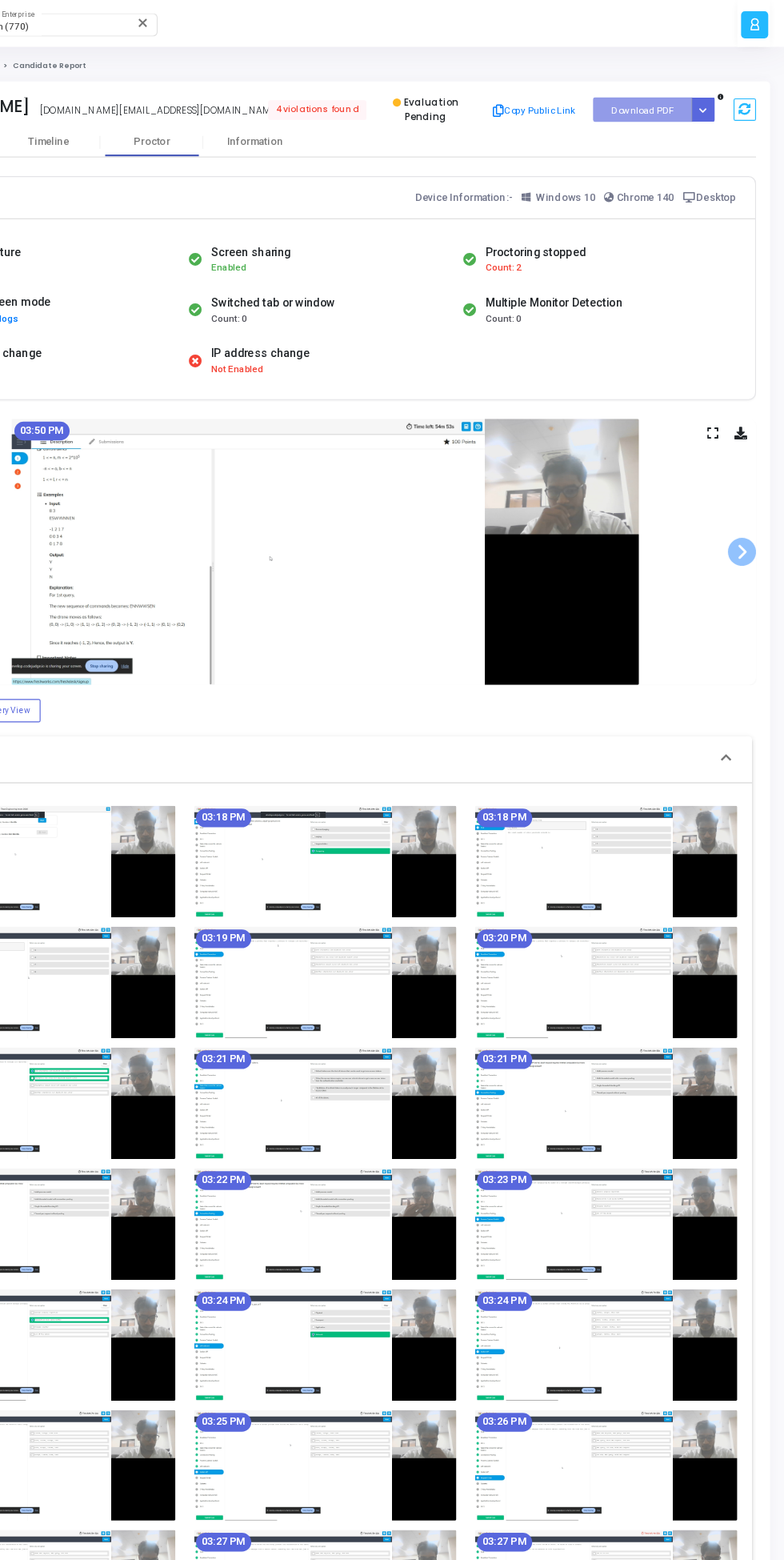
click at [748, 479] on span at bounding box center [748, 471] width 24 height 24
click at [748, 479] on span at bounding box center [748, 471] width 24 height 24
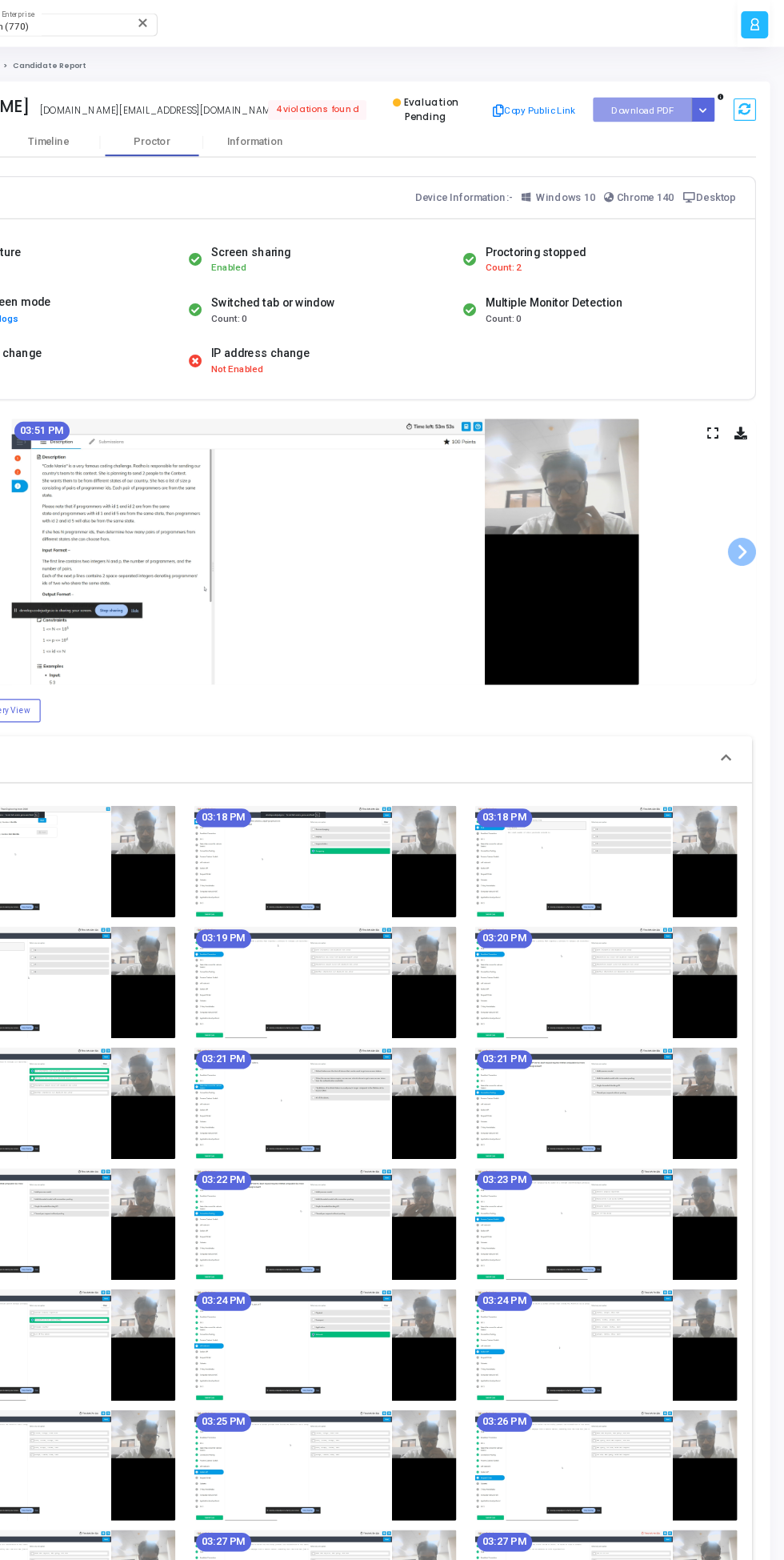
click at [749, 475] on span at bounding box center [748, 471] width 24 height 24
click at [749, 483] on span at bounding box center [748, 471] width 24 height 24
click at [748, 478] on span at bounding box center [748, 471] width 24 height 24
click at [753, 480] on span at bounding box center [748, 471] width 24 height 24
click at [752, 483] on span at bounding box center [748, 471] width 24 height 24
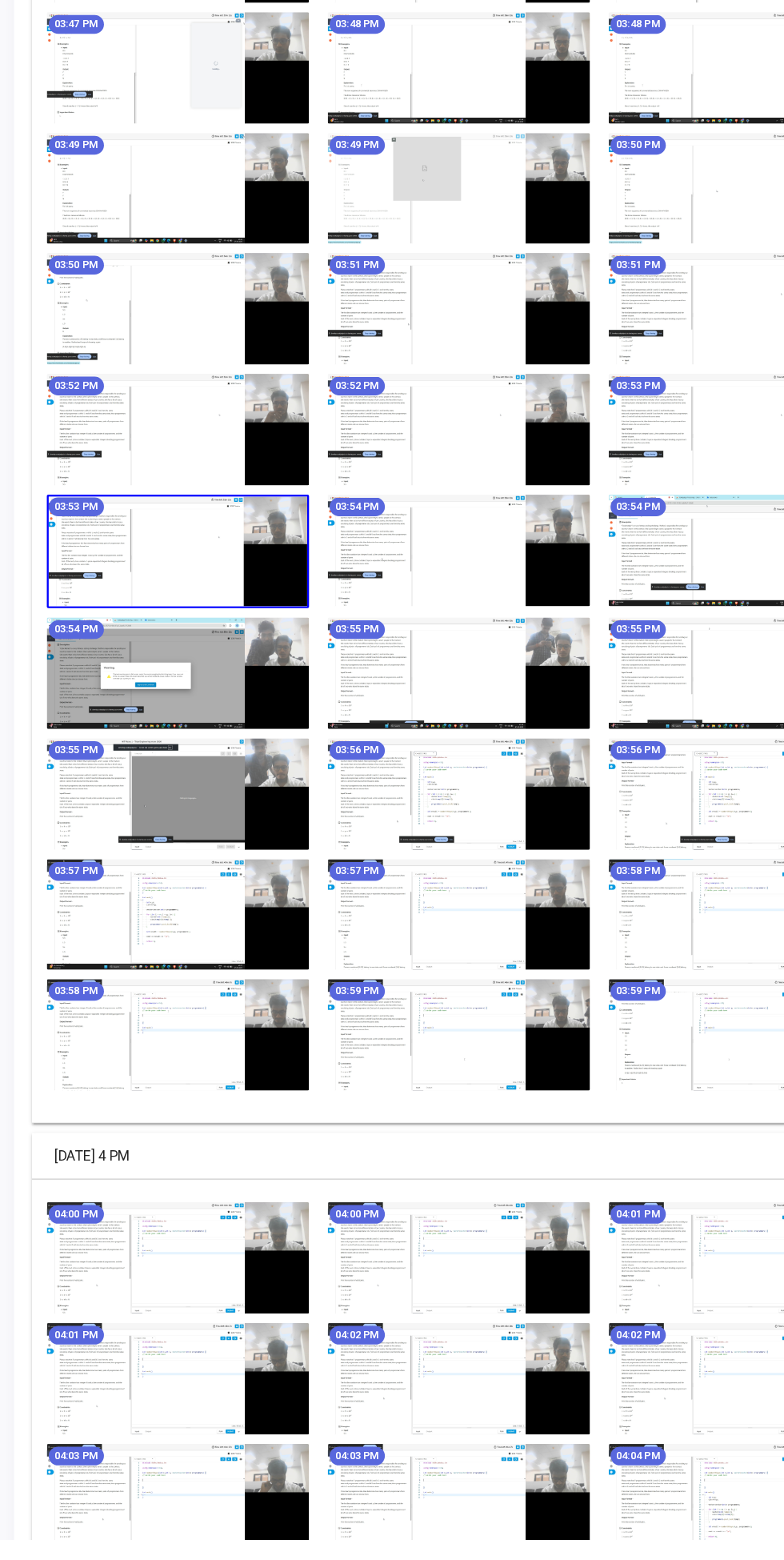
scroll to position [2597, 0]
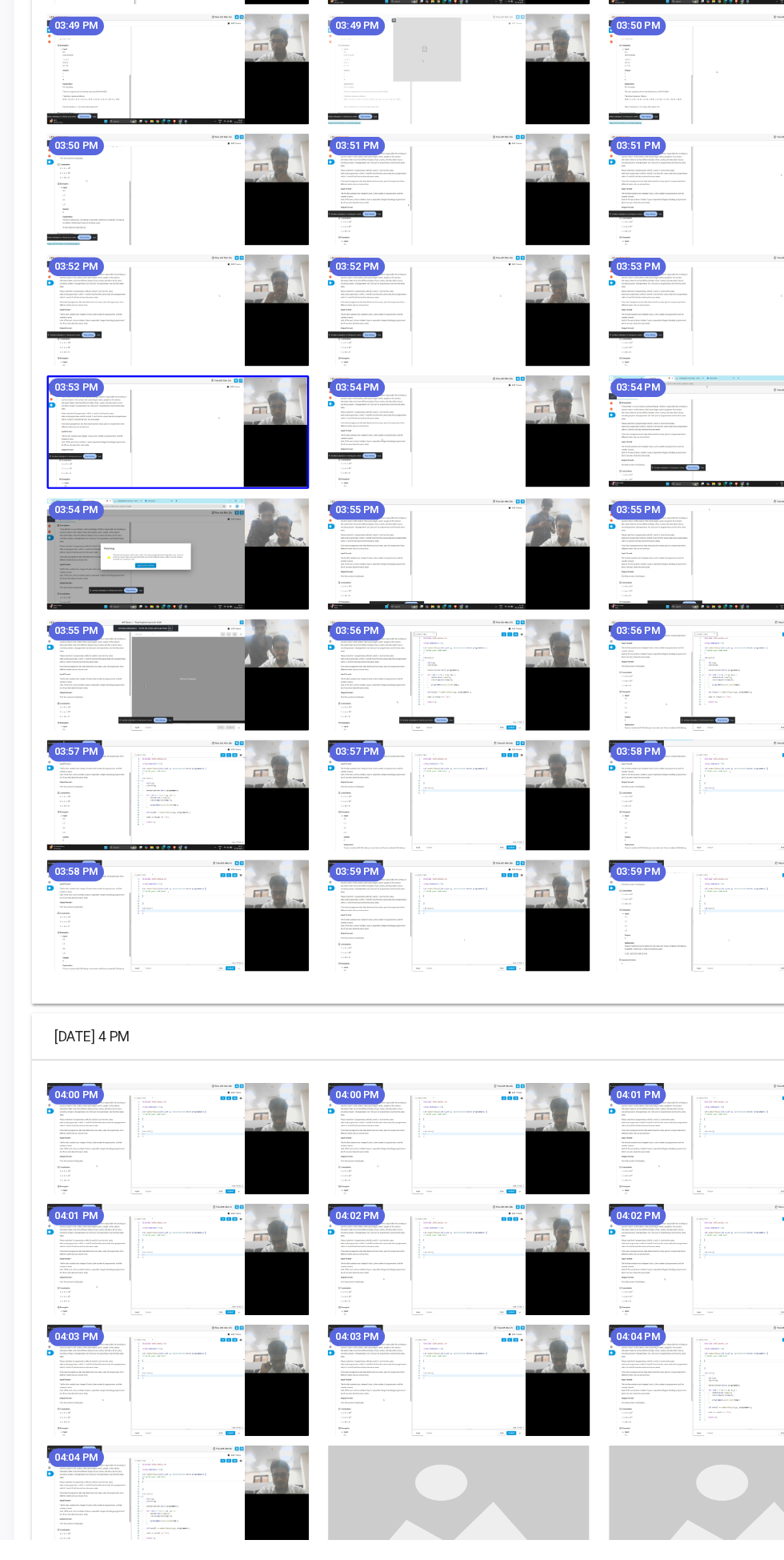
click at [439, 625] on img at bounding box center [392, 613] width 224 height 95
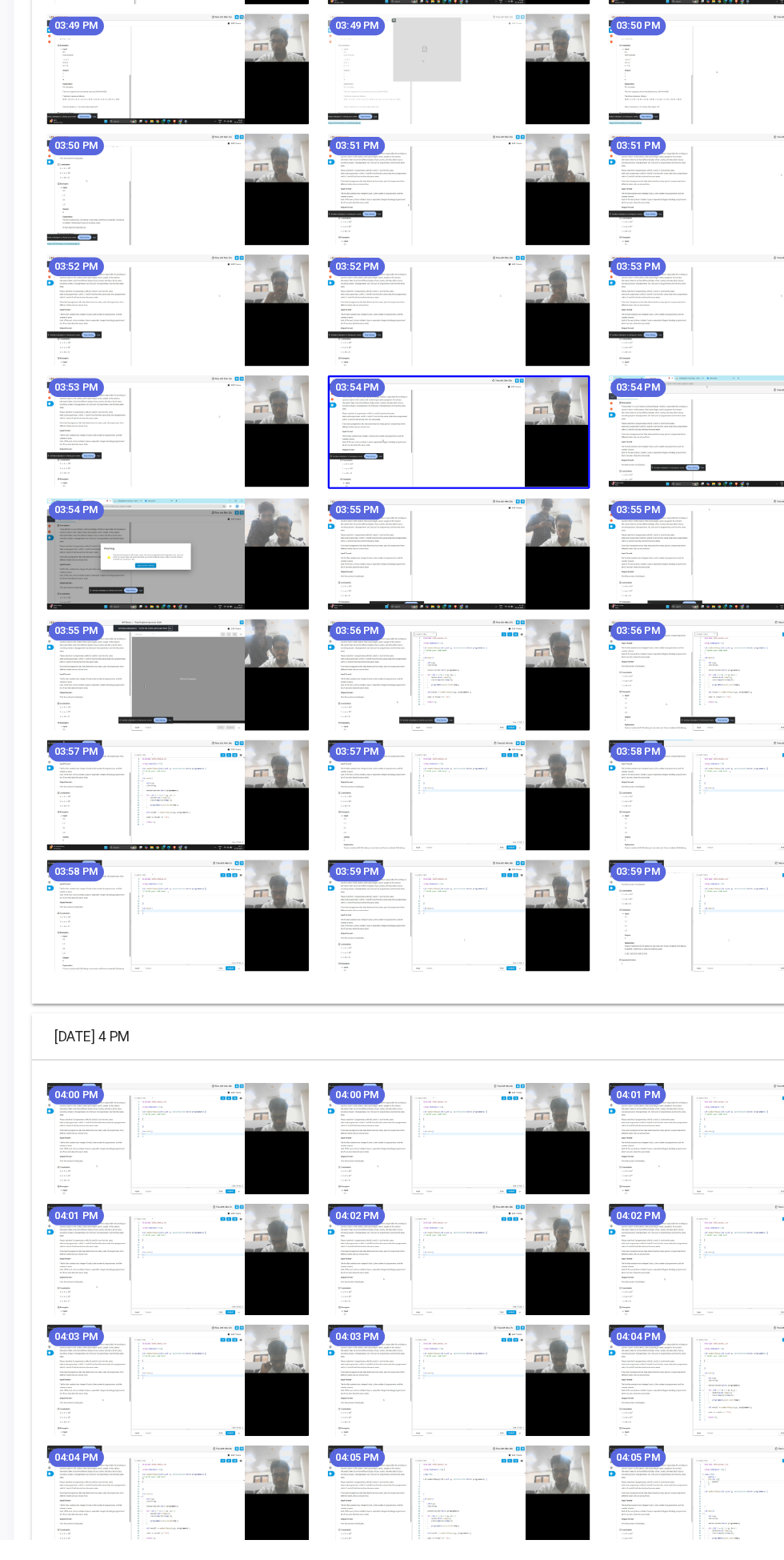
click at [427, 715] on img at bounding box center [392, 718] width 224 height 95
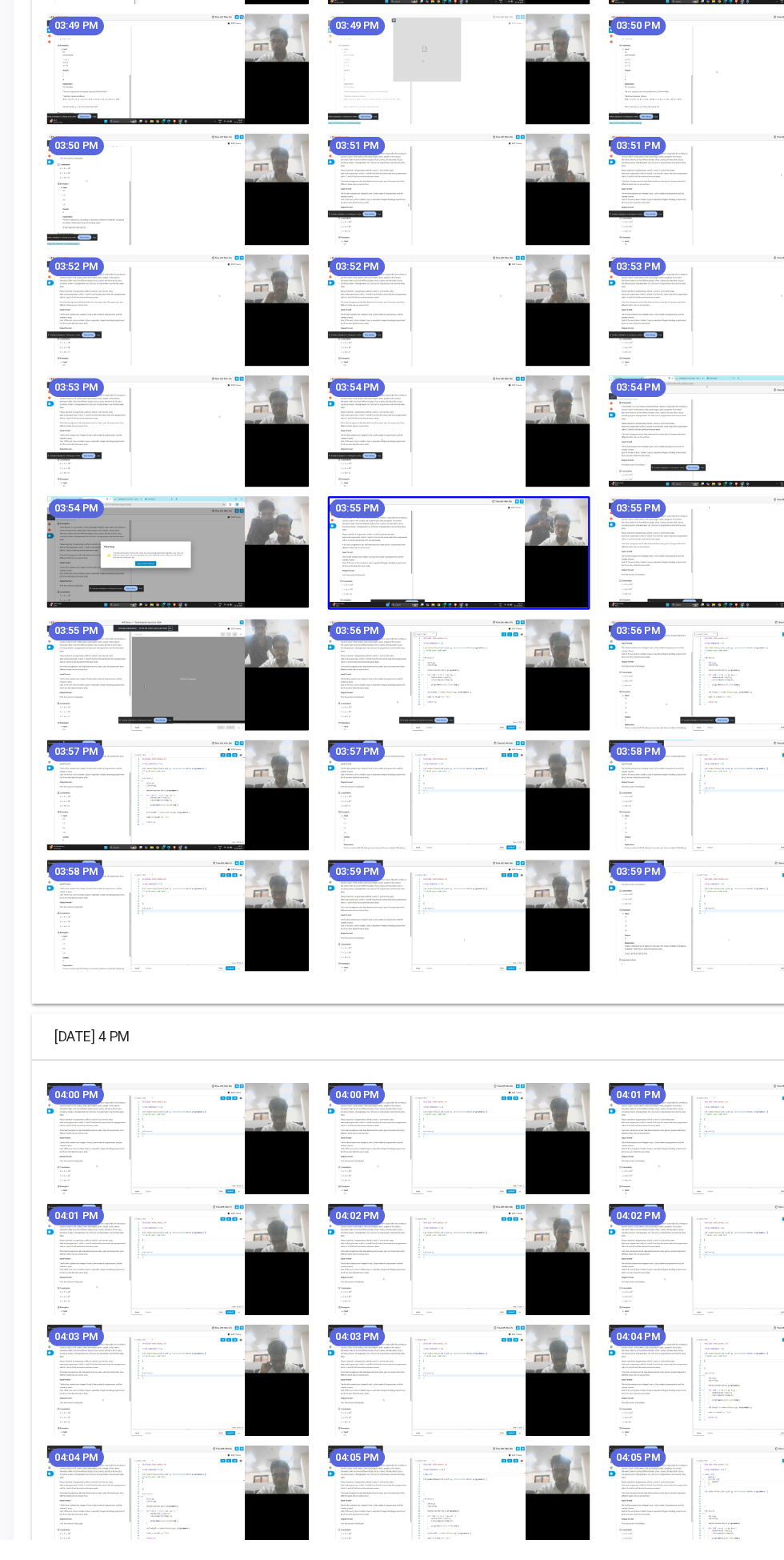
click at [428, 835] on img at bounding box center [392, 822] width 224 height 95
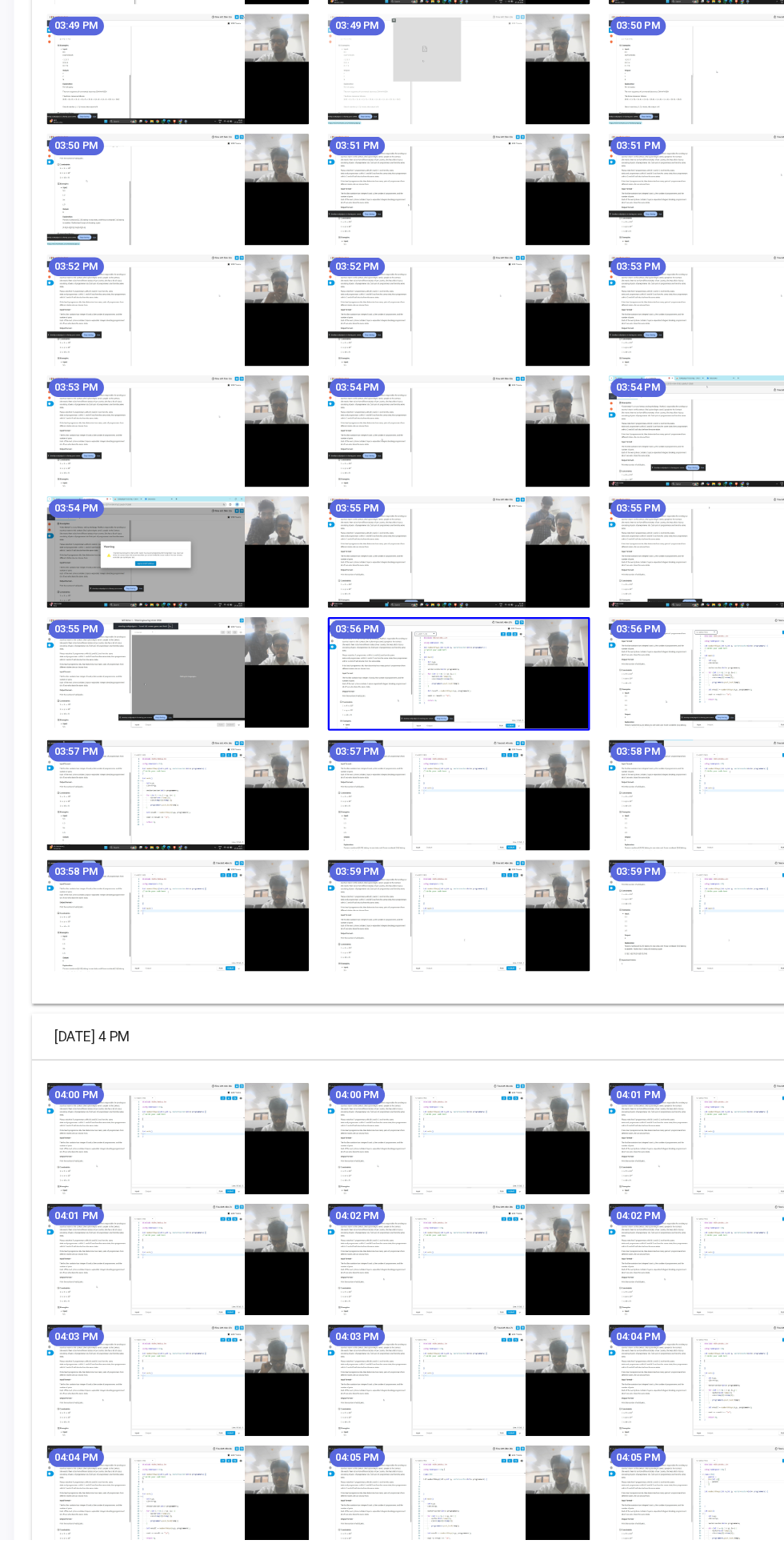
click at [114, 834] on img at bounding box center [152, 820] width 224 height 95
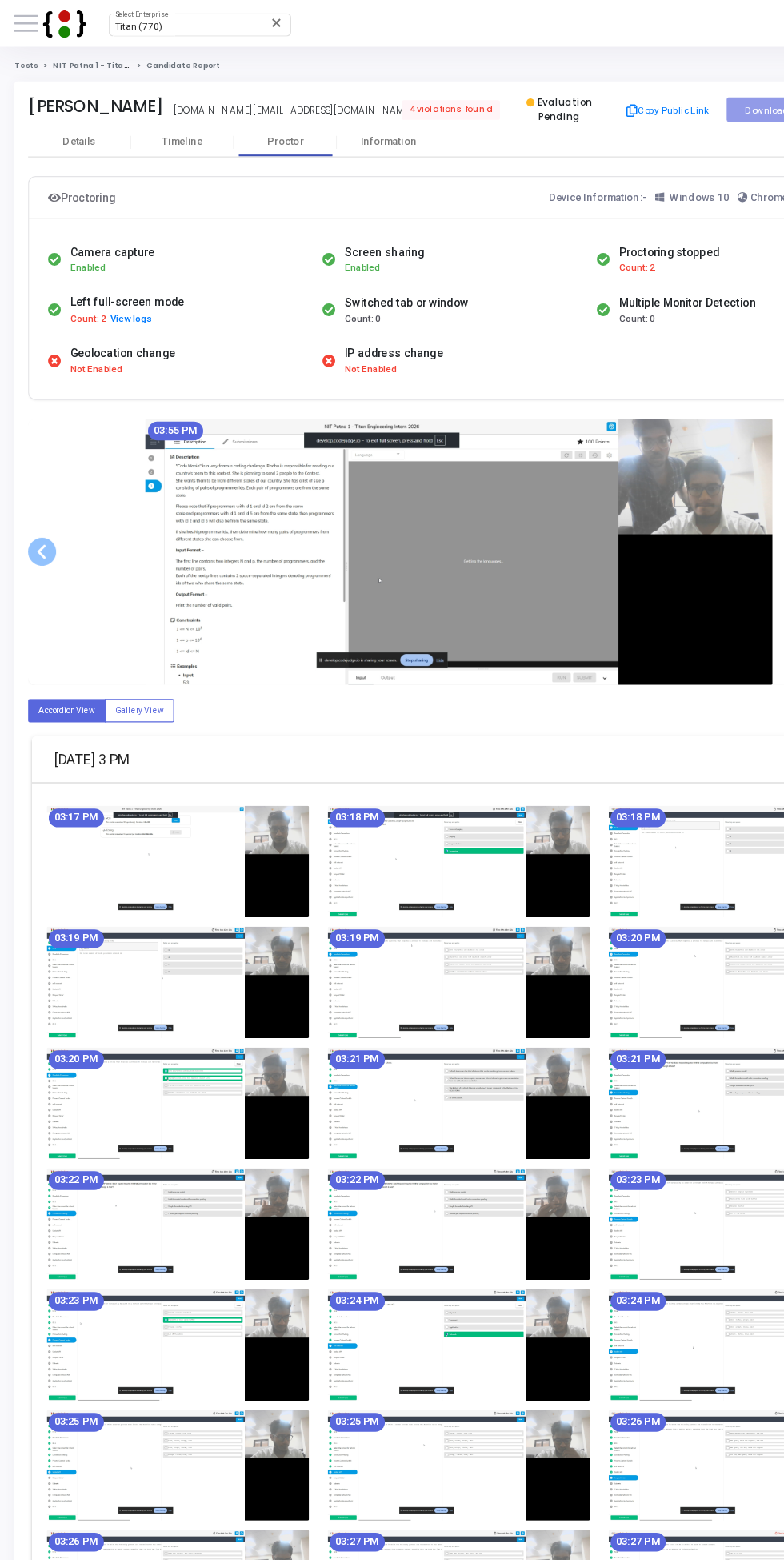
scroll to position [0, 0]
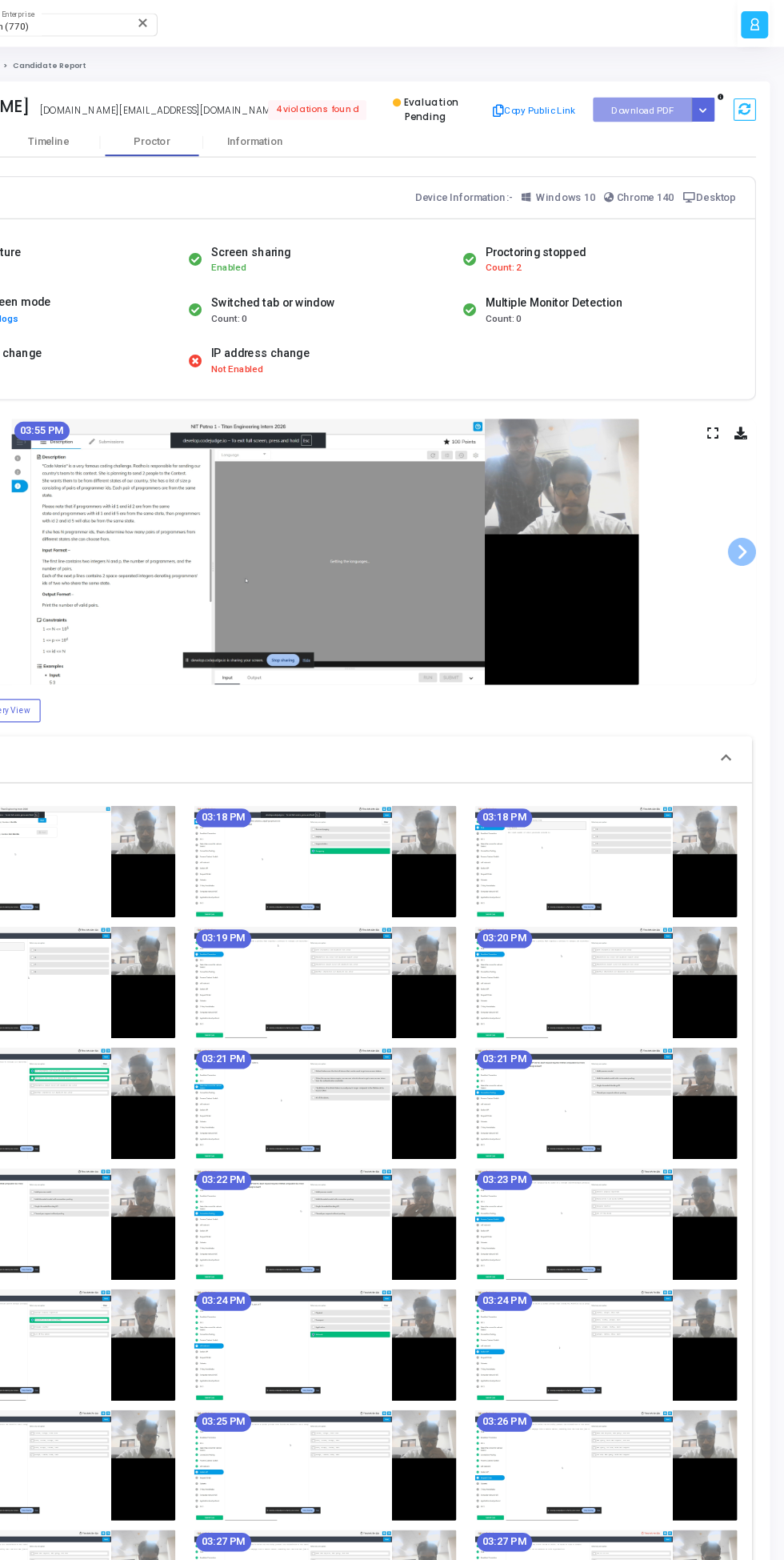
click at [747, 483] on span at bounding box center [748, 471] width 24 height 24
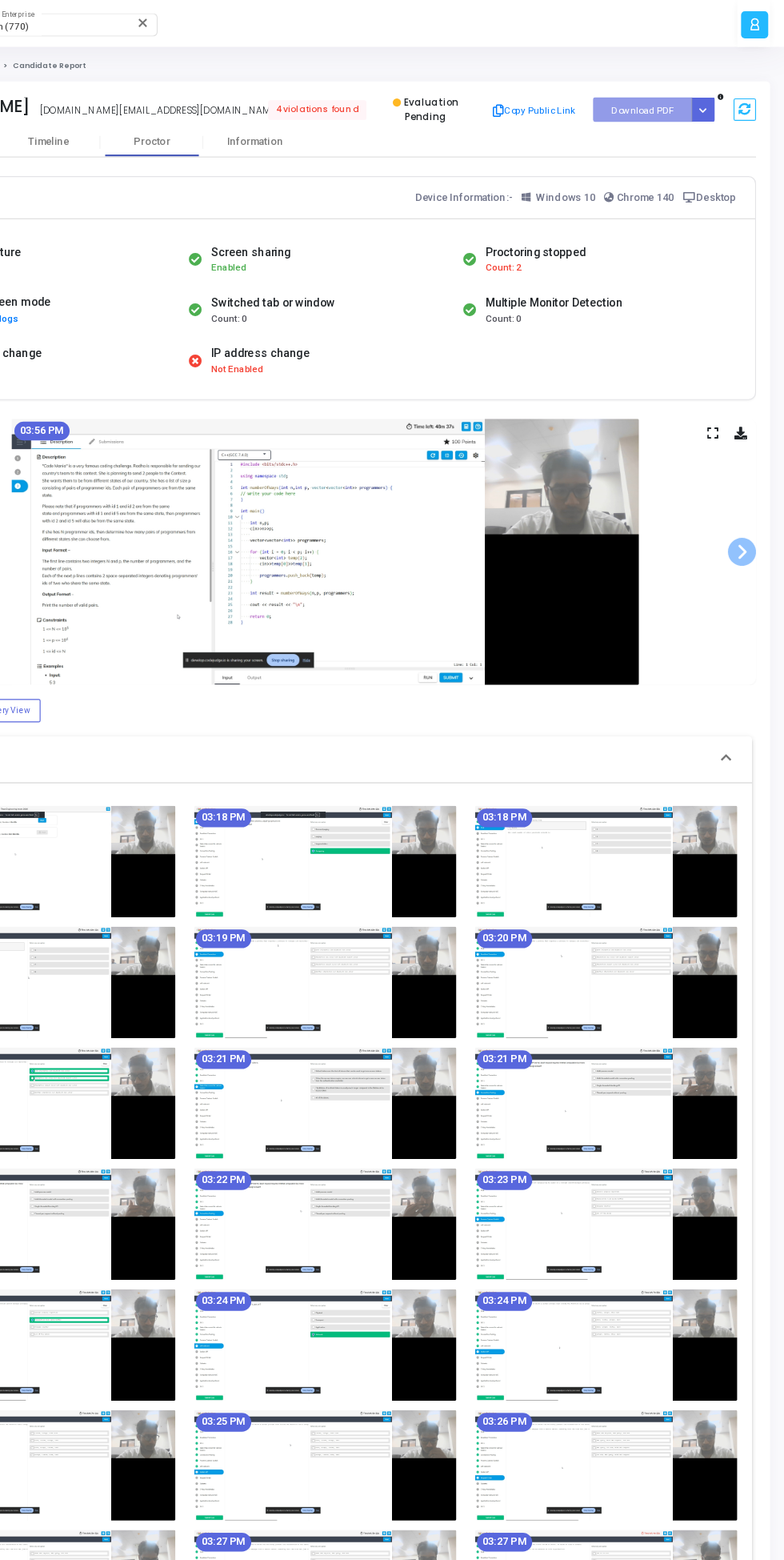
click at [747, 482] on span at bounding box center [748, 471] width 24 height 24
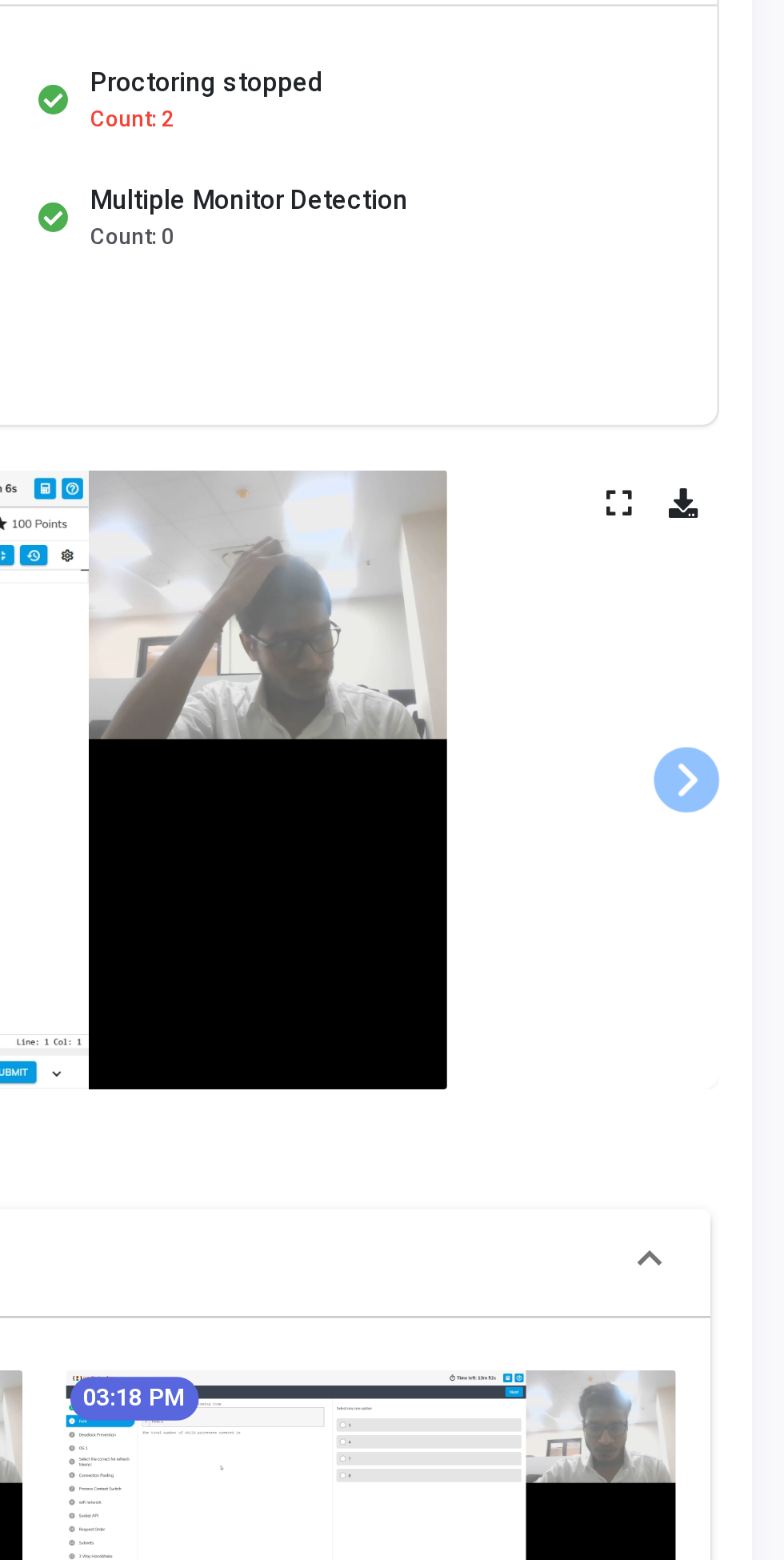
click at [748, 473] on span at bounding box center [748, 471] width 24 height 24
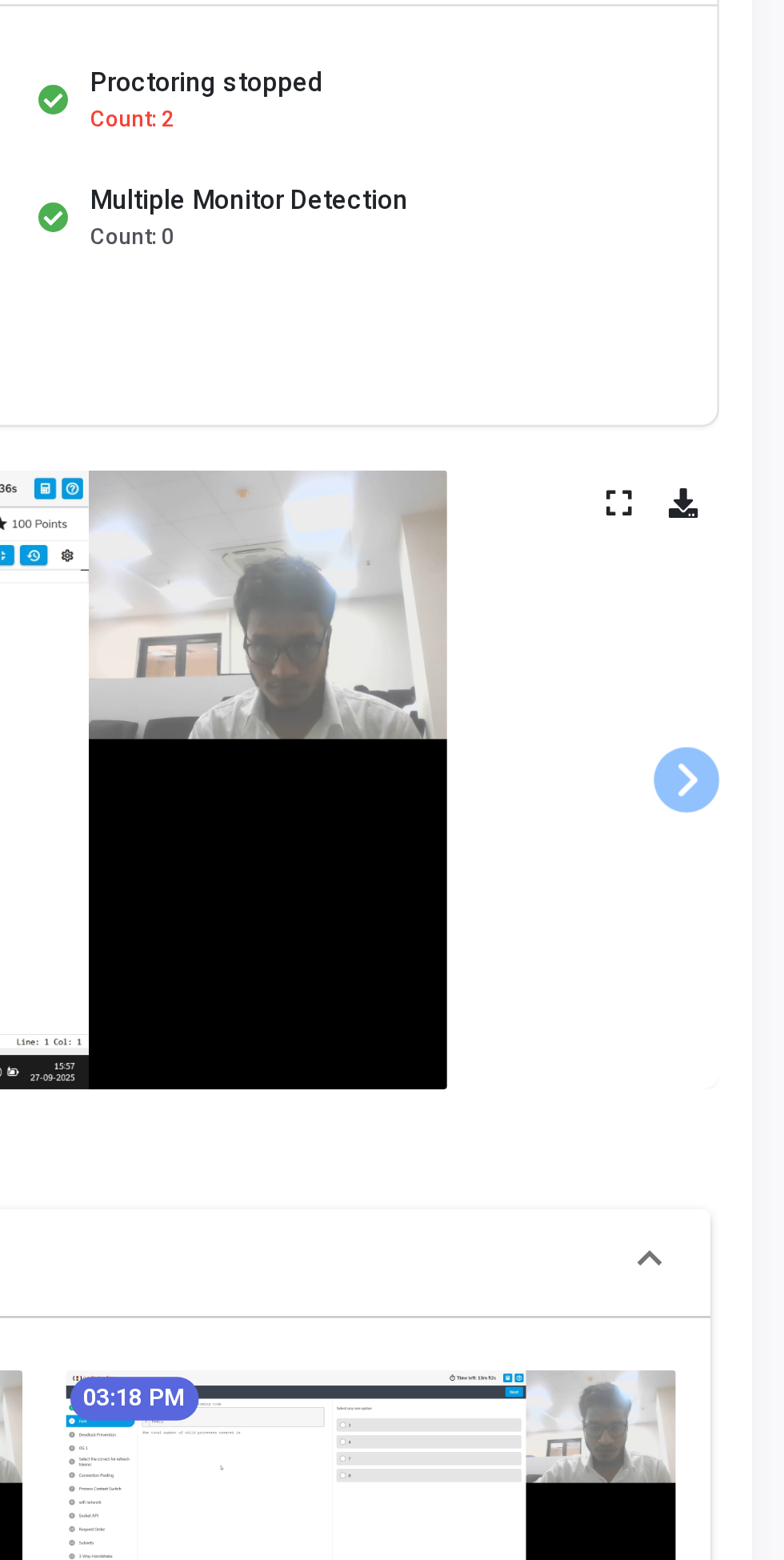
click at [748, 479] on span at bounding box center [748, 471] width 24 height 24
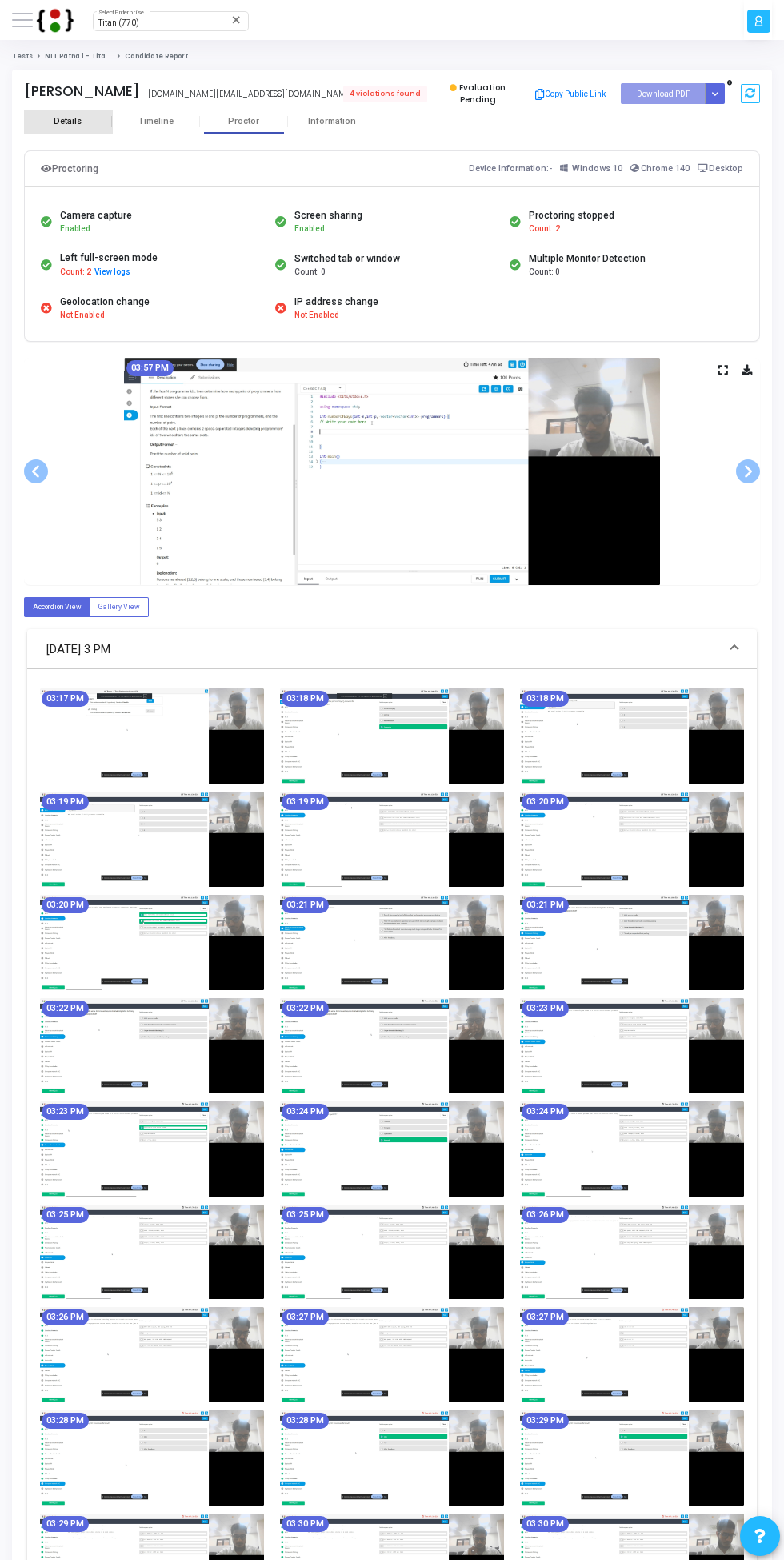
click at [67, 122] on div "Details" at bounding box center [67, 121] width 28 height 10
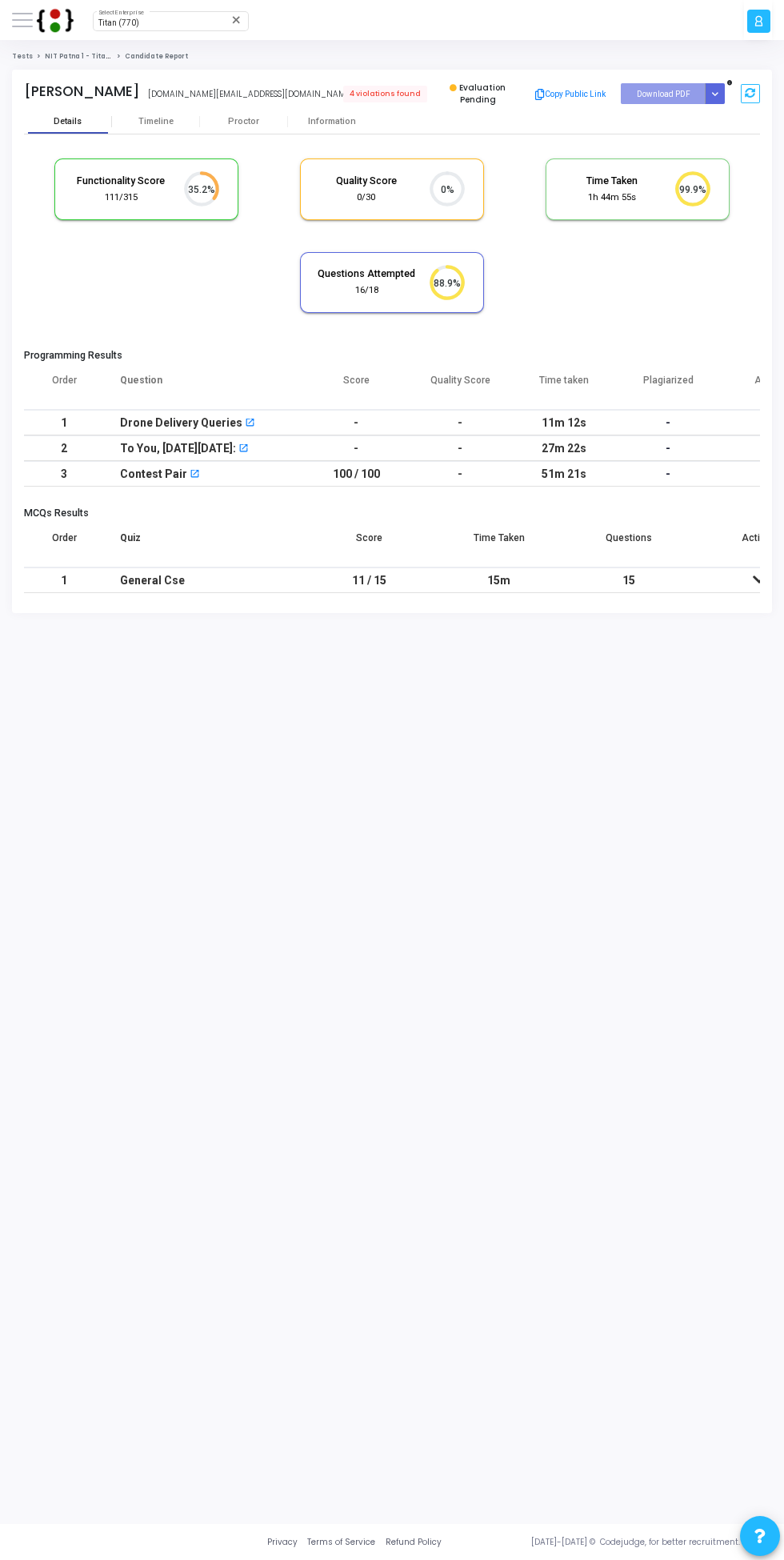
scroll to position [34, 41]
